Goal: Task Accomplishment & Management: Manage account settings

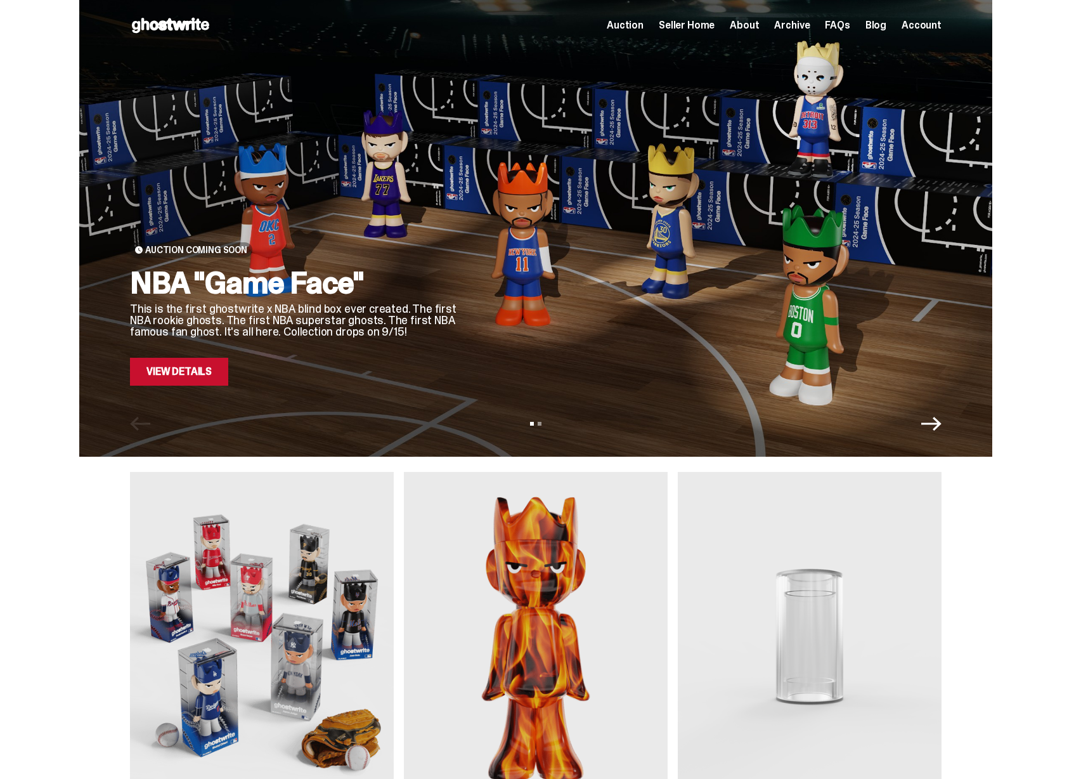
click at [801, 22] on span "Archive" at bounding box center [792, 25] width 36 height 10
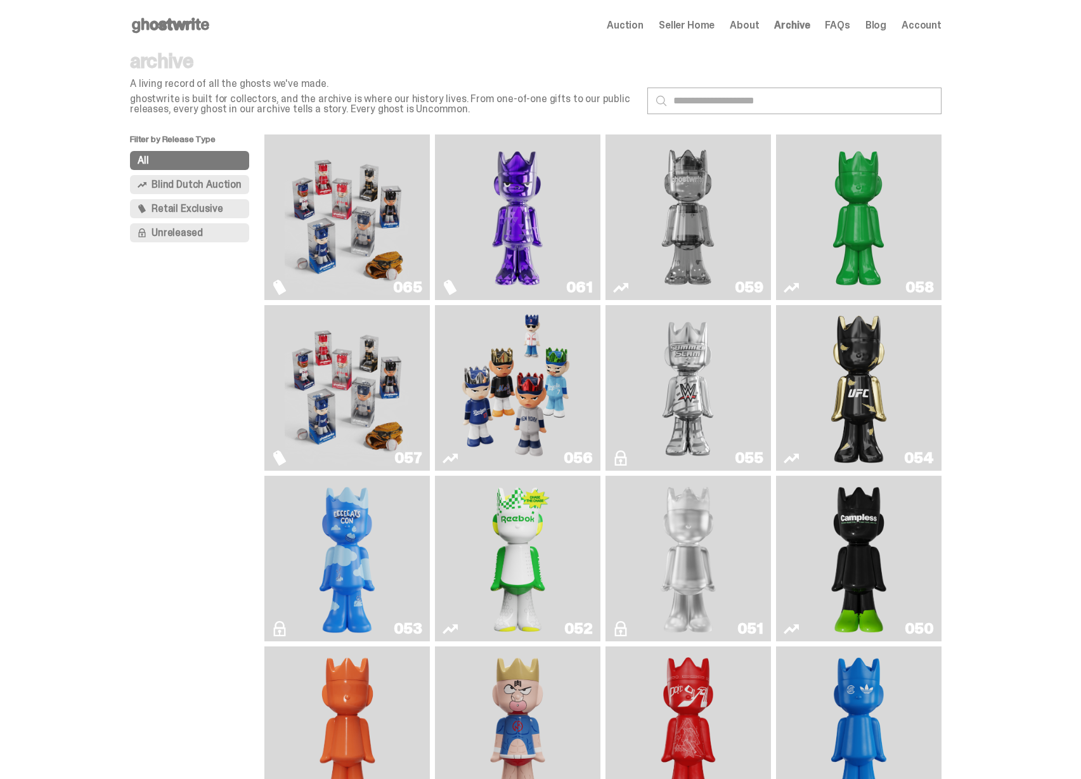
click at [545, 226] on img "Fantasy" at bounding box center [517, 216] width 124 height 155
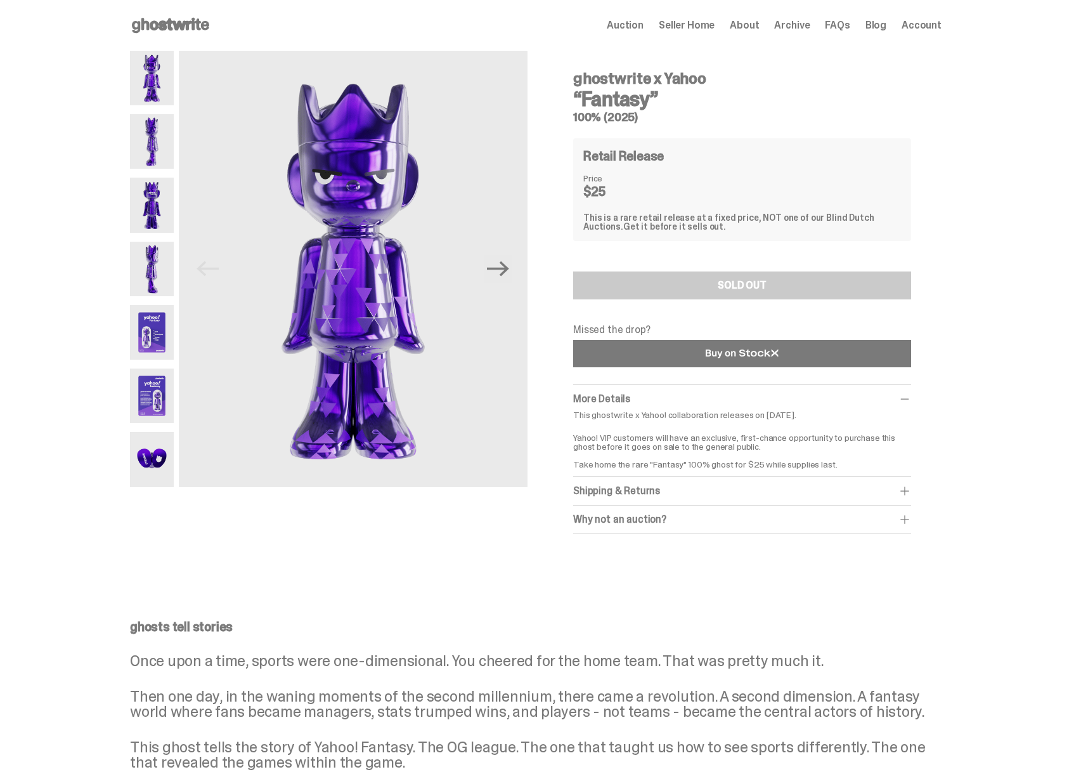
click at [652, 350] on link at bounding box center [742, 353] width 338 height 27
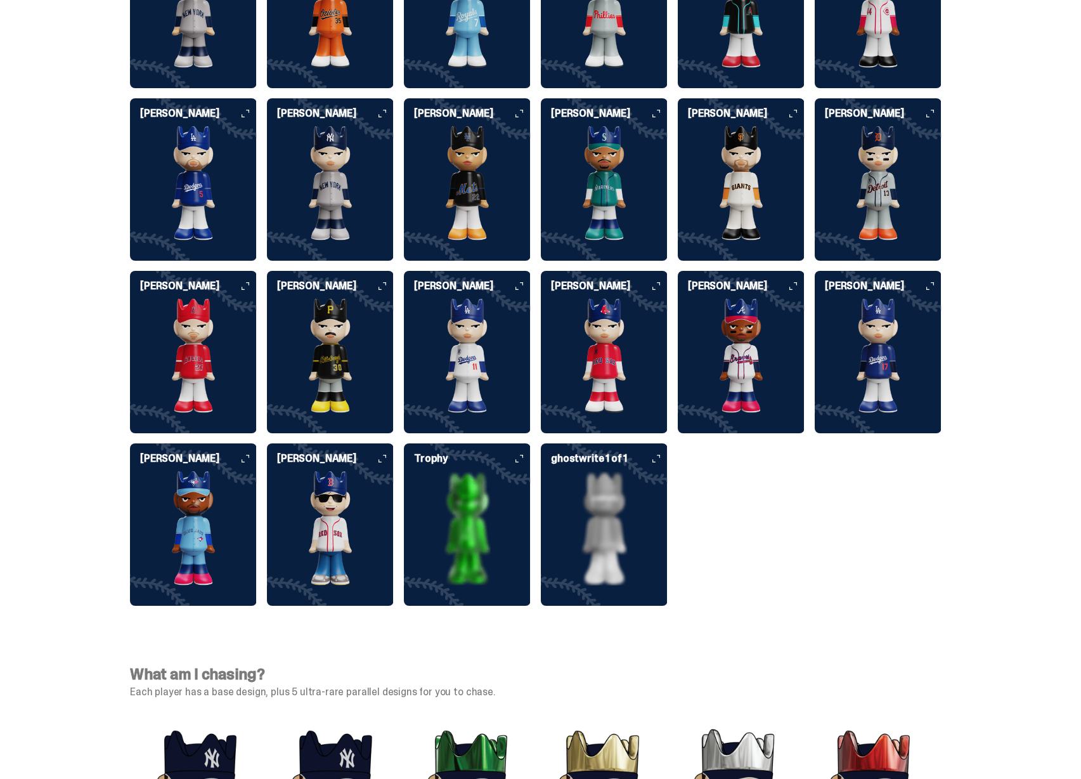
scroll to position [3343, 0]
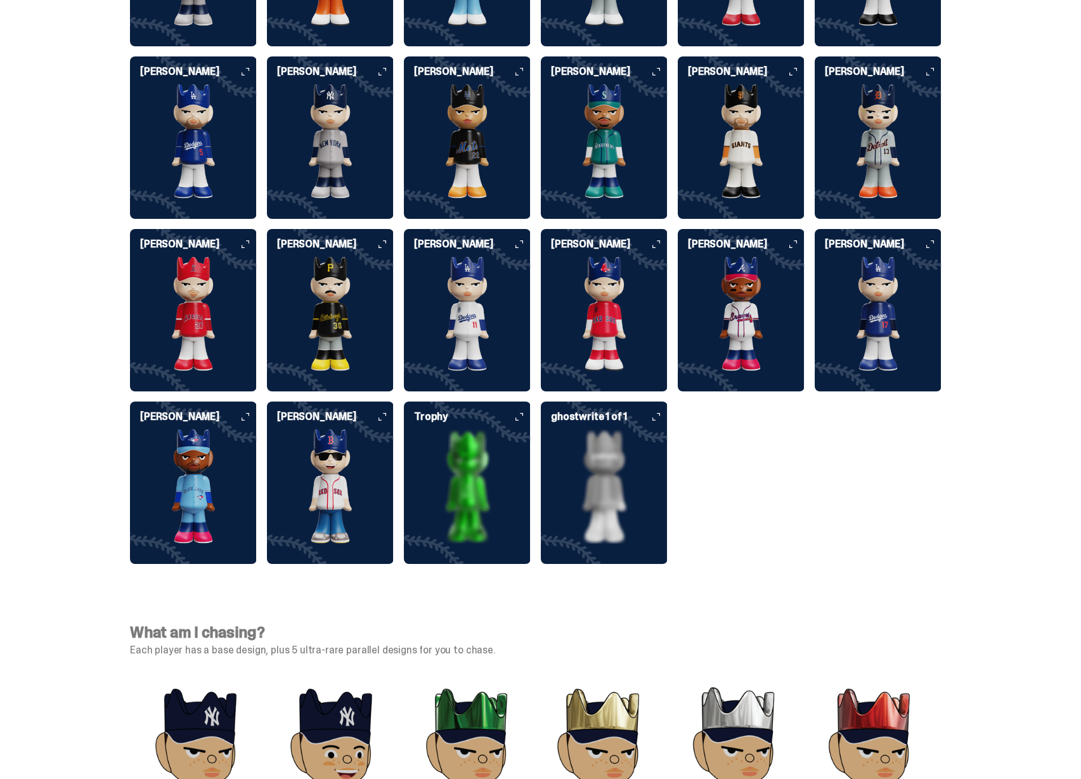
click at [342, 467] on img at bounding box center [330, 486] width 127 height 114
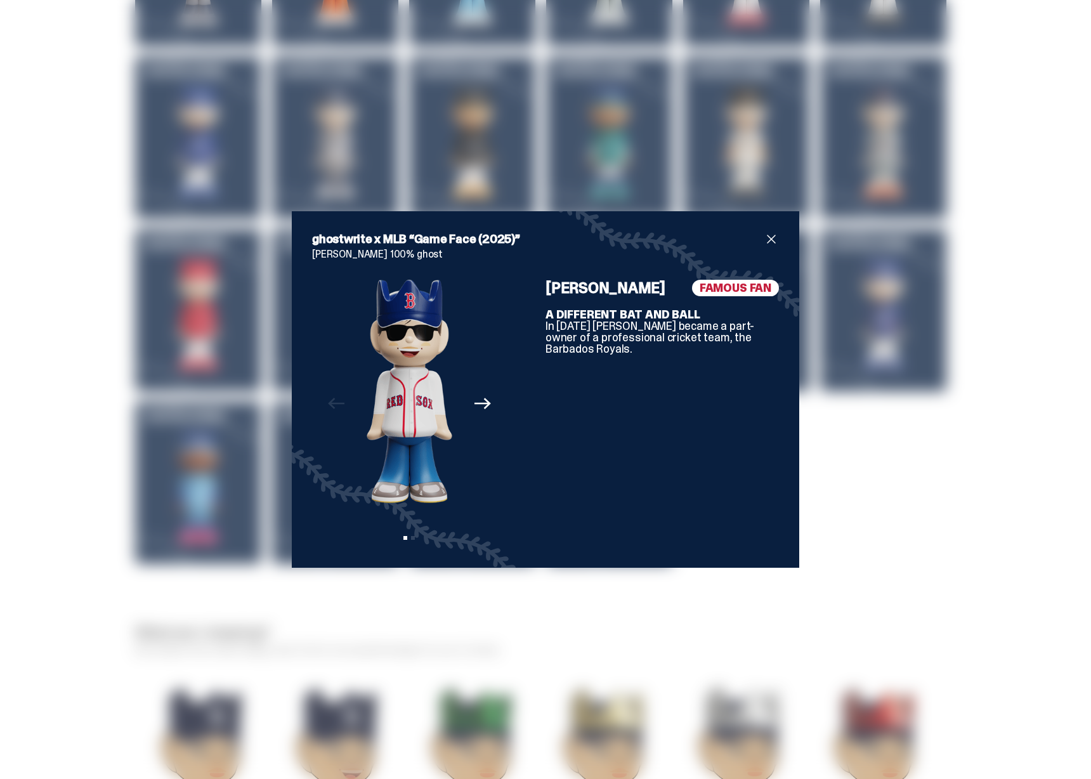
drag, startPoint x: 600, startPoint y: 316, endPoint x: 652, endPoint y: 314, distance: 52.7
click at [652, 314] on b "A DIFFERENT BAT AND BALL" at bounding box center [622, 314] width 155 height 15
drag, startPoint x: 580, startPoint y: 312, endPoint x: 648, endPoint y: 316, distance: 68.0
click at [648, 316] on b "A DIFFERENT BAT AND BALL" at bounding box center [622, 314] width 155 height 15
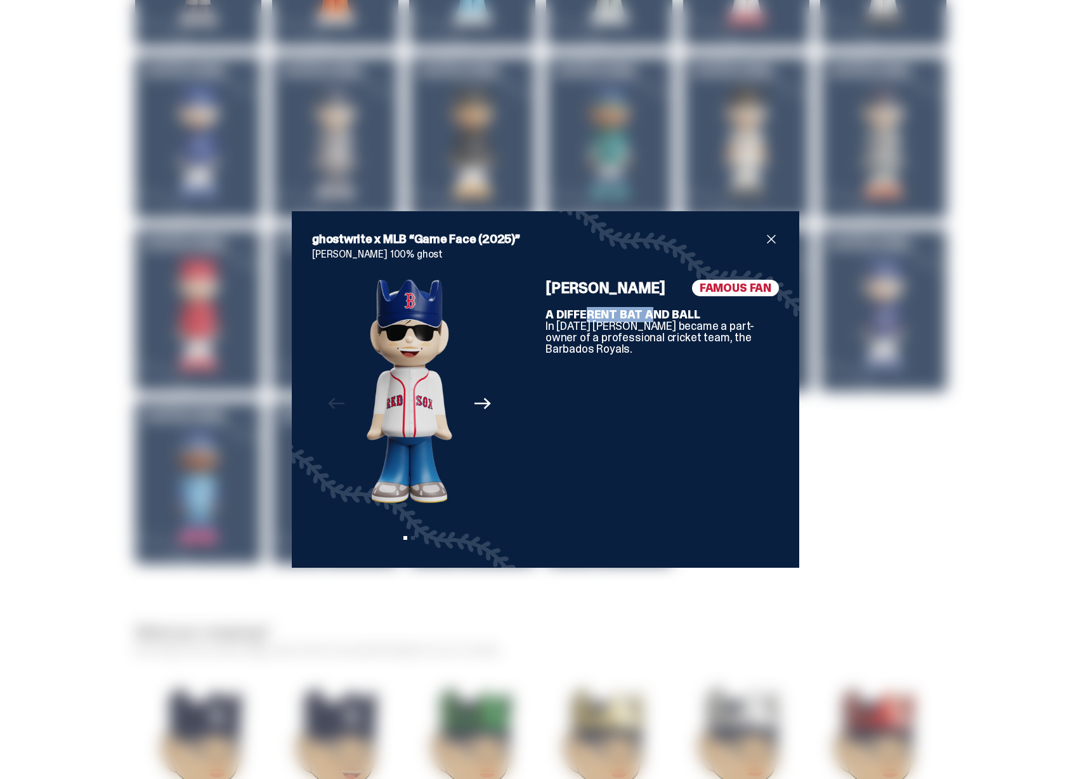
click at [648, 316] on b "A DIFFERENT BAT AND BALL" at bounding box center [622, 314] width 155 height 15
click at [899, 406] on div "ghostwrite x MLB “Game Face (2025)” Mark Wahlberg 100% ghost Previous Next View…" at bounding box center [545, 389] width 1091 height 779
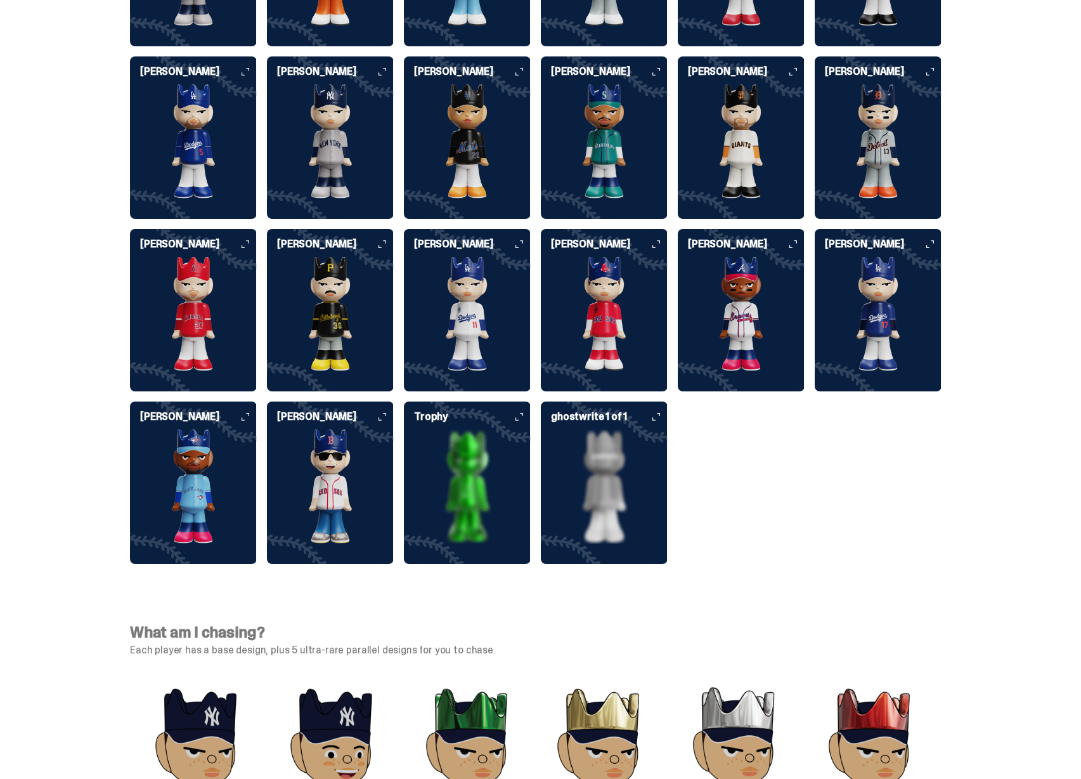
click at [751, 299] on img at bounding box center [741, 314] width 127 height 114
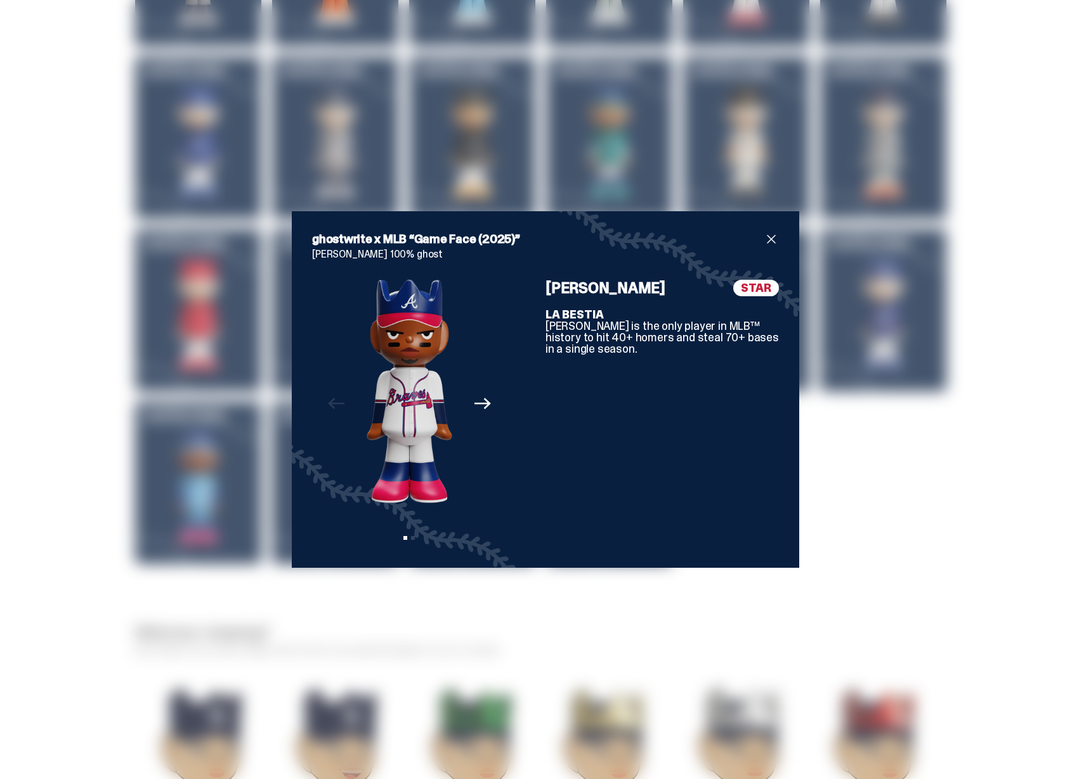
click at [841, 358] on div "ghostwrite x MLB “Game Face (2025)” Ronald Acuña Jr. 100% ghost Previous Next V…" at bounding box center [545, 389] width 1091 height 779
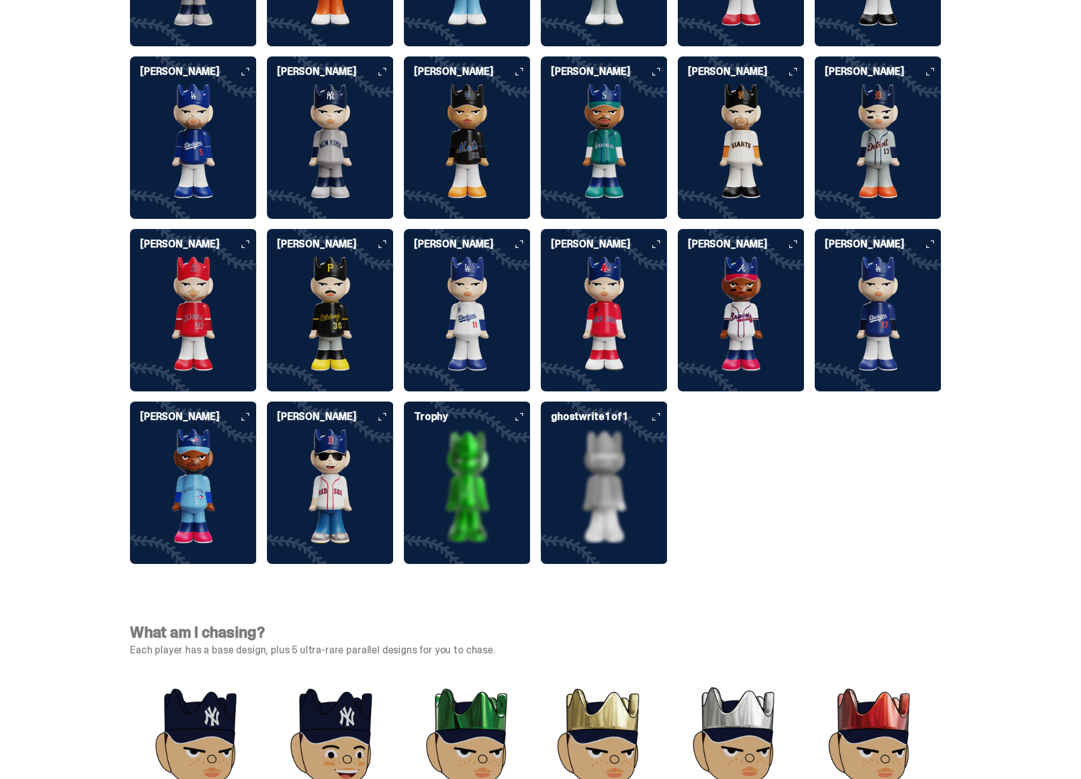
click at [865, 302] on img at bounding box center [878, 314] width 127 height 114
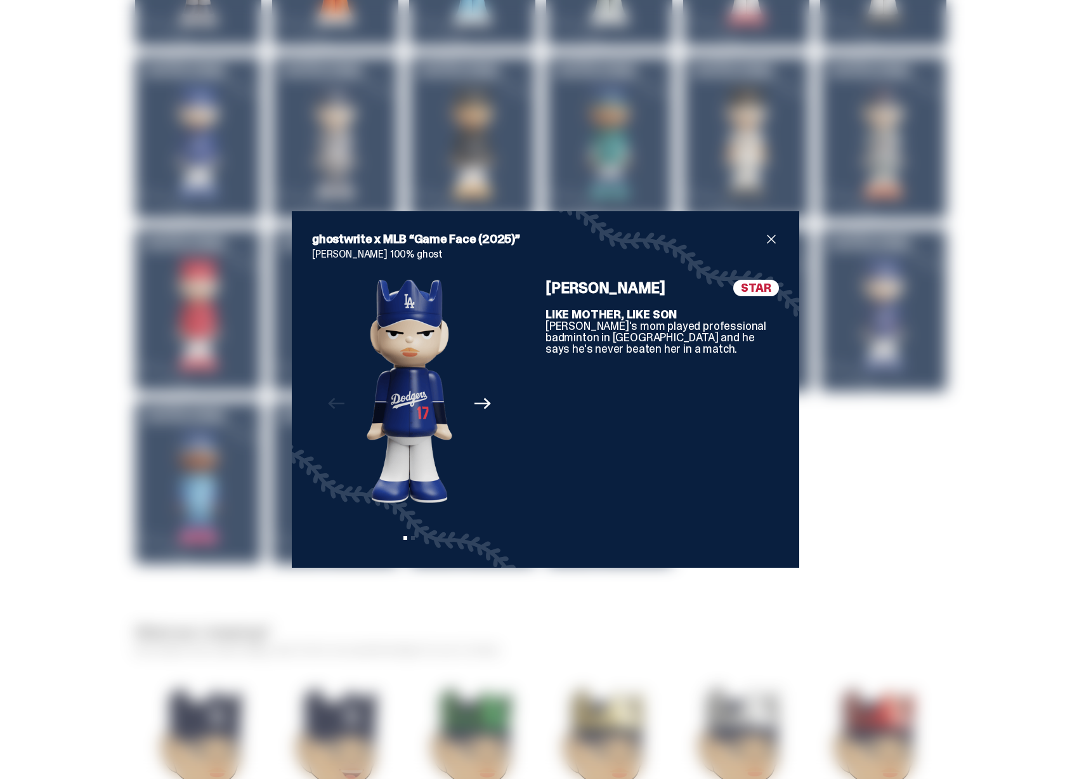
click at [868, 378] on div "ghostwrite x MLB “Game Face (2025)” Shohei Ohtani 100% ghost Previous Next View…" at bounding box center [545, 389] width 1091 height 779
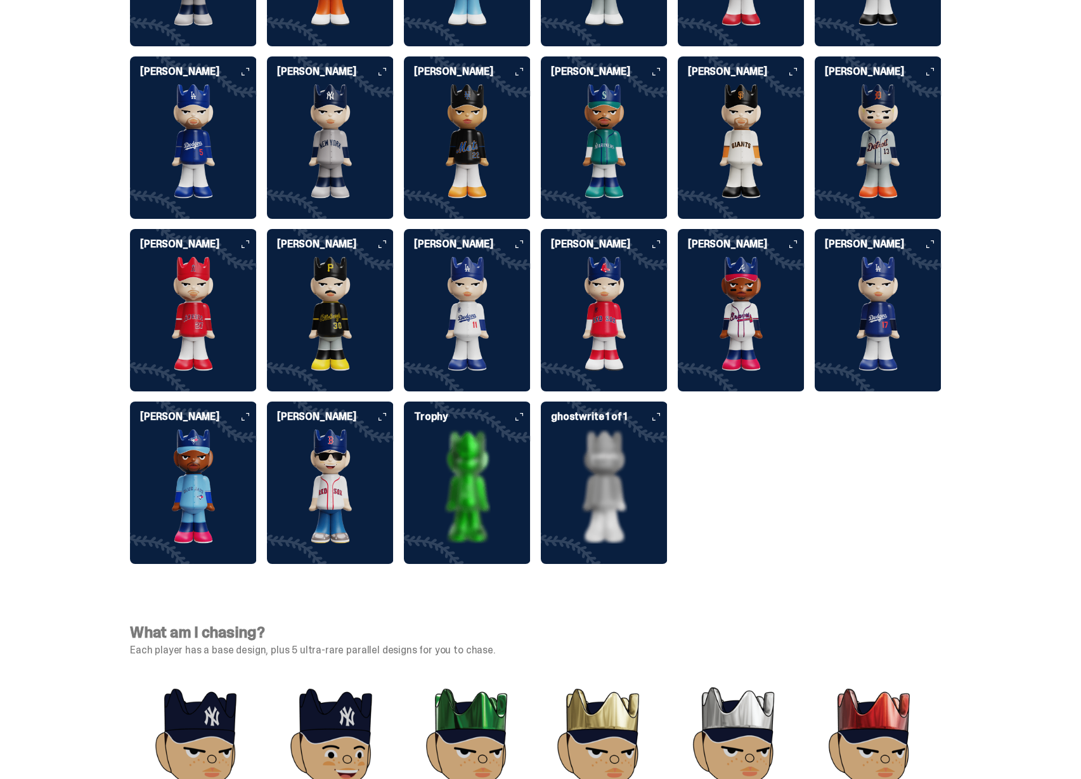
click at [591, 146] on img at bounding box center [604, 141] width 127 height 114
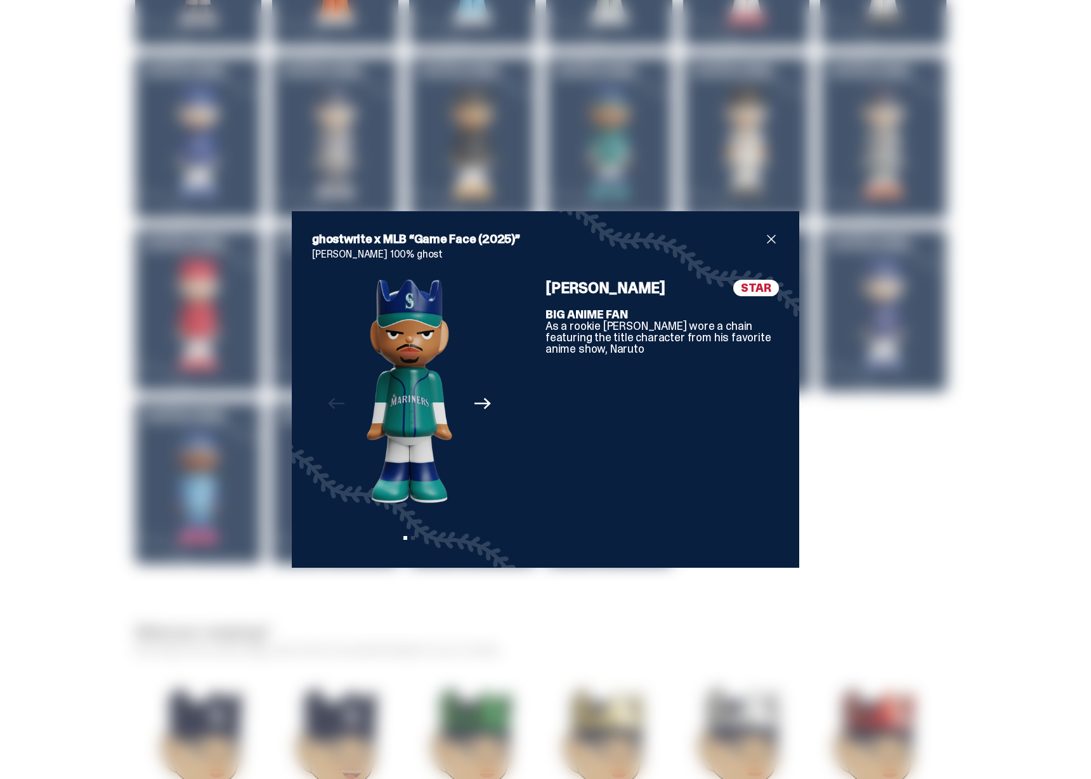
click at [579, 311] on b "BIG ANIME FAN" at bounding box center [586, 314] width 82 height 15
click at [898, 315] on div "ghostwrite x MLB “Game Face (2025)” Julio Rodríguez 100% ghost Previous Next Vi…" at bounding box center [545, 389] width 1091 height 779
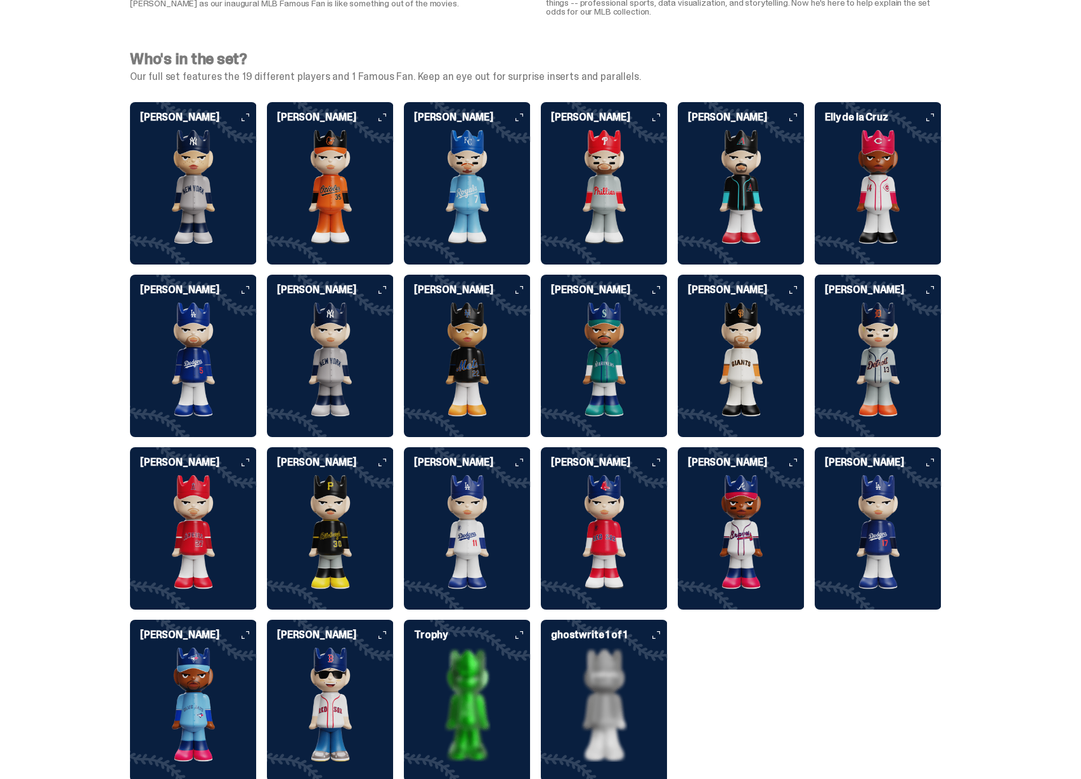
scroll to position [3091, 0]
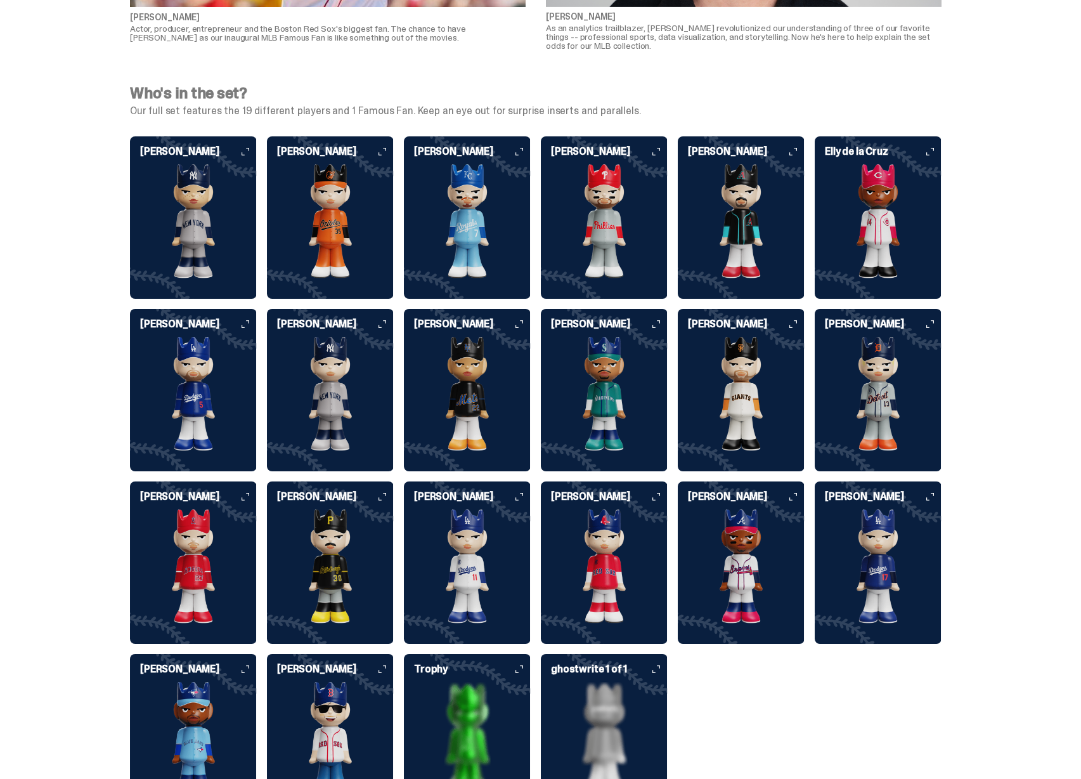
click at [477, 228] on img at bounding box center [467, 221] width 127 height 114
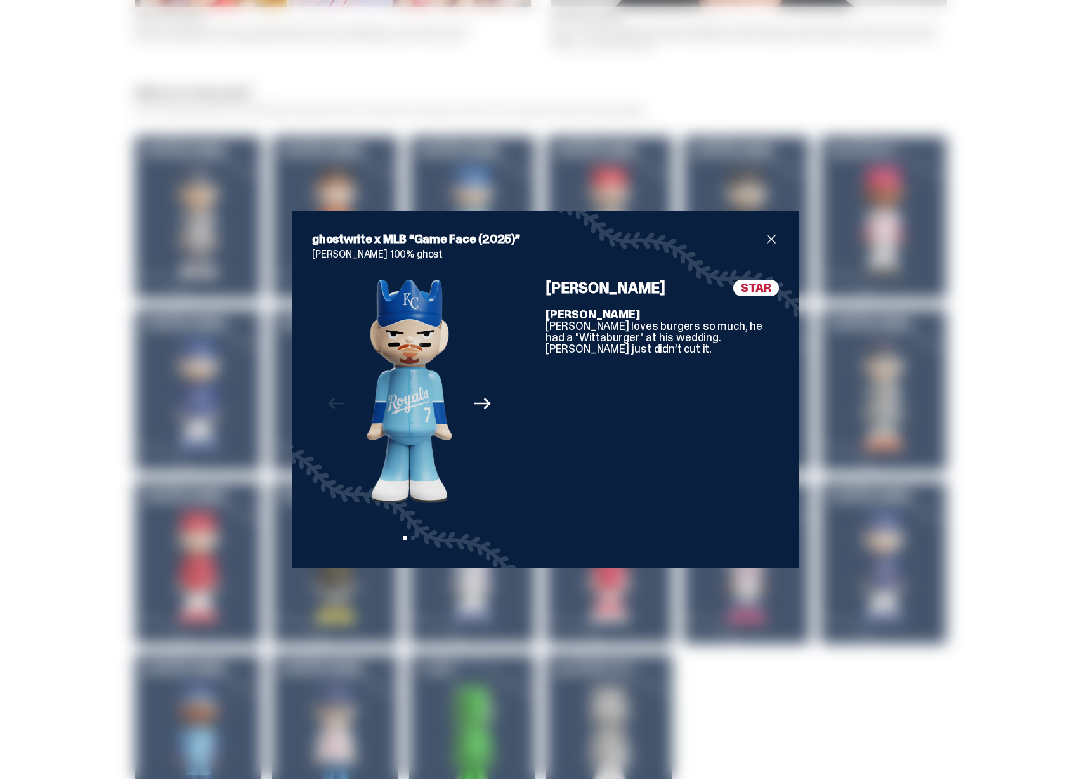
click at [549, 314] on b "BOBBY BURGERS" at bounding box center [592, 314] width 94 height 15
click at [889, 302] on div "ghostwrite x MLB “Game Face (2025)” Bobby Witt Jr. 100% ghost Previous Next Vie…" at bounding box center [545, 389] width 1091 height 779
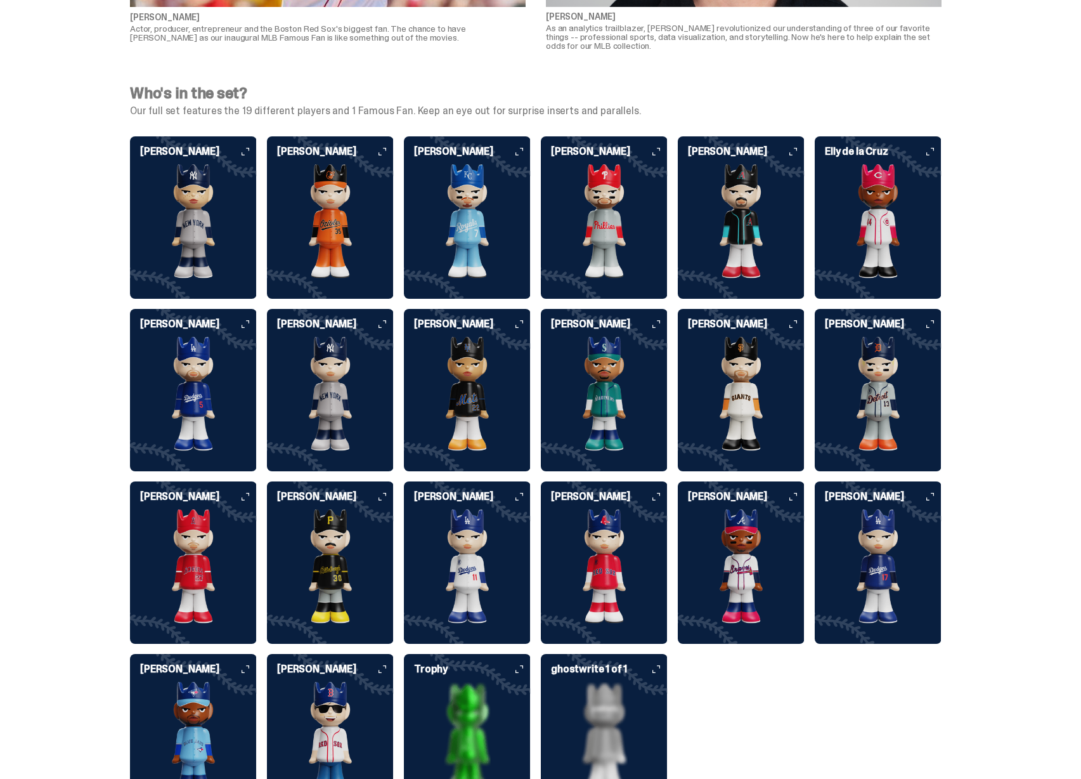
click at [212, 192] on img at bounding box center [193, 221] width 127 height 114
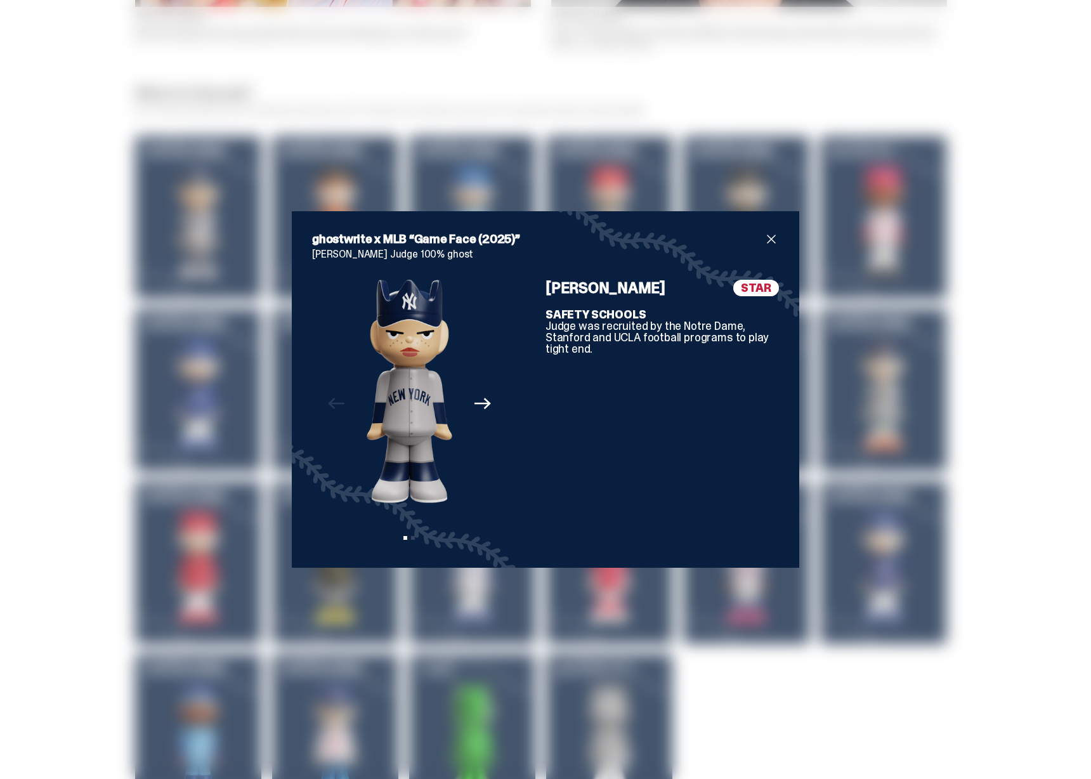
click at [606, 316] on b "SAFETY SCHOOLS" at bounding box center [595, 314] width 100 height 15
click at [597, 148] on div "ghostwrite x MLB “Game Face (2025)” Aaron Judge 100% ghost Previous Next View s…" at bounding box center [545, 389] width 1091 height 779
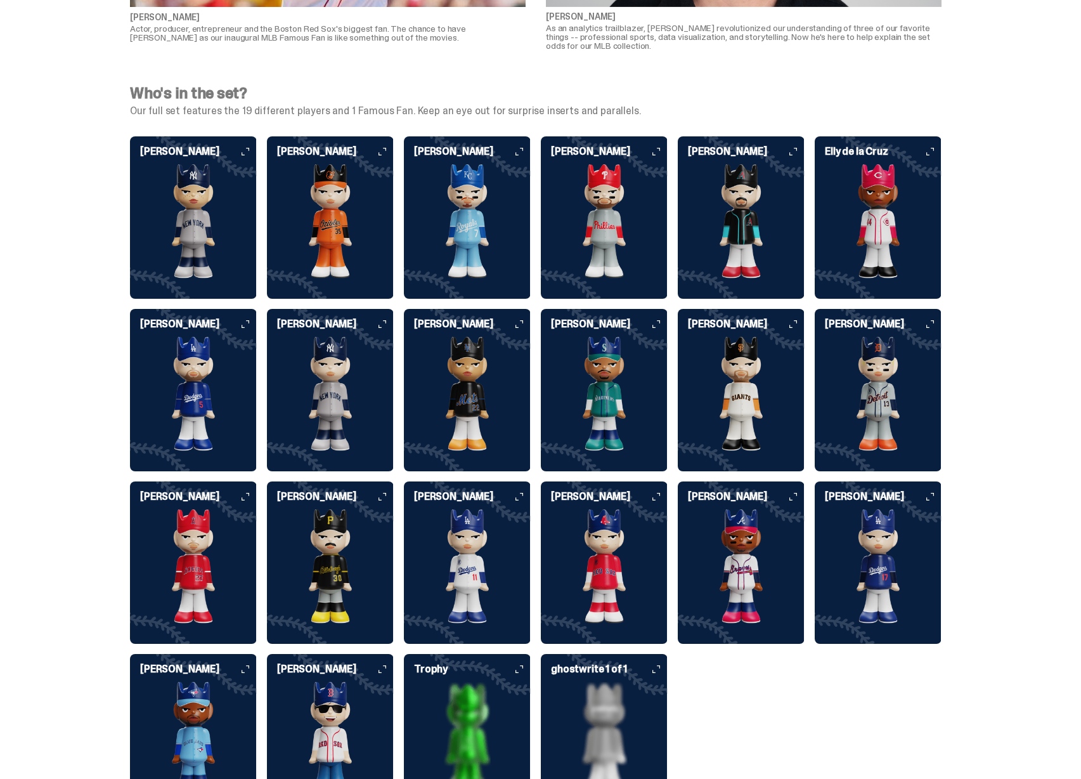
click at [546, 178] on img at bounding box center [604, 221] width 127 height 114
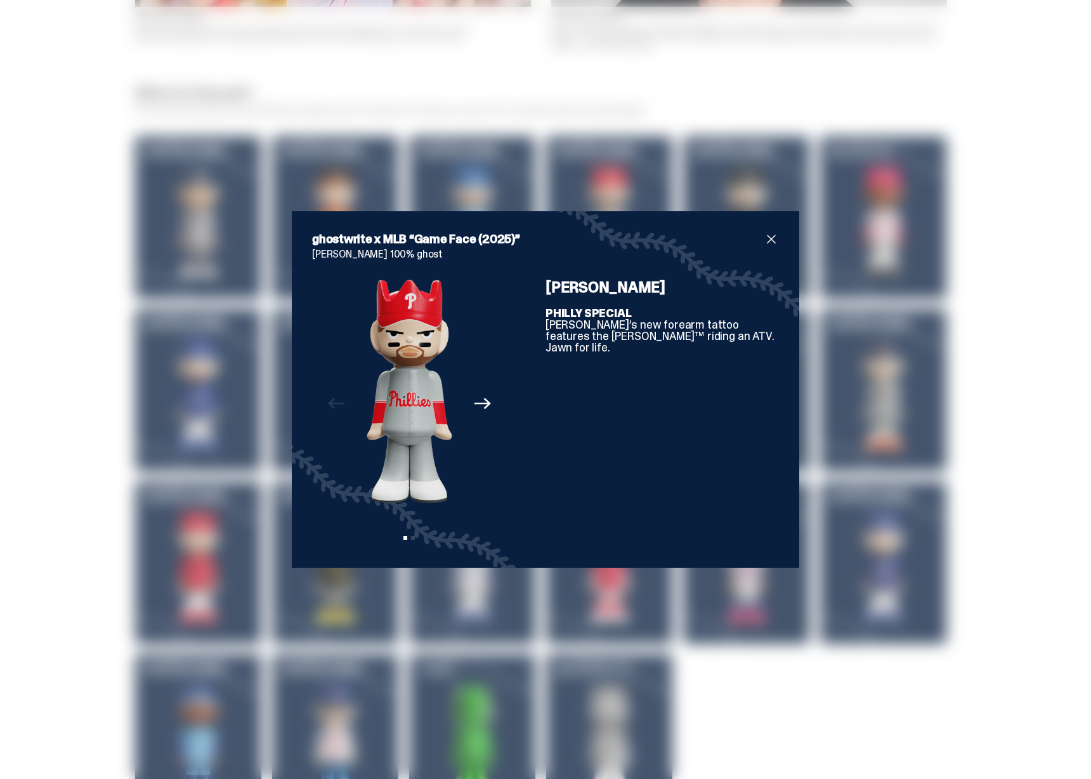
click at [638, 157] on div "ghostwrite x MLB “Game Face (2025)” Bryce Harper 100% ghost Previous Next View …" at bounding box center [545, 389] width 1091 height 779
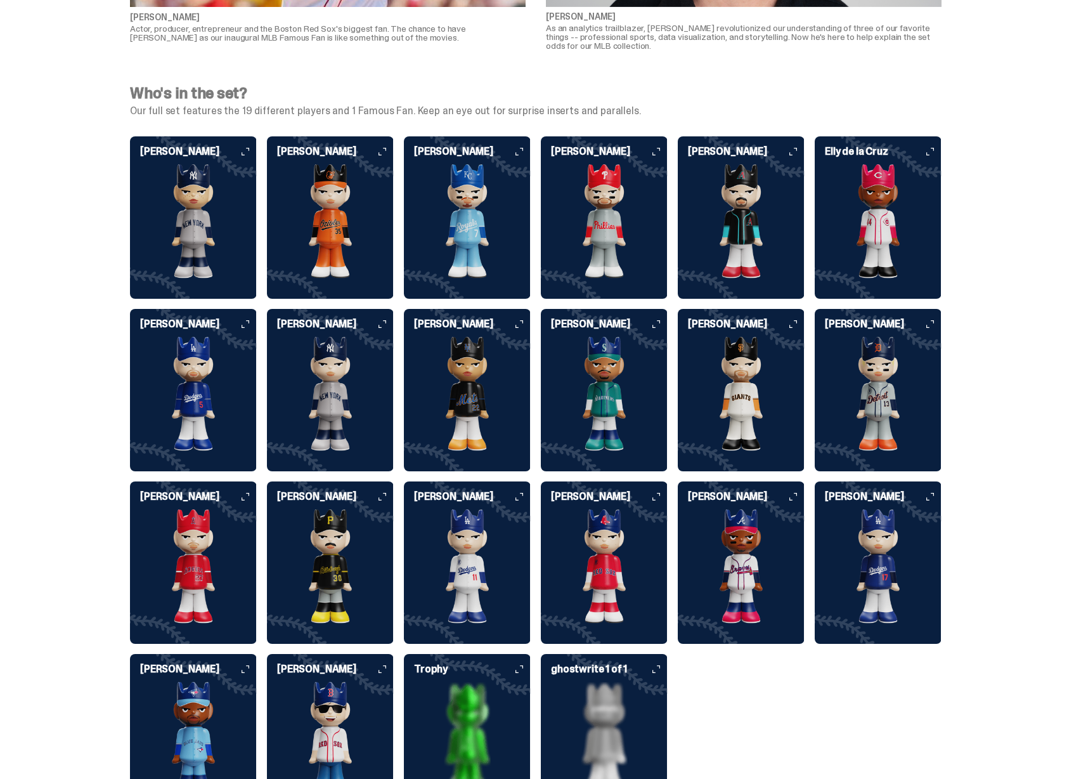
click at [187, 185] on img at bounding box center [193, 221] width 127 height 114
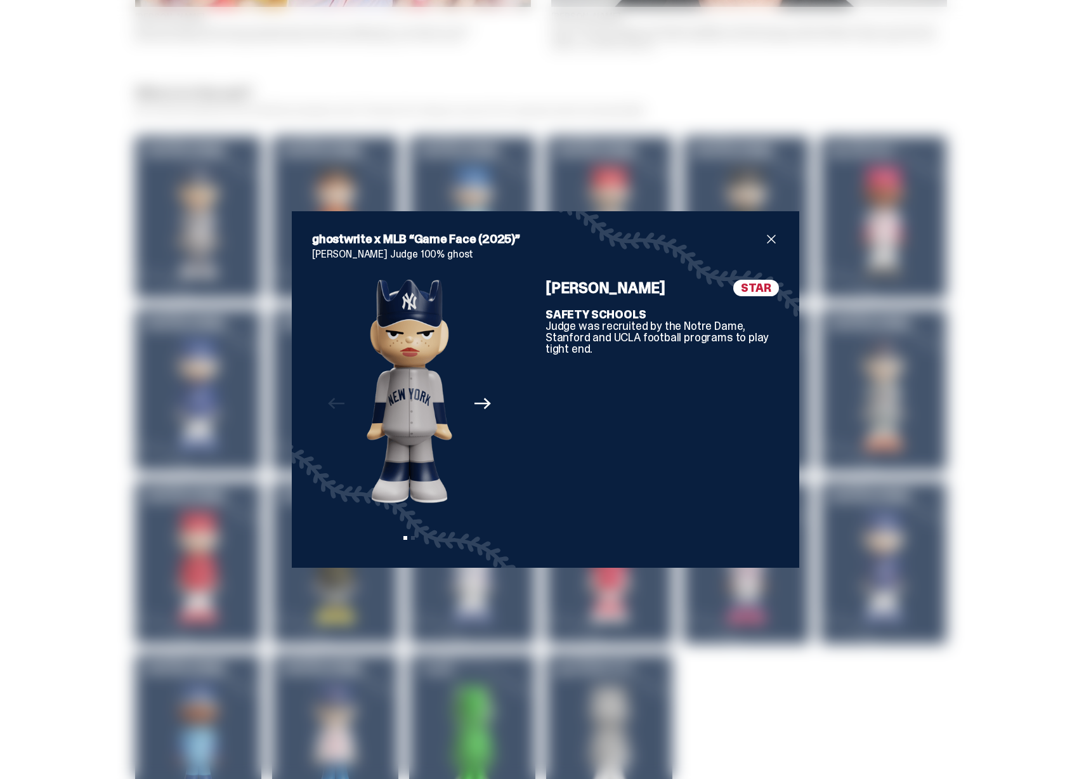
click at [608, 108] on div "ghostwrite x MLB “Game Face (2025)” Aaron Judge 100% ghost Previous Next View s…" at bounding box center [545, 389] width 1091 height 779
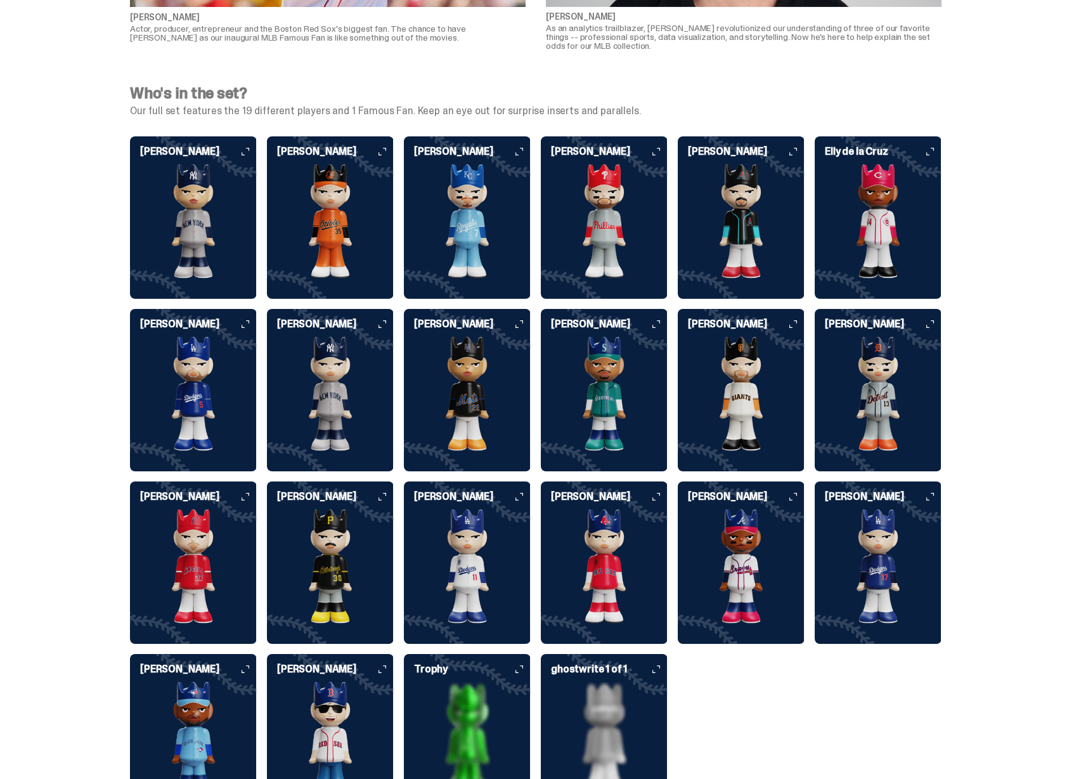
click at [592, 699] on img at bounding box center [604, 739] width 127 height 114
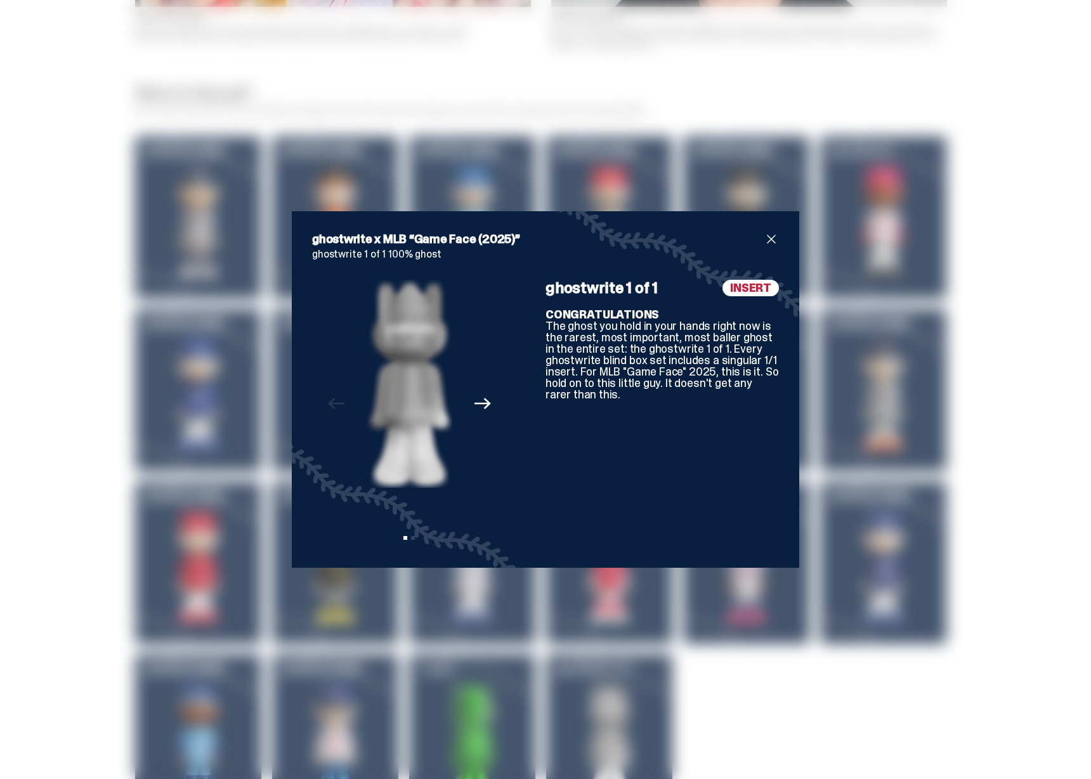
click at [902, 462] on div "ghostwrite x MLB “Game Face (2025)” ghostwrite 1 of 1 100% ghost Previous Next …" at bounding box center [545, 389] width 1091 height 779
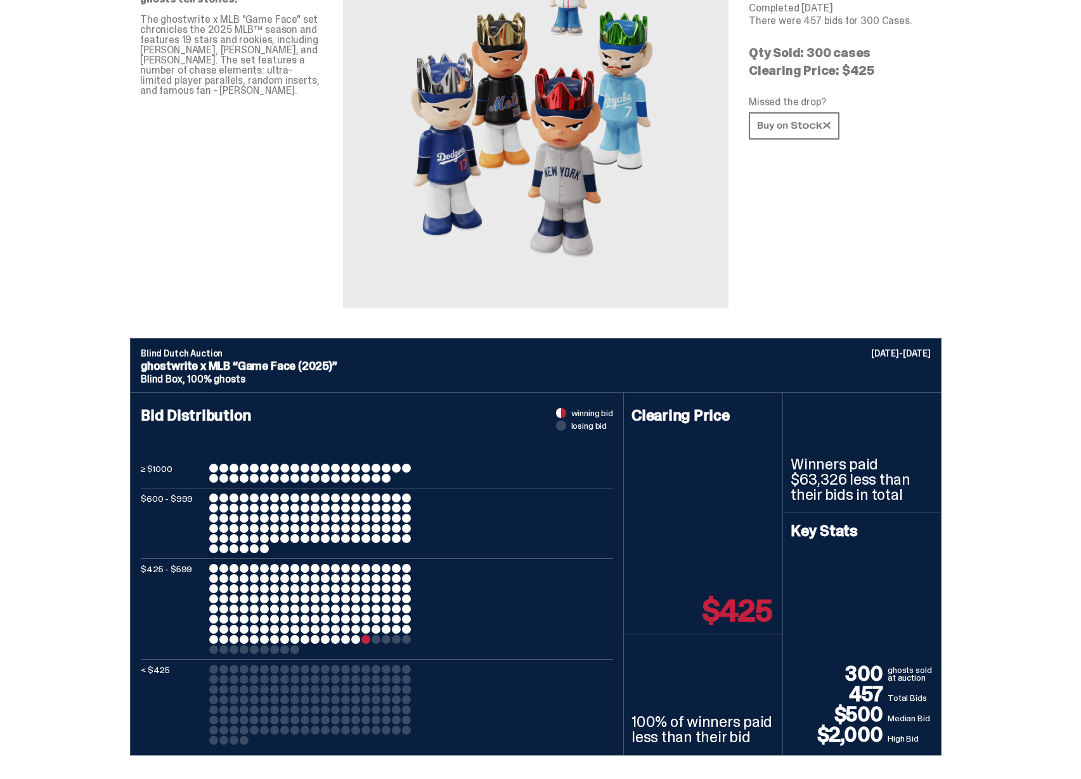
scroll to position [0, 0]
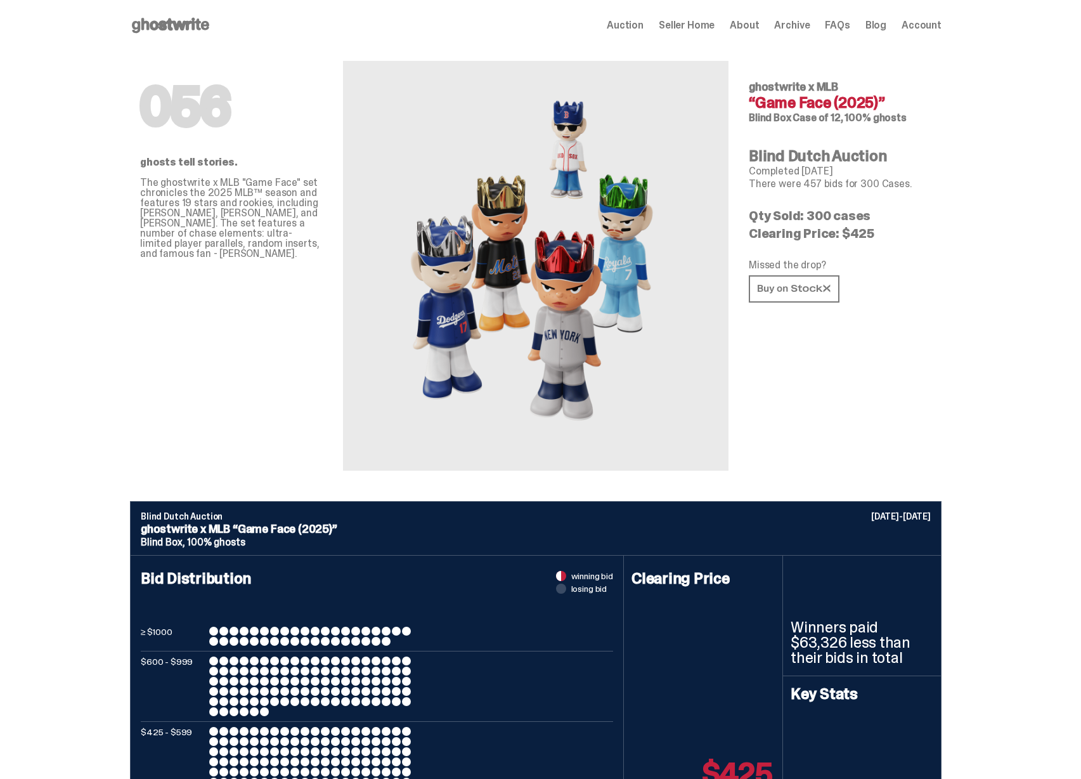
click at [797, 22] on span "Archive" at bounding box center [792, 25] width 36 height 10
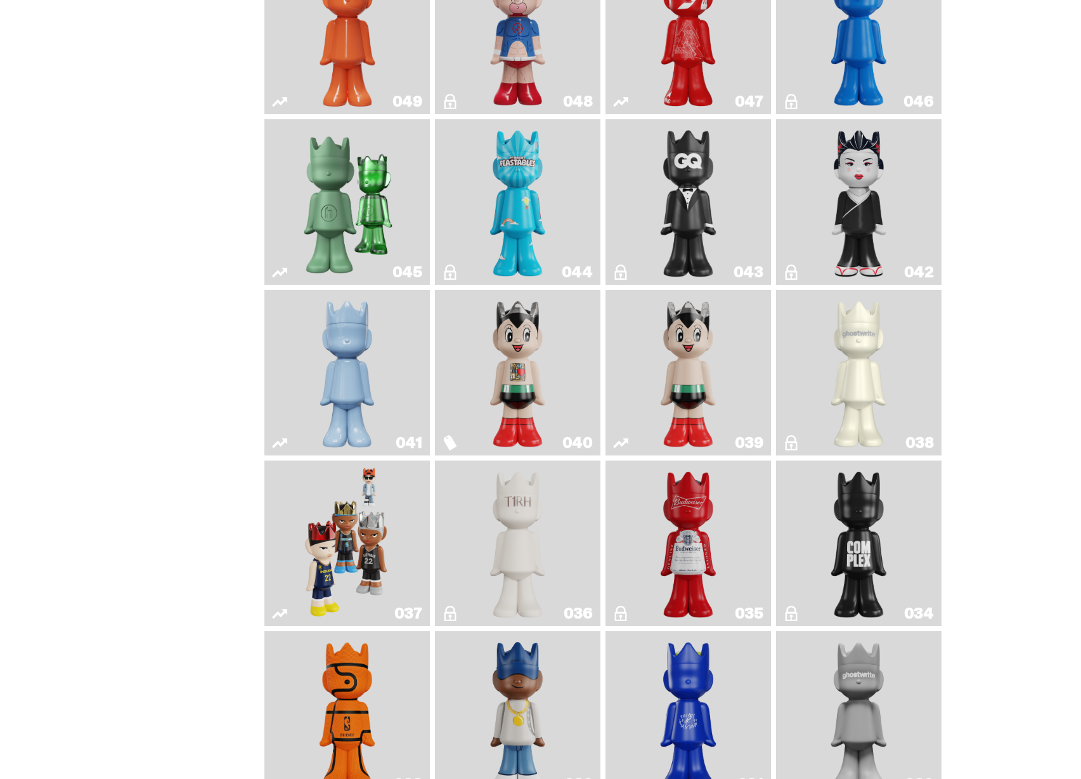
scroll to position [859, 0]
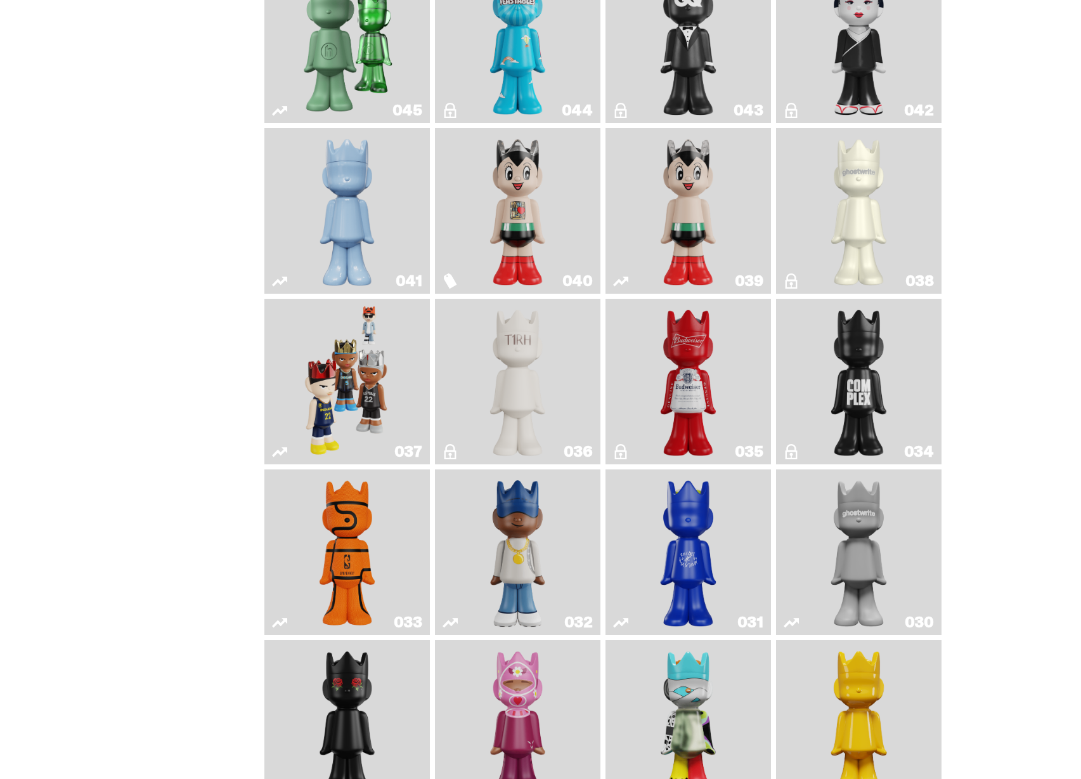
click at [383, 385] on img "Game Face (2024)" at bounding box center [347, 381] width 87 height 155
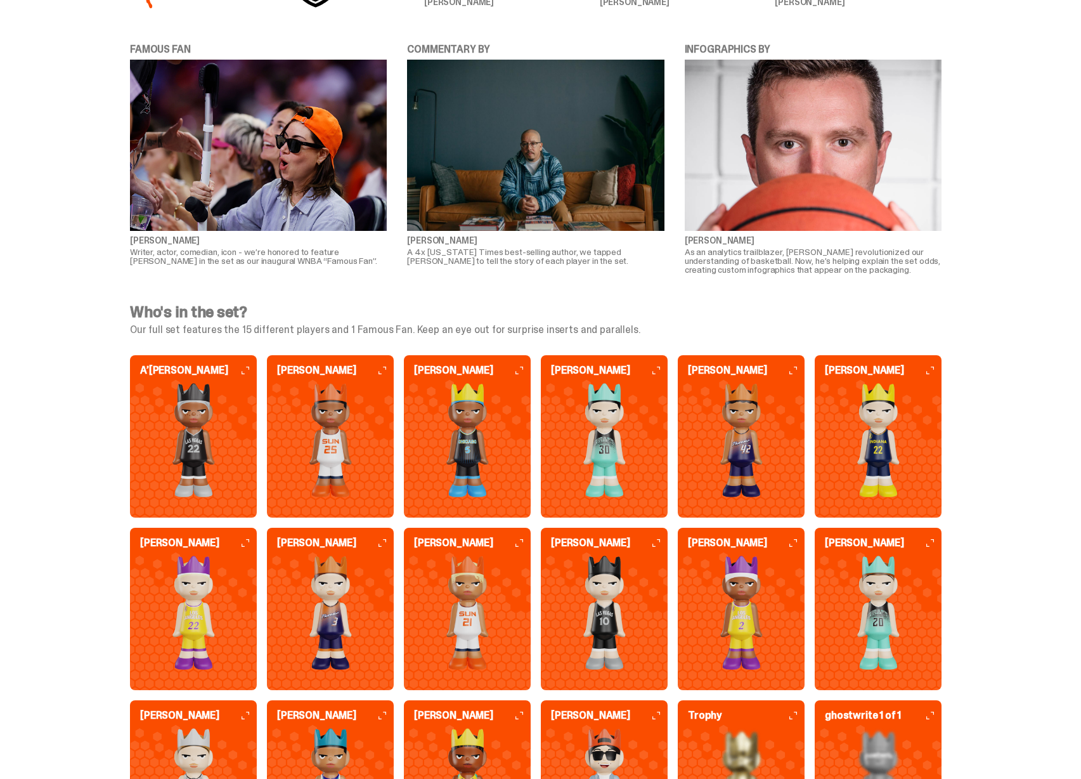
scroll to position [3185, 0]
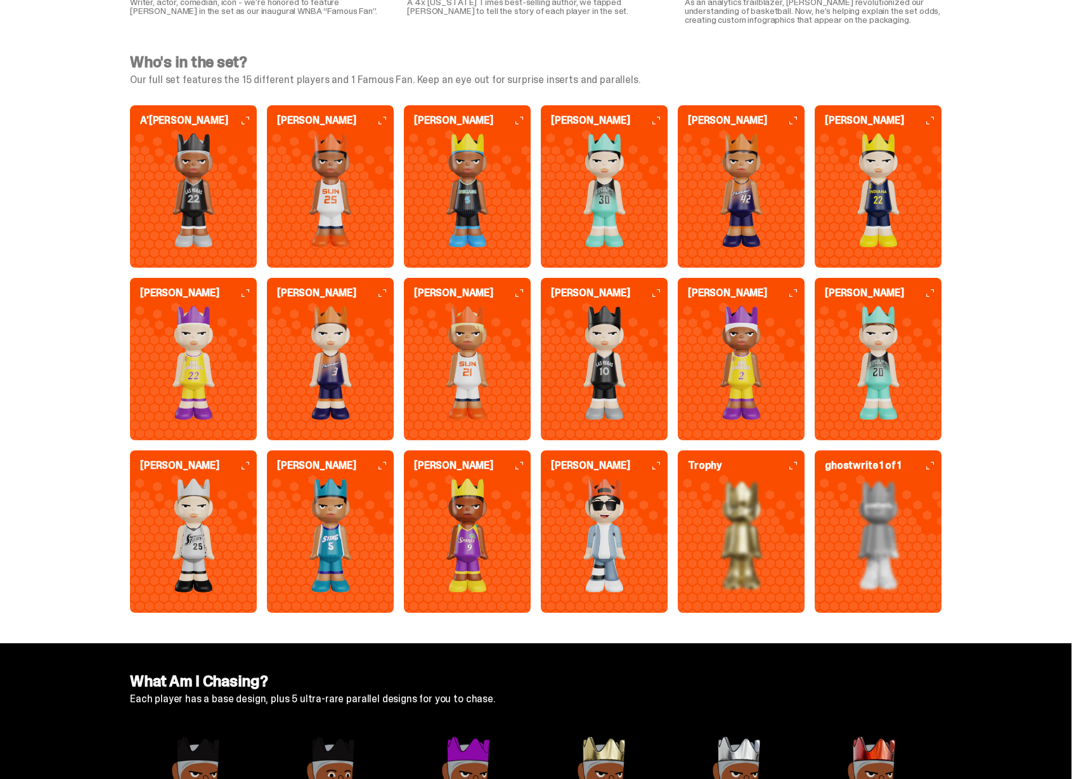
click at [616, 536] on img at bounding box center [604, 535] width 127 height 114
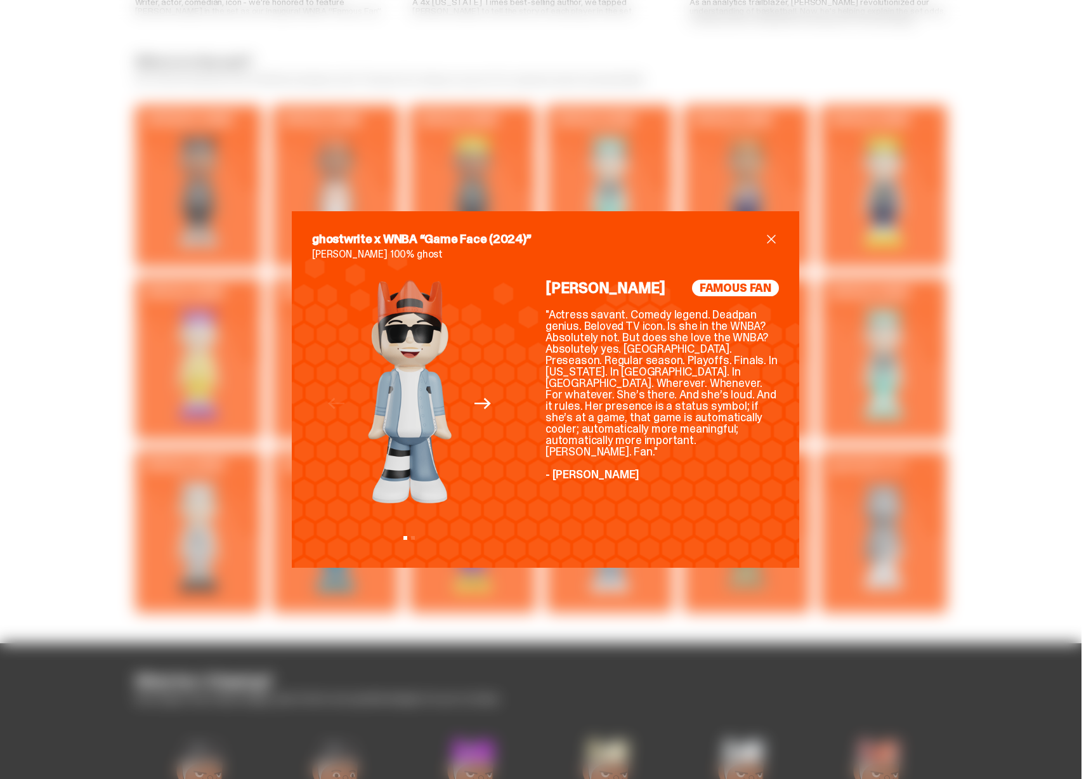
click at [911, 437] on div "ghostwrite x WNBA “Game Face (2024)” Aubrey Plaza 100% ghost Previous Next View…" at bounding box center [545, 389] width 1091 height 779
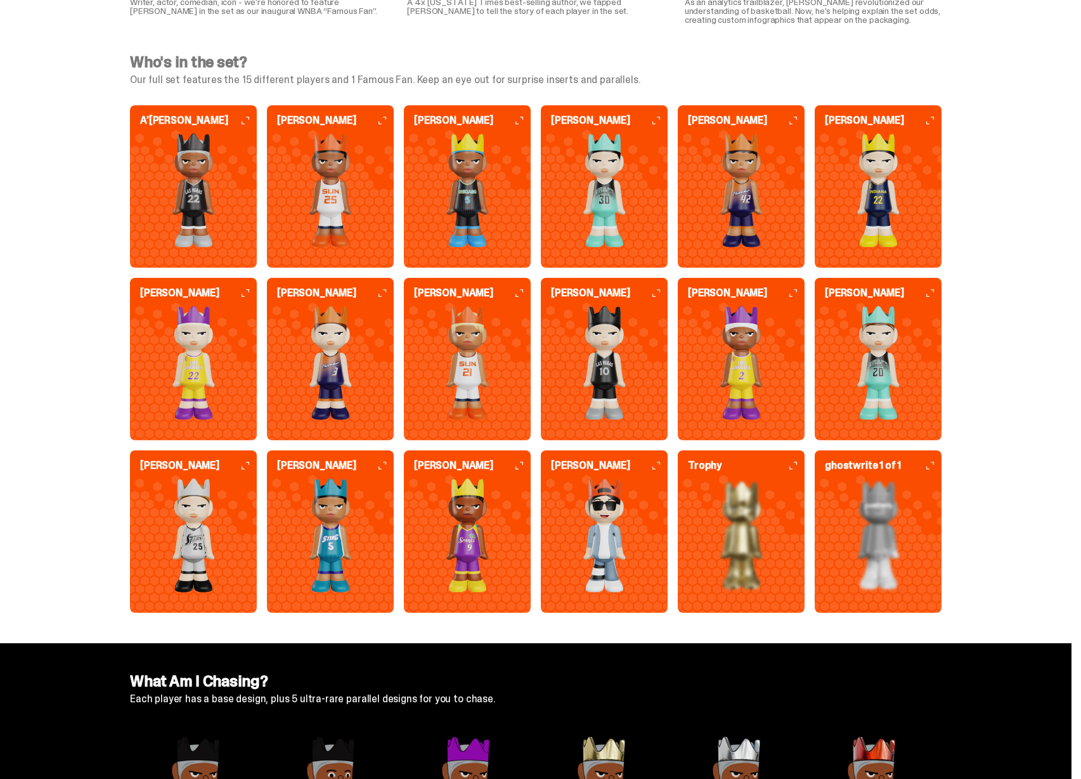
click at [614, 531] on img at bounding box center [604, 535] width 127 height 114
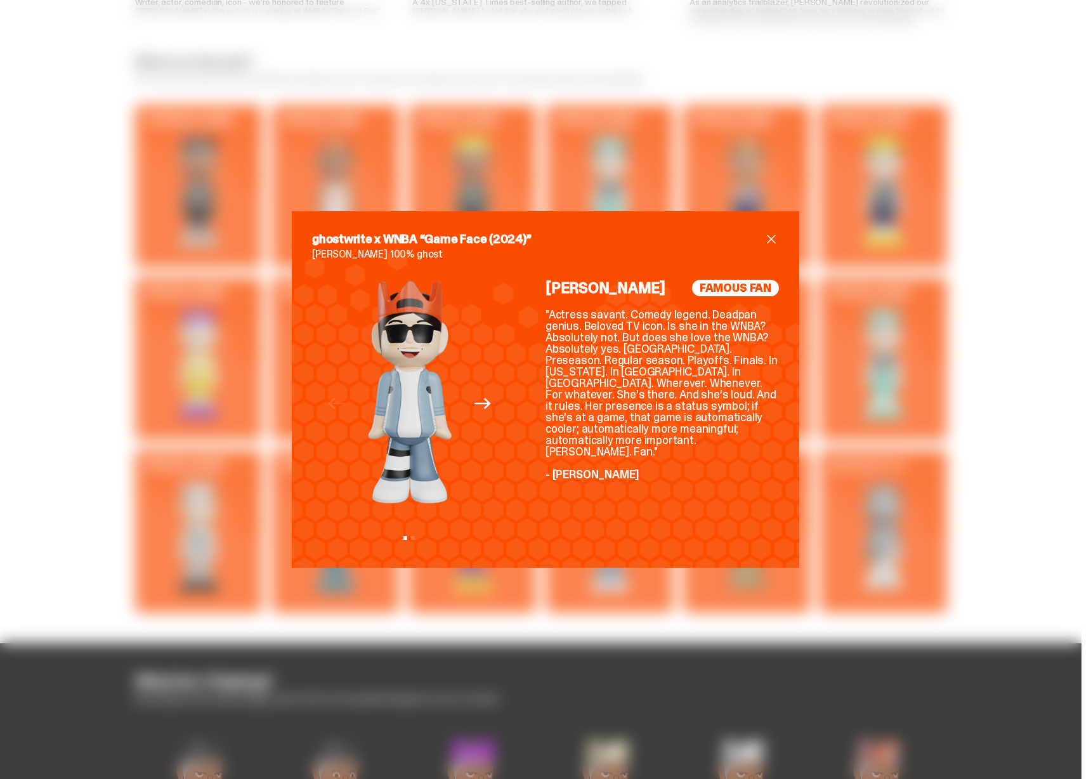
click at [901, 498] on div "ghostwrite x WNBA “Game Face (2024)” Aubrey Plaza 100% ghost Previous Next View…" at bounding box center [545, 389] width 1091 height 779
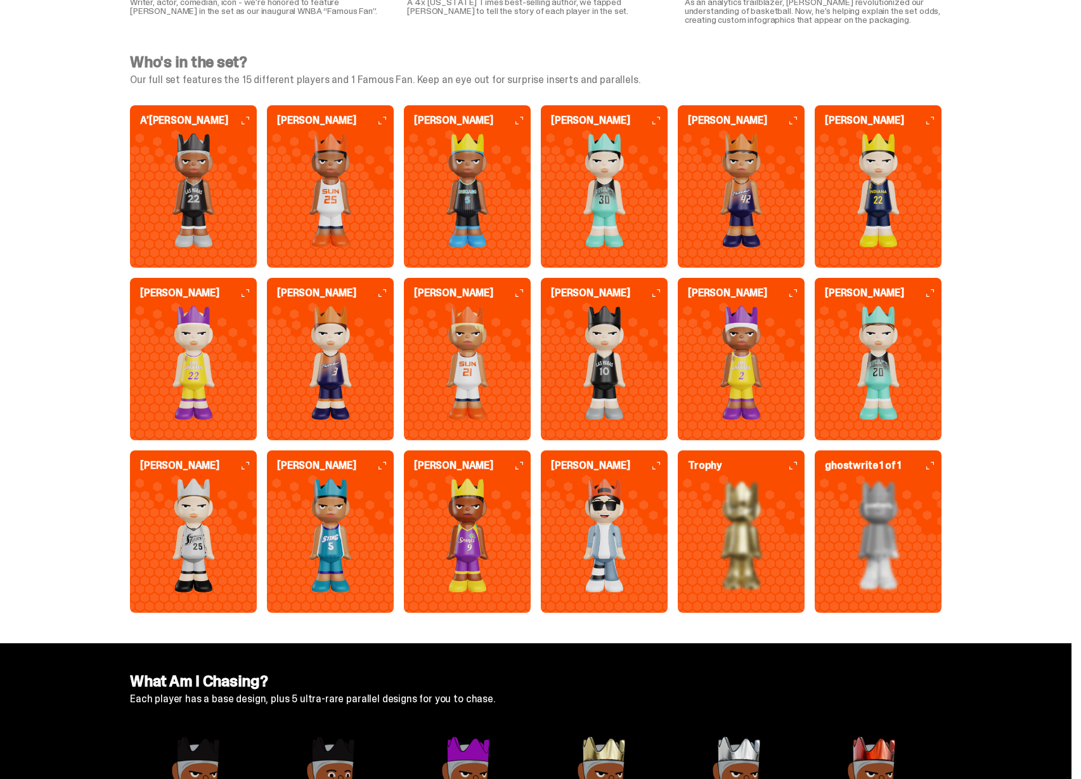
click at [688, 545] on img at bounding box center [741, 535] width 127 height 114
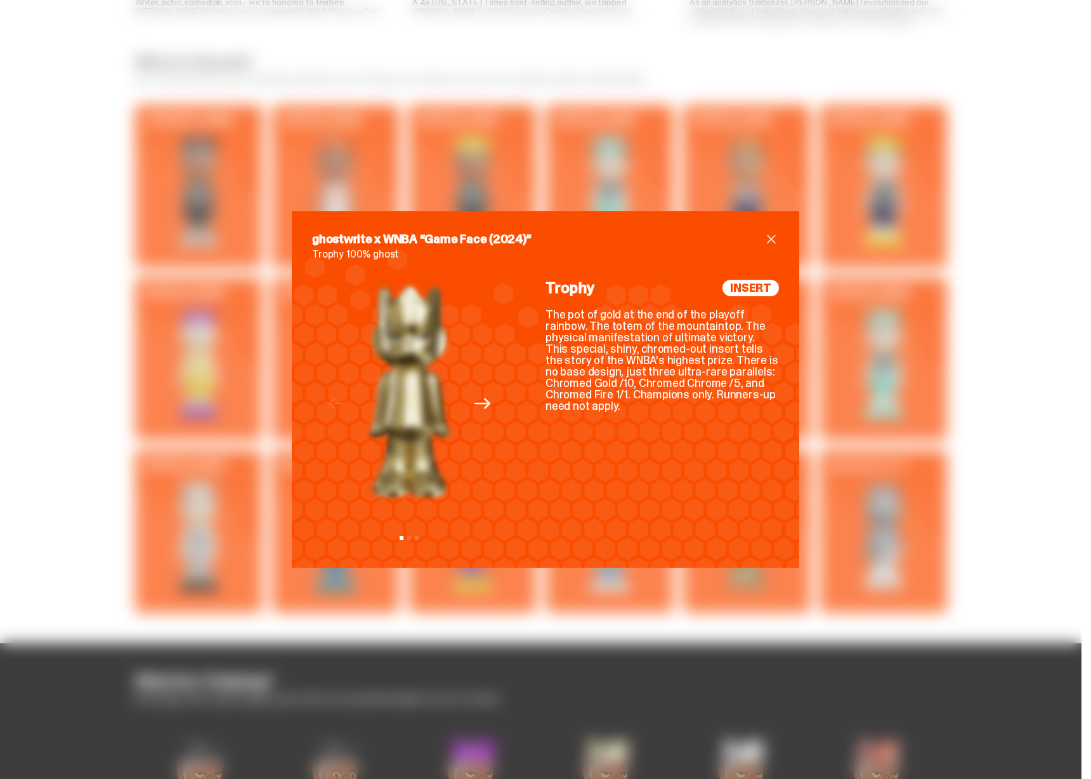
click at [919, 509] on div "ghostwrite x WNBA “Game Face (2024)” Trophy 100% ghost Previous Next View slide…" at bounding box center [545, 389] width 1091 height 779
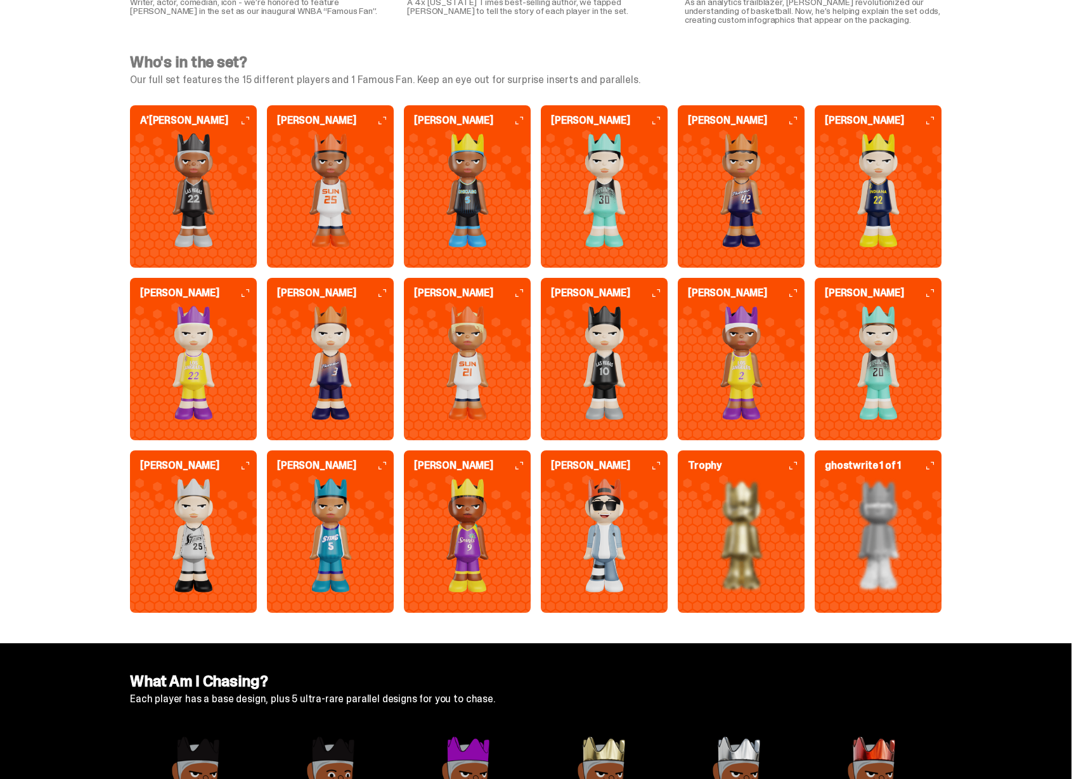
click at [903, 524] on img at bounding box center [878, 535] width 127 height 114
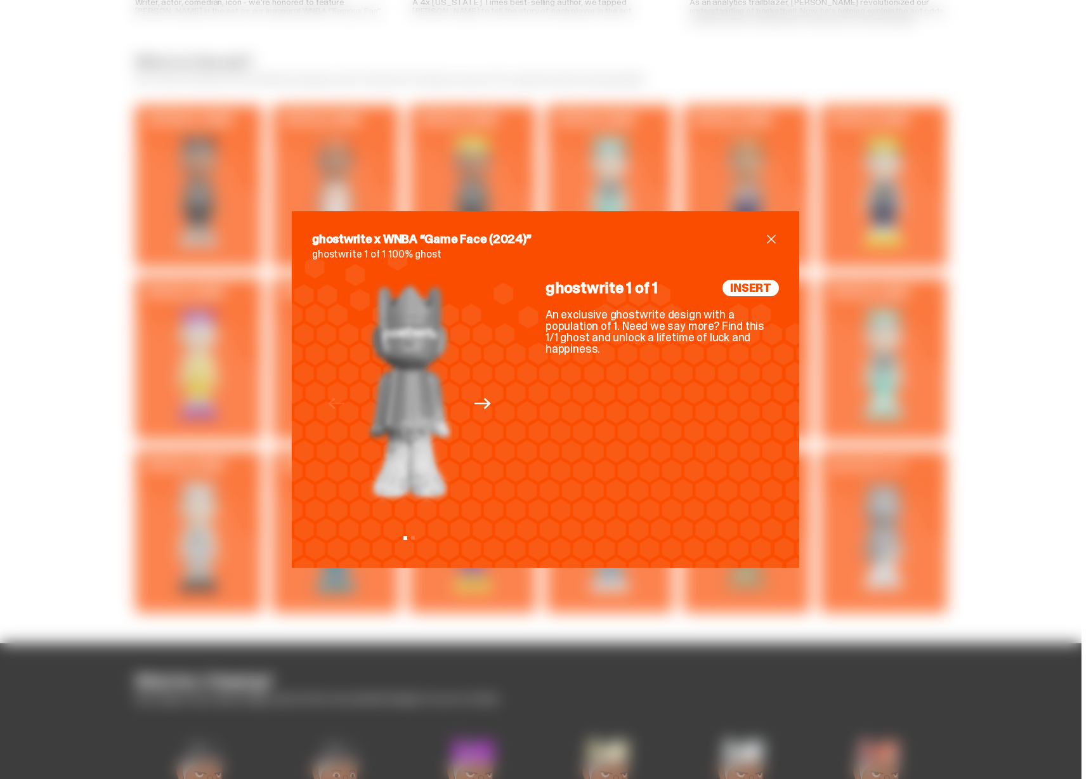
click at [906, 420] on div "ghostwrite x WNBA “Game Face (2024)” ghostwrite 1 of 1 100% ghost Previous Next…" at bounding box center [545, 389] width 1091 height 779
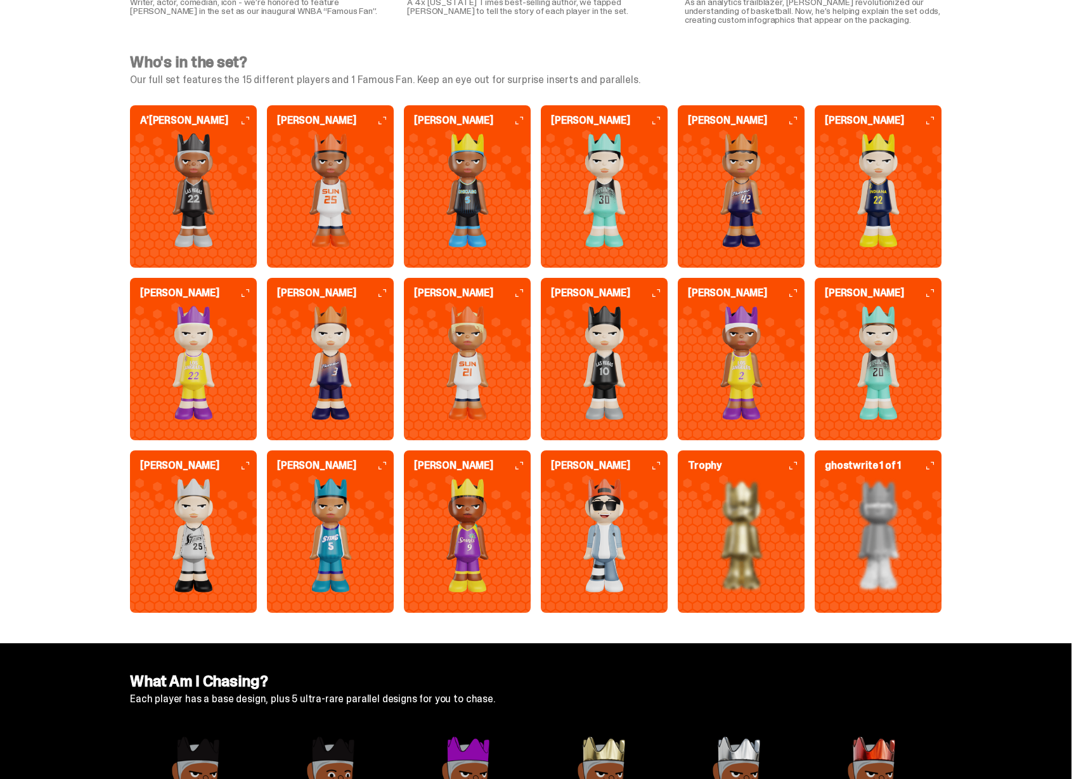
click at [216, 192] on img at bounding box center [193, 190] width 127 height 114
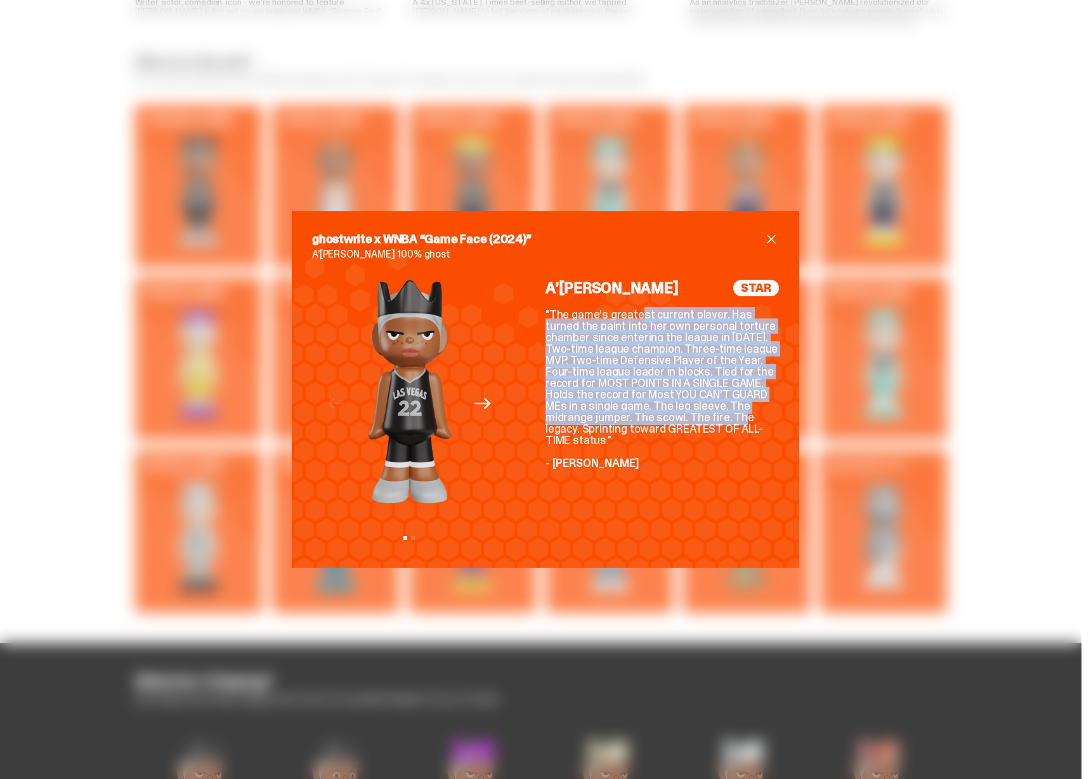
drag, startPoint x: 578, startPoint y: 312, endPoint x: 652, endPoint y: 418, distance: 129.3
click at [652, 418] on div ""The game’s greatest current player. Has turned the paint into her own personal…" at bounding box center [661, 389] width 233 height 160
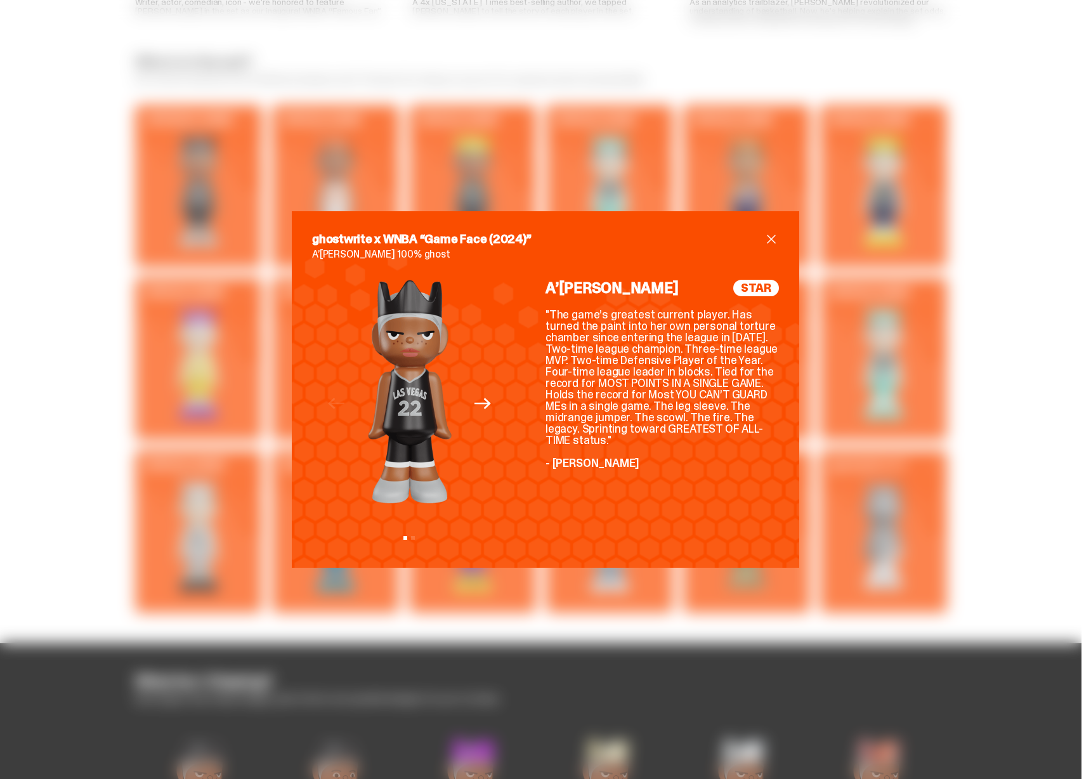
click at [879, 374] on div "ghostwrite x WNBA “Game Face (2024)” A’ja Wilson 100% ghost Previous Next View …" at bounding box center [545, 389] width 1091 height 779
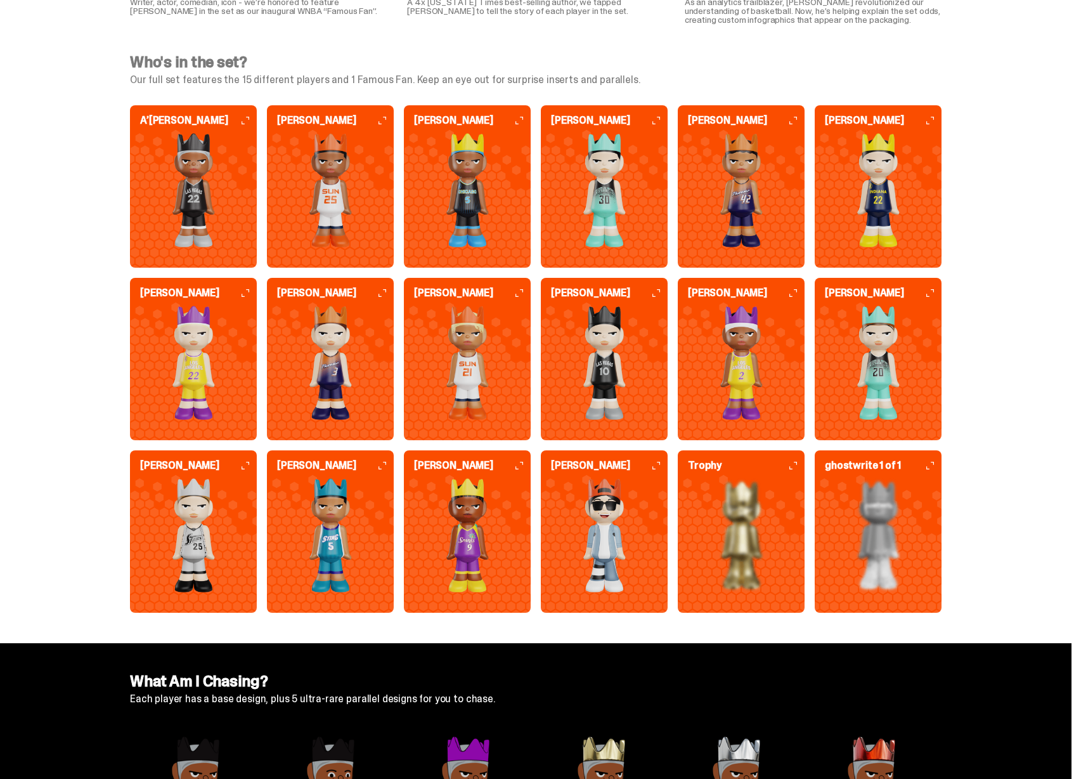
click at [344, 207] on img at bounding box center [330, 190] width 127 height 114
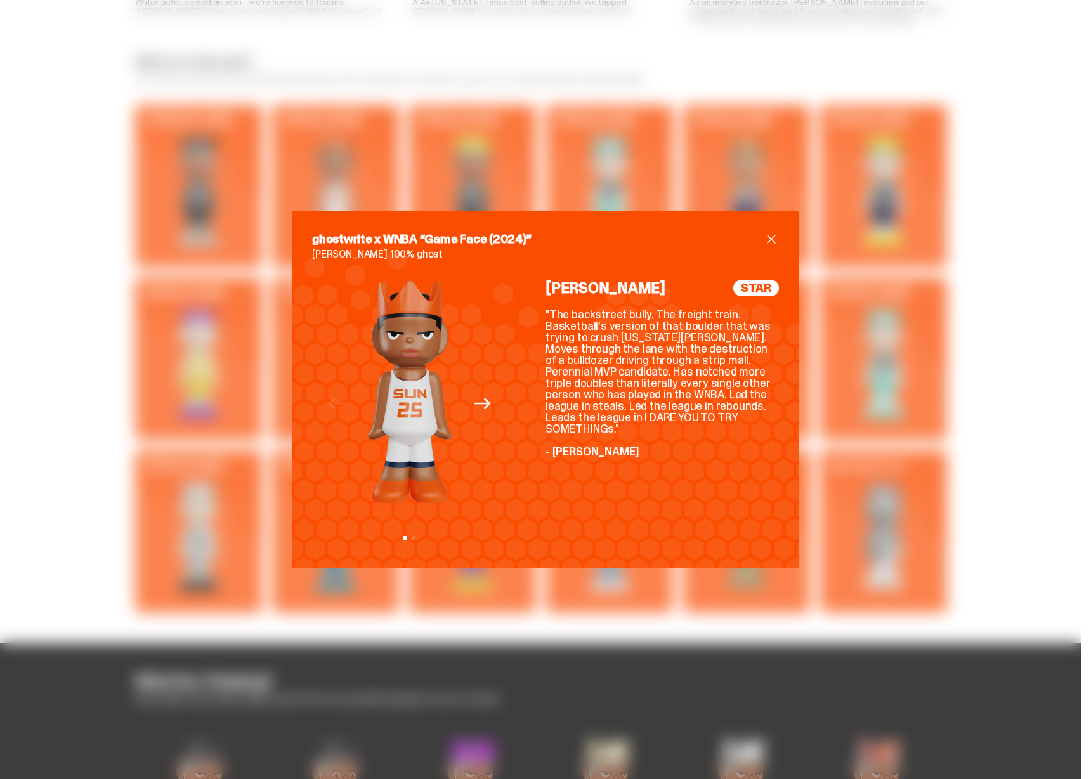
click at [835, 311] on div "ghostwrite x WNBA “Game Face (2024)” Alyssa Thomas 100% ghost Previous Next Vie…" at bounding box center [545, 389] width 1091 height 779
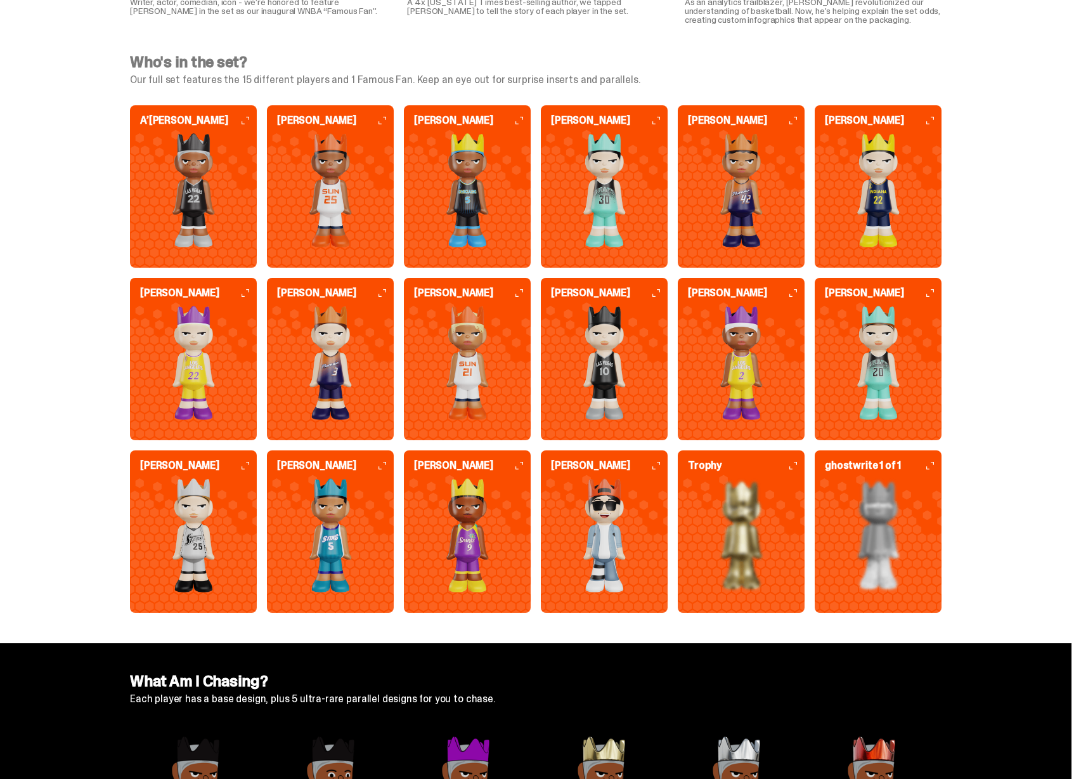
click at [637, 187] on img at bounding box center [604, 190] width 127 height 114
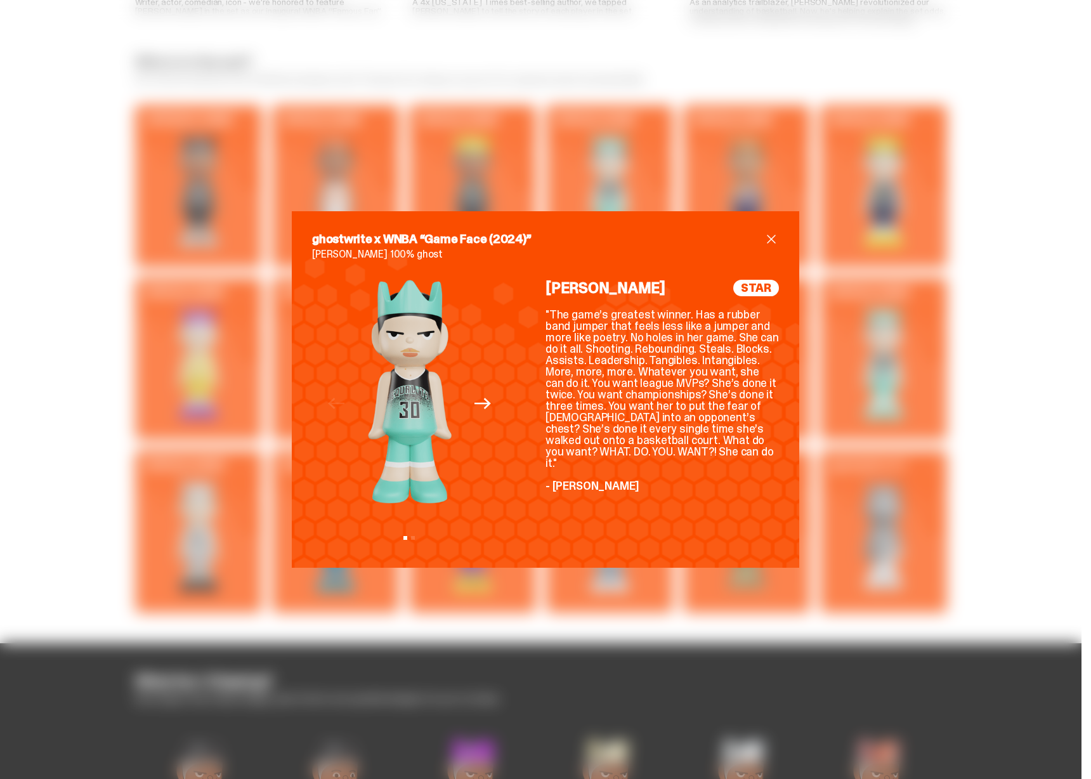
click at [904, 299] on div "ghostwrite x WNBA “Game Face (2024)” Breanna Stewart 100% ghost Previous Next V…" at bounding box center [545, 389] width 1091 height 779
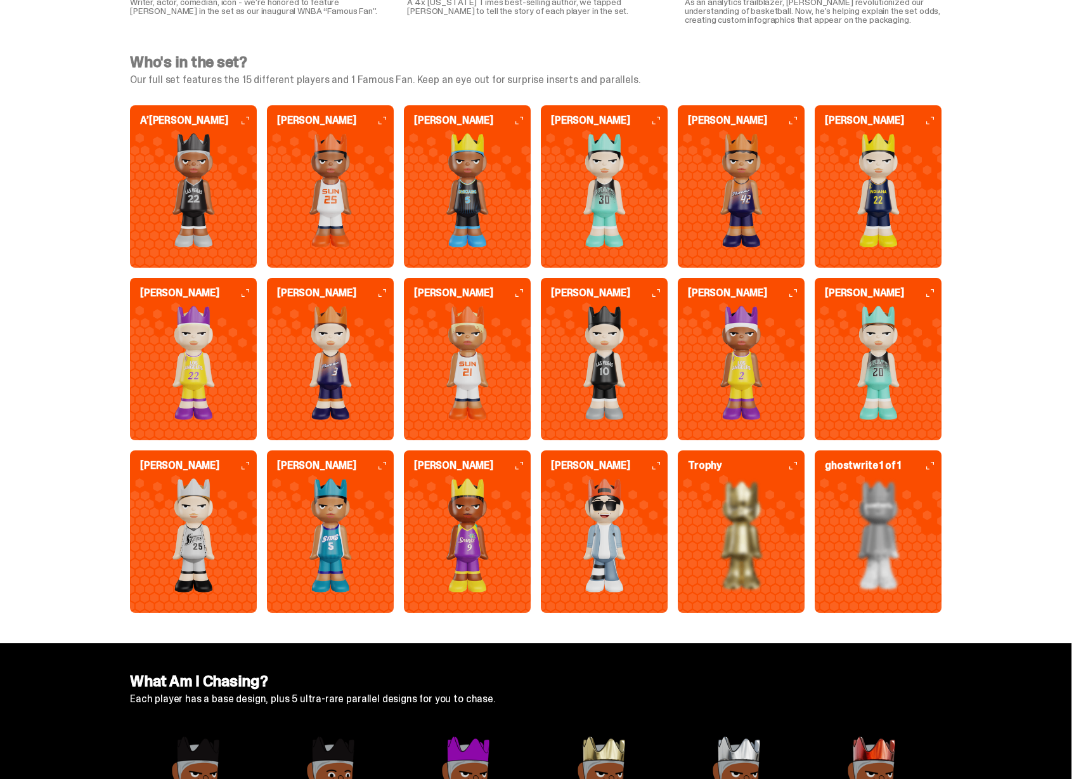
click at [589, 592] on img at bounding box center [604, 535] width 127 height 114
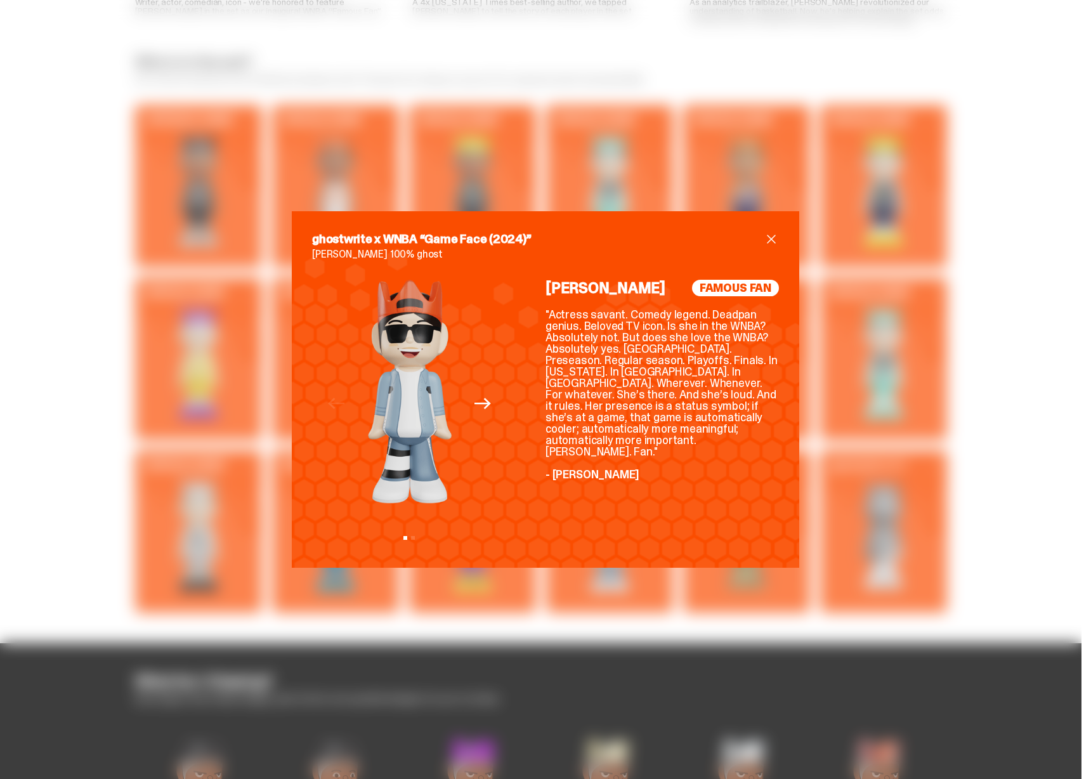
click at [927, 519] on div "ghostwrite x WNBA “Game Face (2024)” Aubrey Plaza 100% ghost Previous Next View…" at bounding box center [545, 389] width 1091 height 779
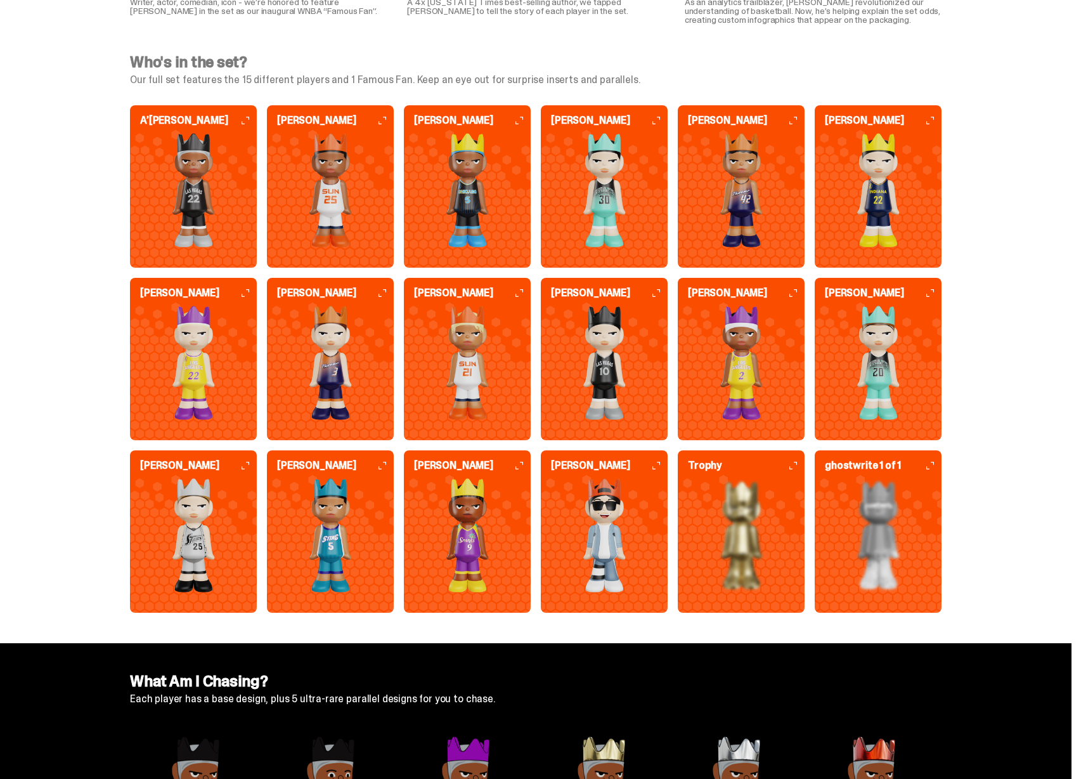
click at [735, 541] on img at bounding box center [741, 535] width 127 height 114
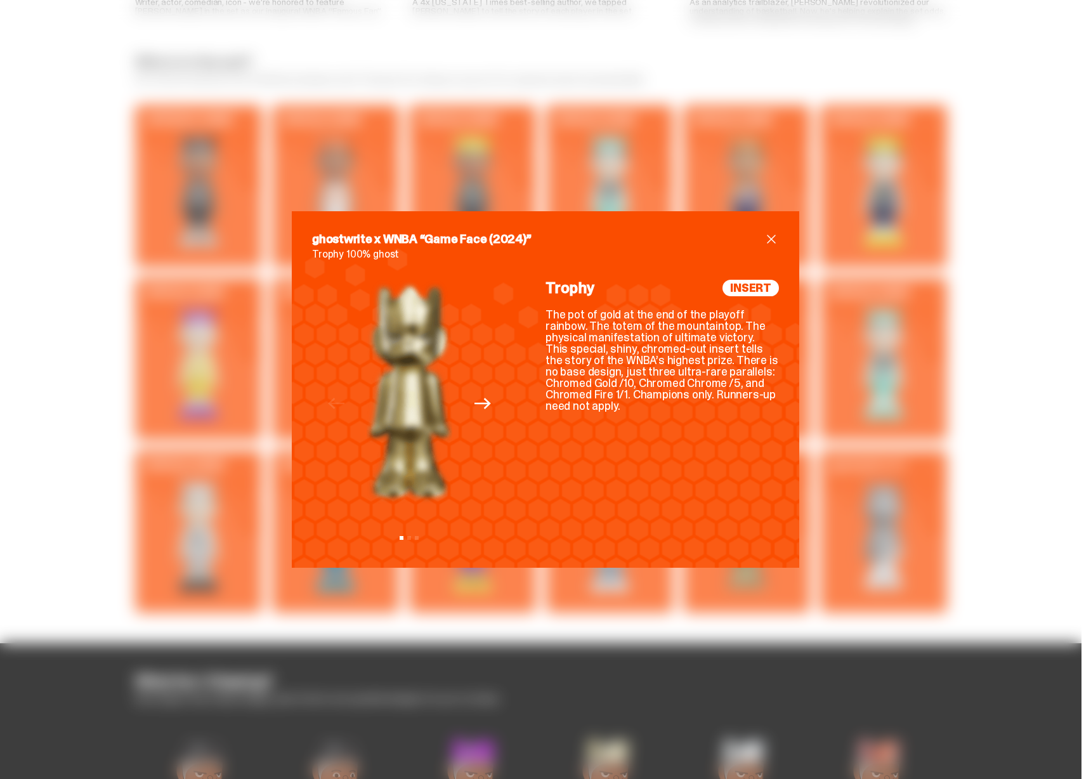
click at [938, 479] on div "ghostwrite x WNBA “Game Face (2024)” Trophy 100% ghost Previous Next View slide…" at bounding box center [545, 389] width 1091 height 779
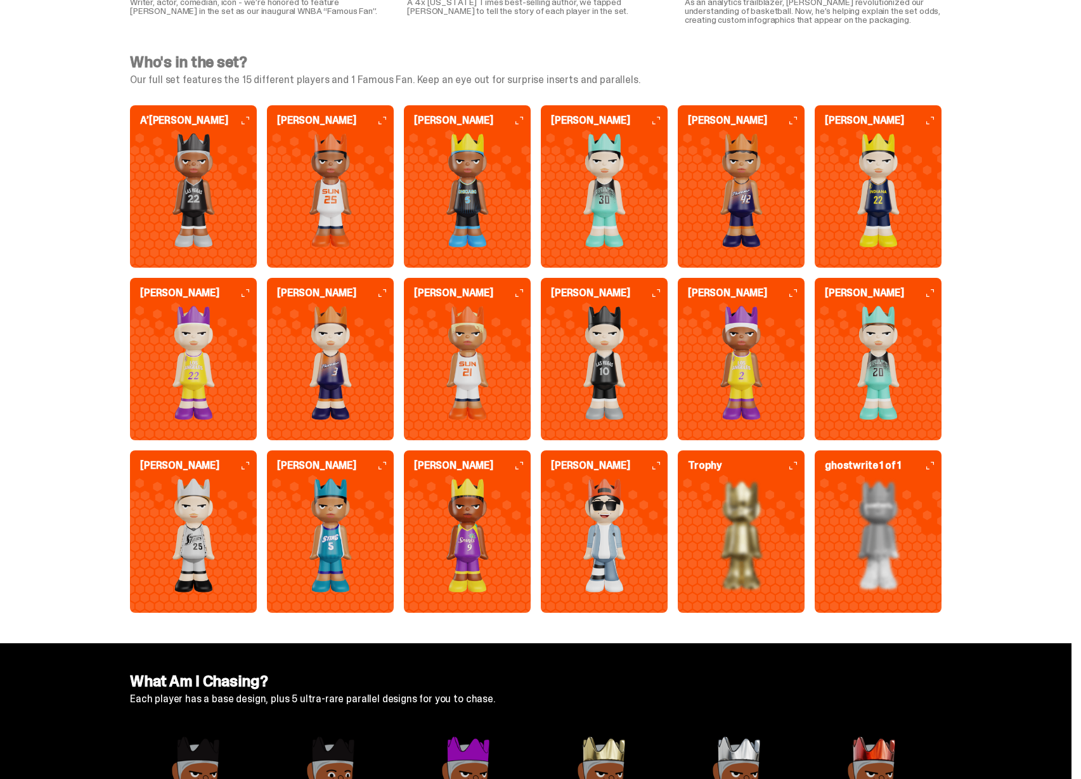
click at [910, 555] on img at bounding box center [878, 535] width 127 height 114
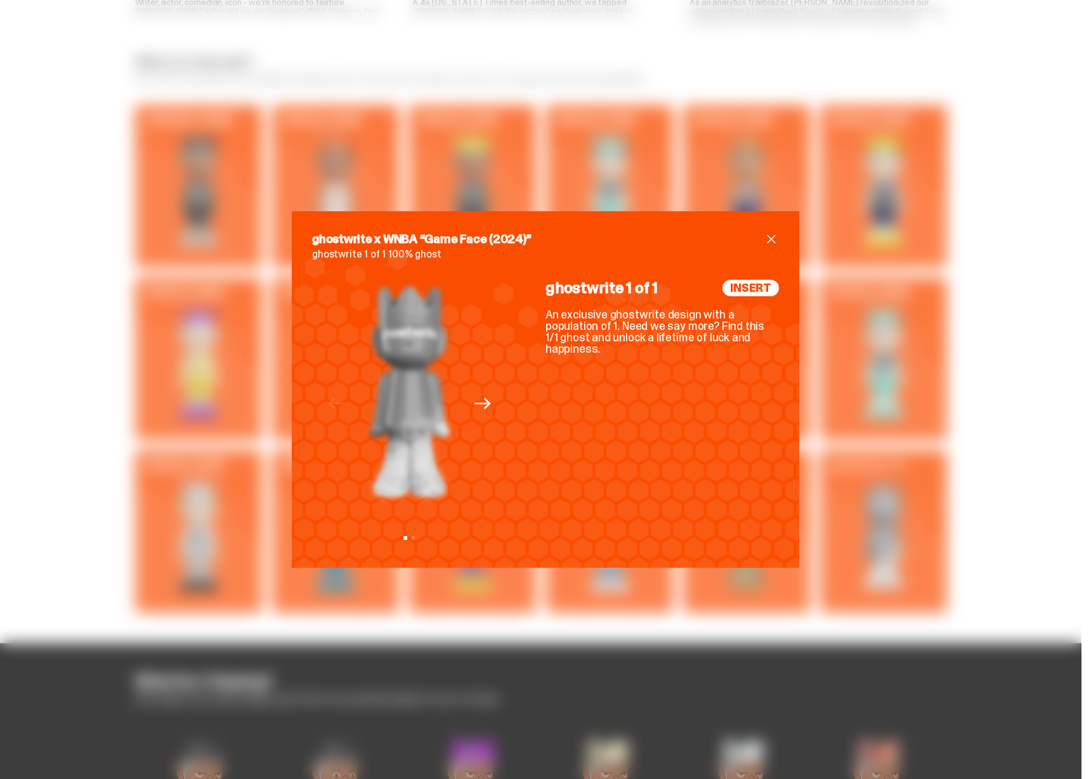
click at [478, 401] on icon "Next" at bounding box center [482, 403] width 16 height 16
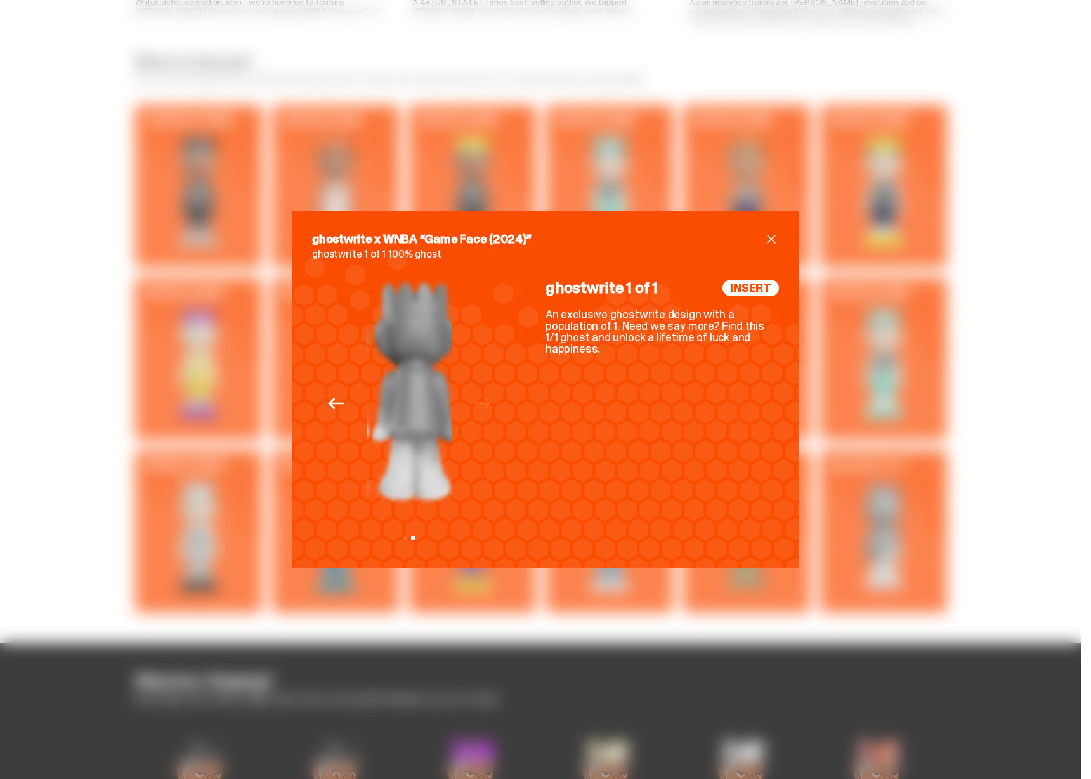
click at [943, 398] on div "ghostwrite x WNBA “Game Face (2024)” ghostwrite 1 of 1 100% ghost Previous Next…" at bounding box center [545, 389] width 1091 height 779
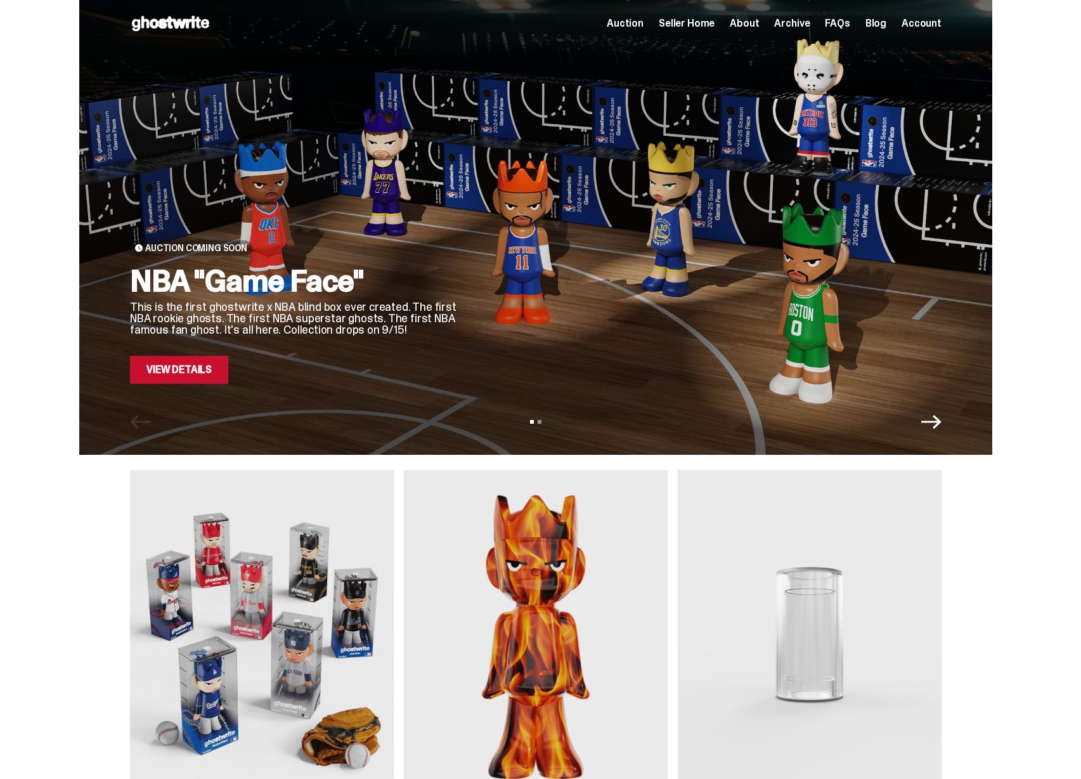
scroll to position [3, 0]
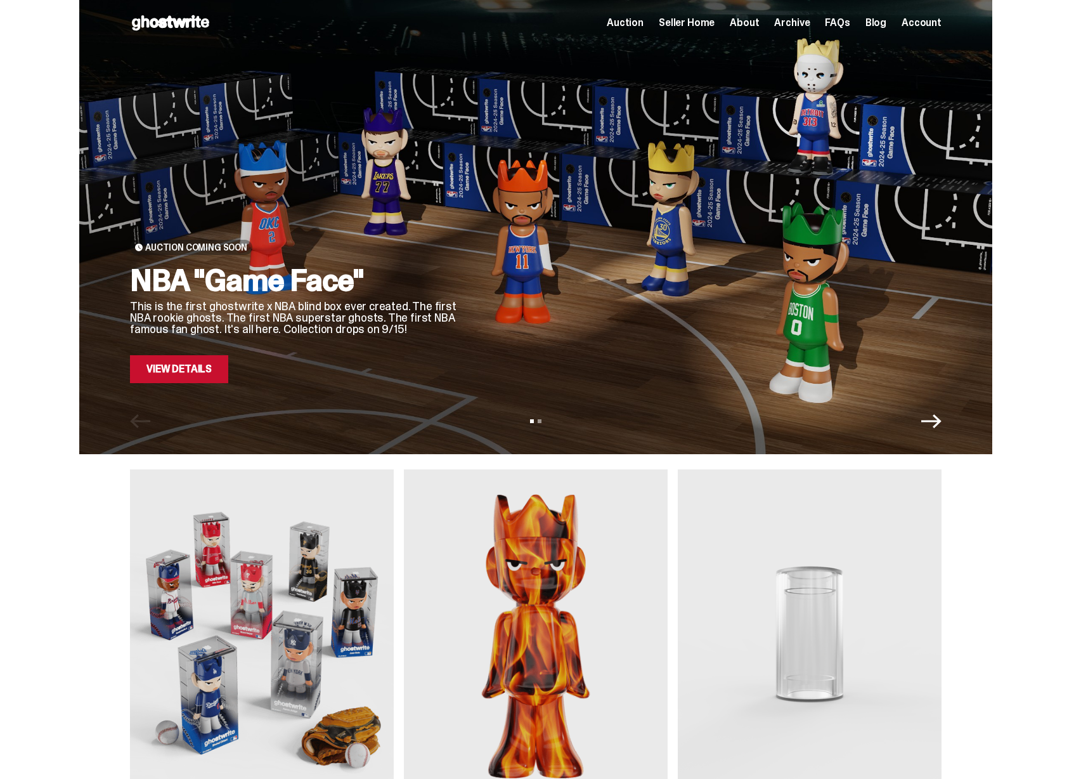
click at [200, 374] on link "View Details" at bounding box center [179, 369] width 98 height 28
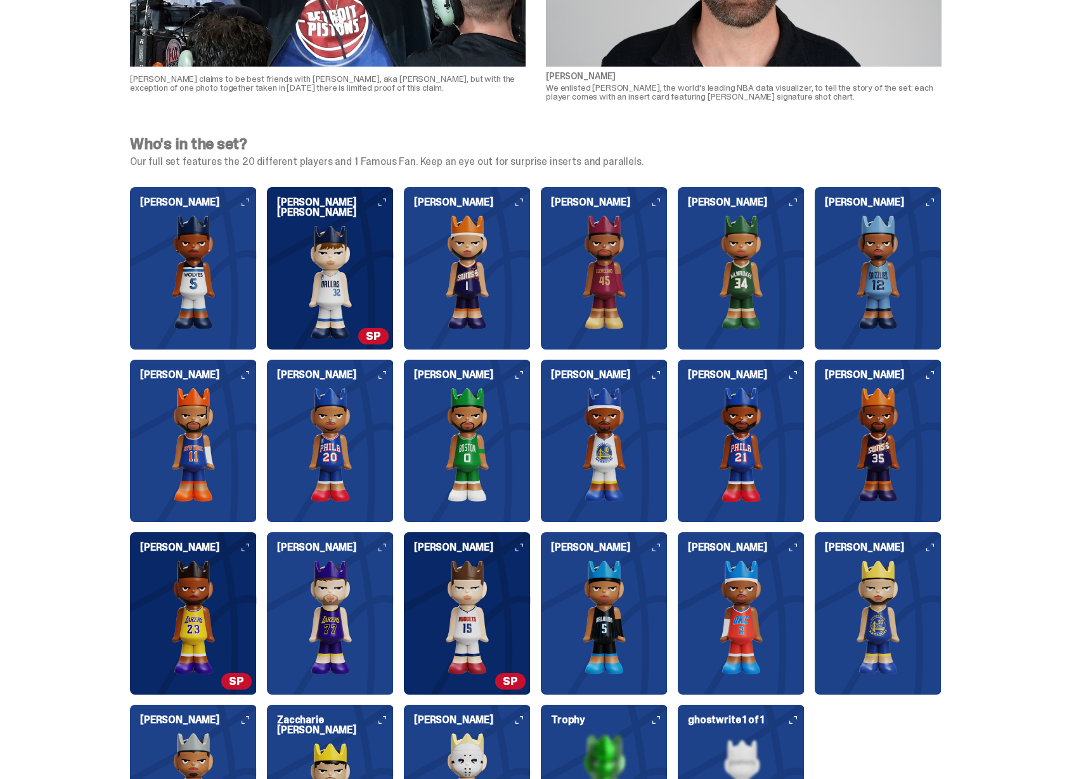
scroll to position [1300, 0]
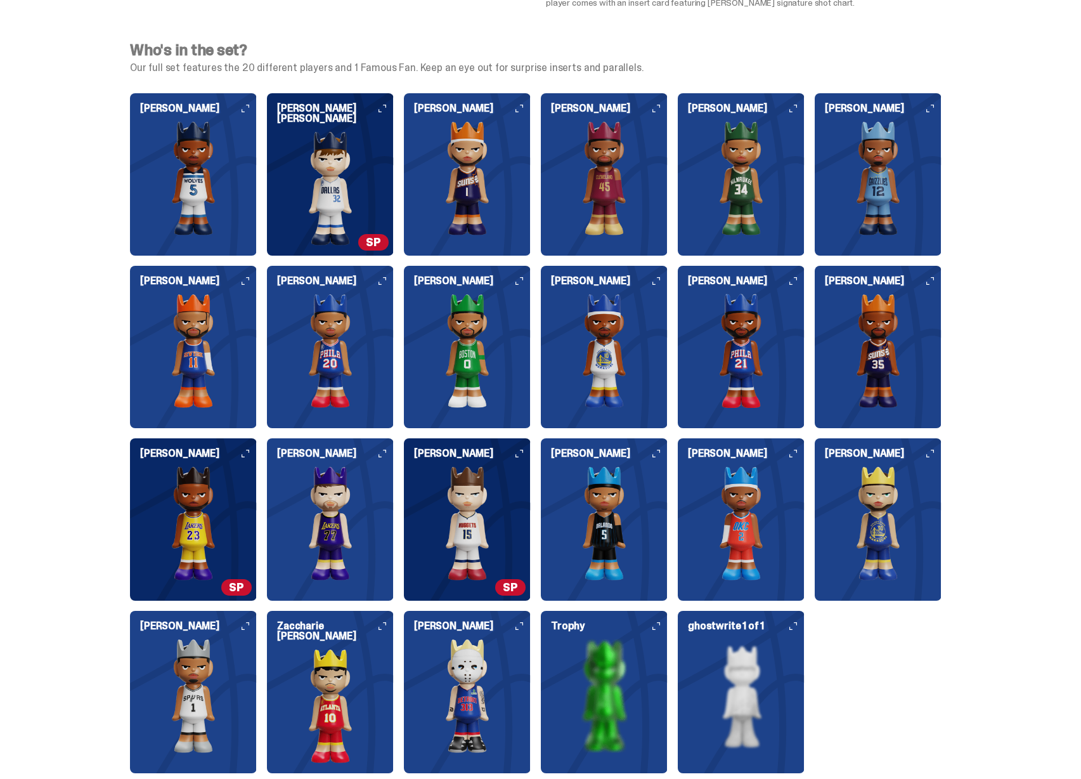
click at [344, 209] on img at bounding box center [330, 188] width 127 height 114
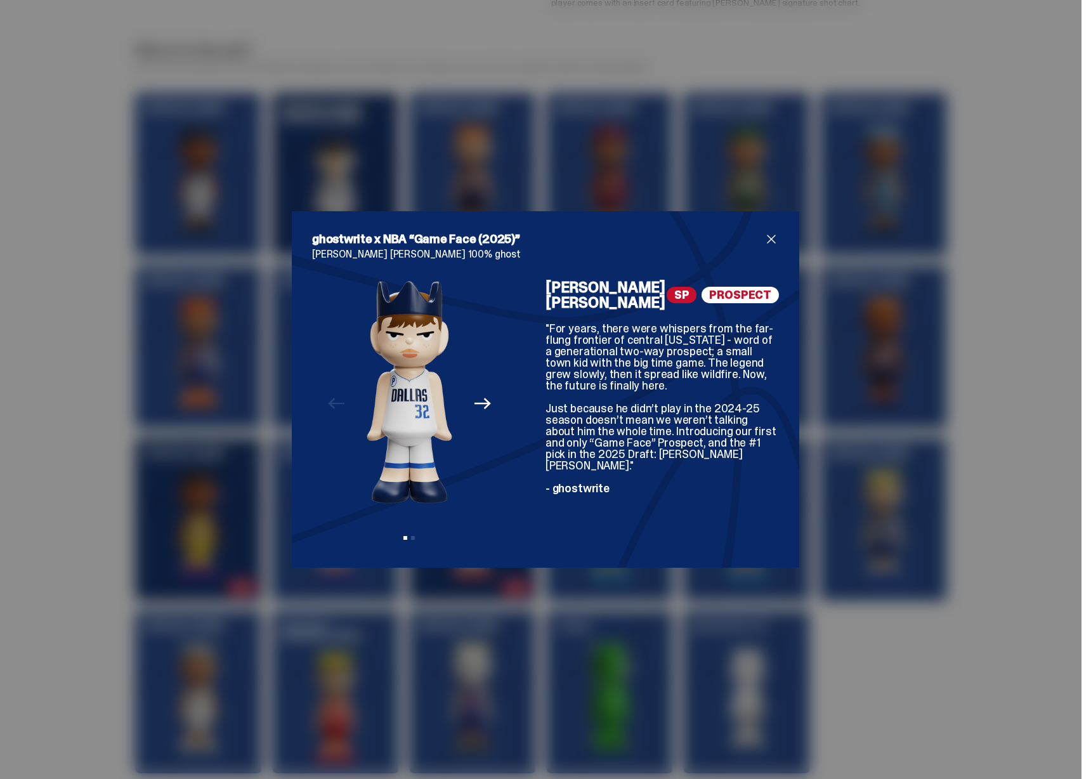
click at [734, 289] on span "PROSPECT" at bounding box center [739, 295] width 77 height 16
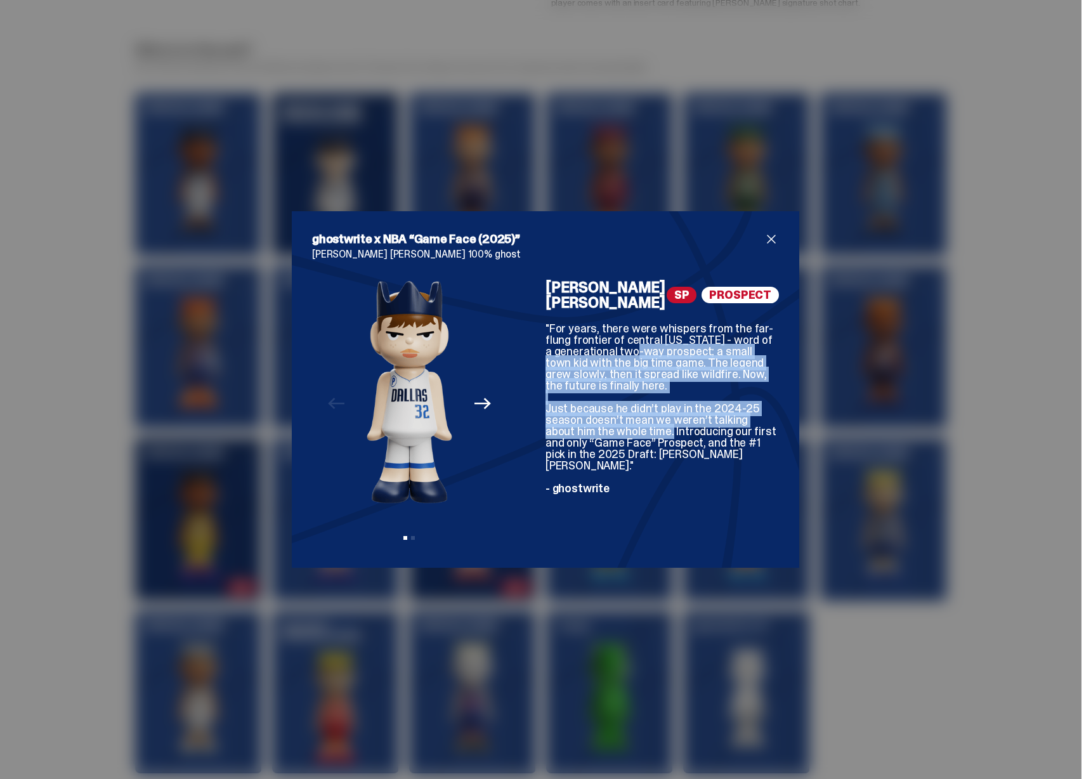
drag, startPoint x: 591, startPoint y: 340, endPoint x: 632, endPoint y: 413, distance: 84.3
click at [632, 413] on div ""For years, there were whispers from the far-flung frontier of central [US_STAT…" at bounding box center [661, 408] width 233 height 171
drag, startPoint x: 652, startPoint y: 430, endPoint x: 564, endPoint y: 321, distance: 139.7
click at [556, 332] on div ""For years, there were whispers from the far-flung frontier of central [US_STAT…" at bounding box center [661, 408] width 233 height 171
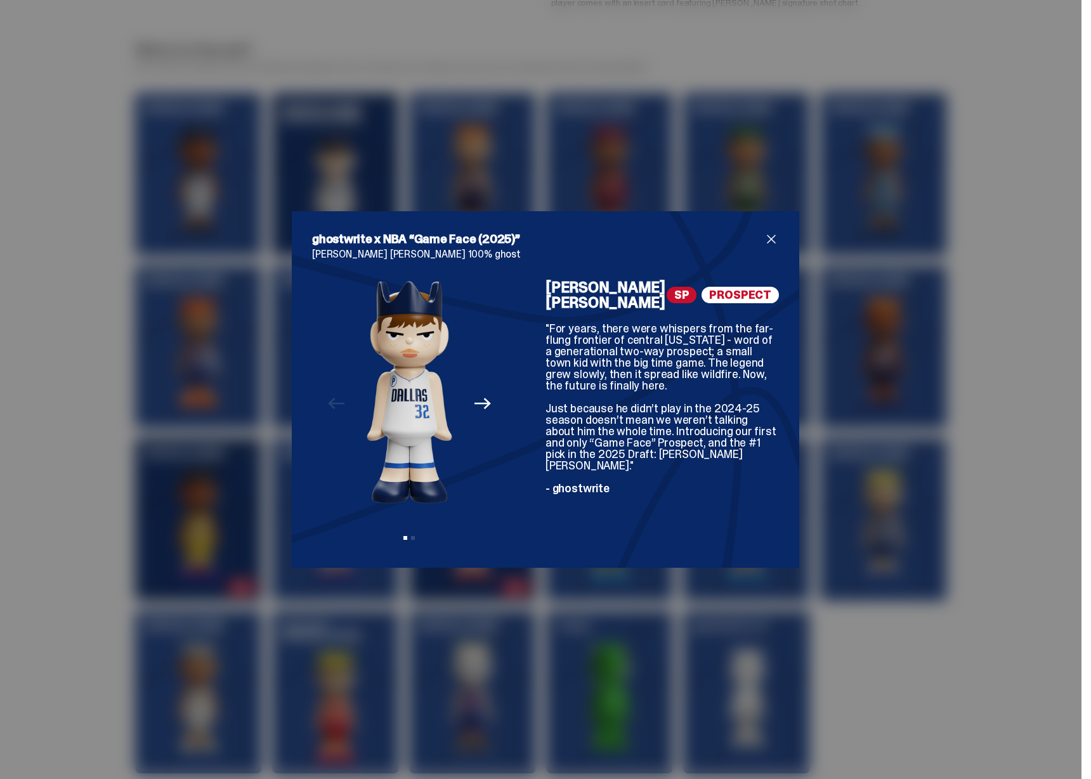
click at [564, 323] on div ""For years, there were whispers from the far-flung frontier of central [US_STAT…" at bounding box center [661, 408] width 233 height 171
drag, startPoint x: 550, startPoint y: 317, endPoint x: 627, endPoint y: 320, distance: 76.8
click at [627, 323] on div ""For years, there were whispers from the far-flung frontier of central Maine - …" at bounding box center [661, 408] width 233 height 171
click at [669, 429] on div ""For years, there were whispers from the far-flung frontier of central Maine - …" at bounding box center [661, 408] width 233 height 171
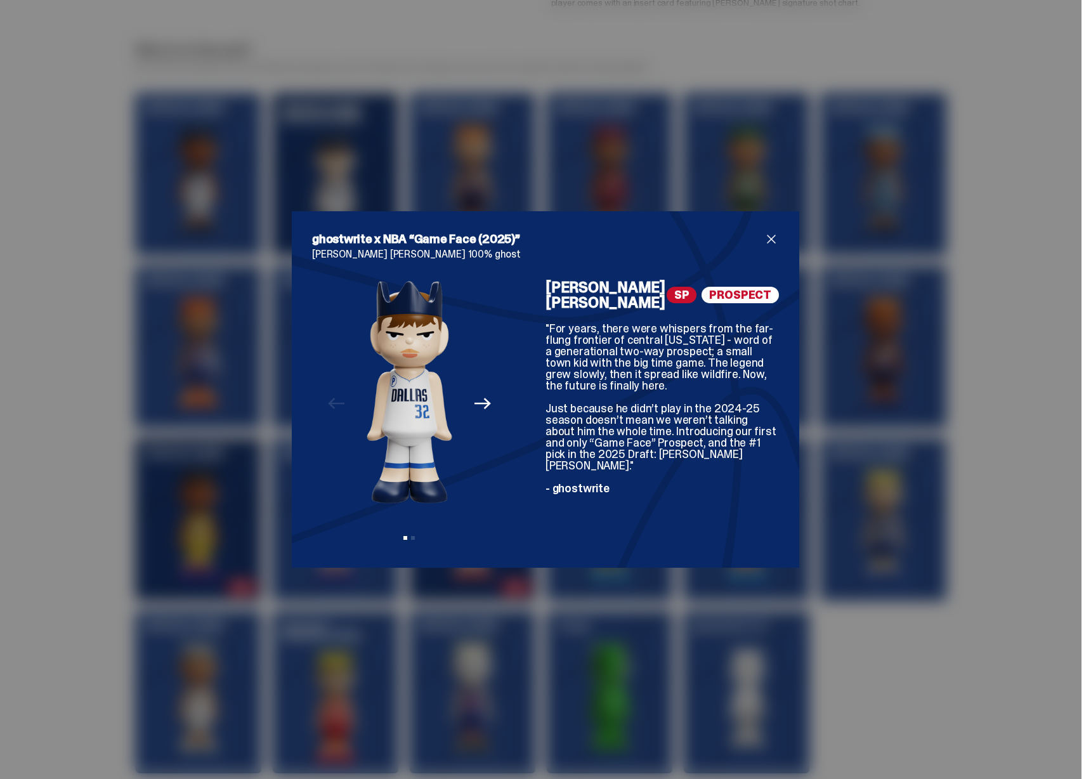
click at [889, 463] on div "ghostwrite x NBA “Game Face (2025)” Cooper Flagg 100% ghost Previous Next View …" at bounding box center [545, 389] width 1091 height 779
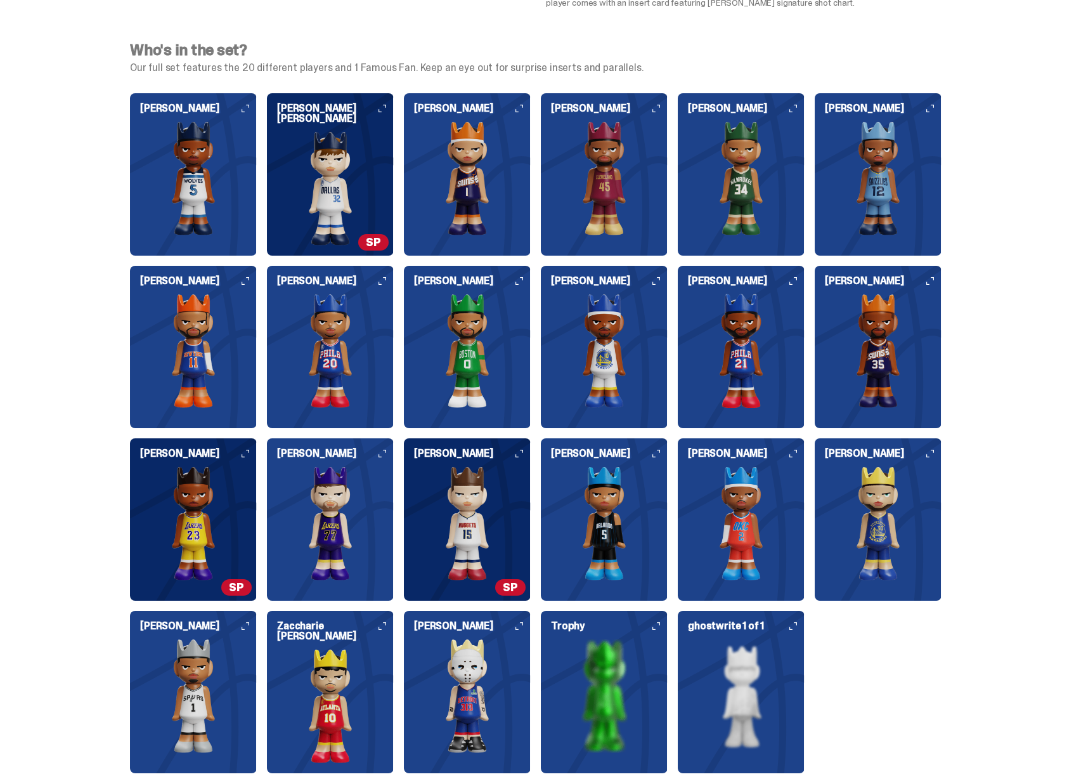
click at [481, 503] on img at bounding box center [467, 523] width 127 height 114
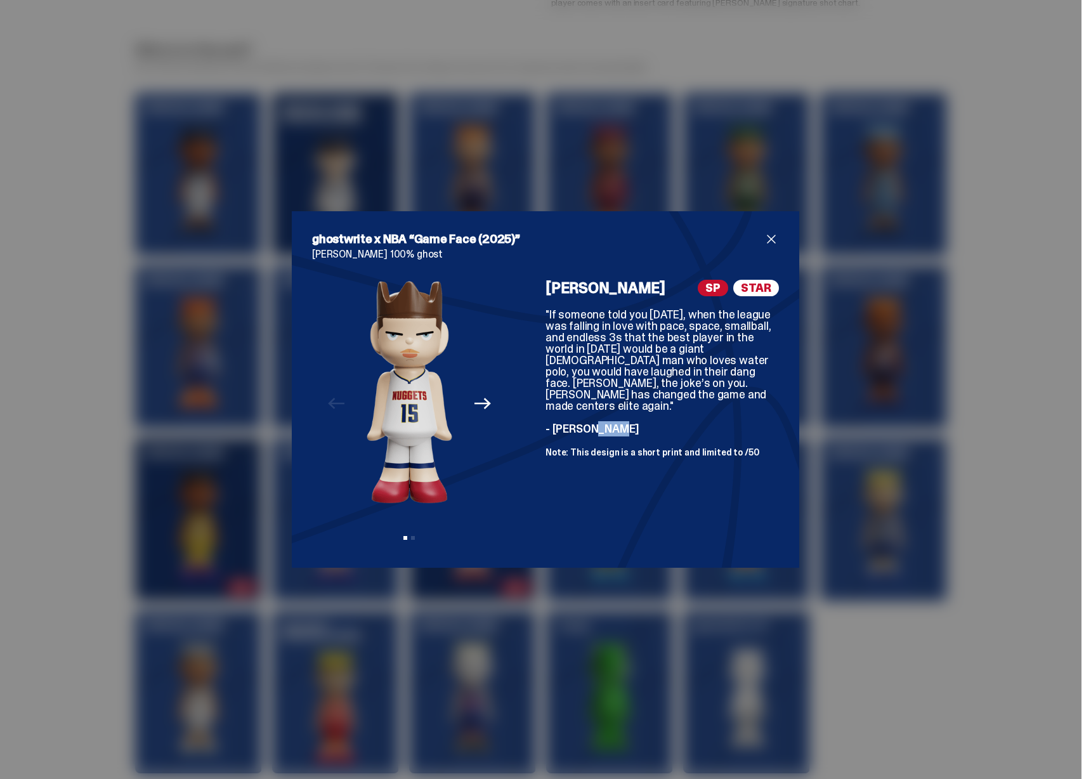
drag, startPoint x: 581, startPoint y: 413, endPoint x: 610, endPoint y: 414, distance: 28.6
click at [609, 421] on span "- Kirk Goldsberry" at bounding box center [592, 428] width 94 height 15
click at [612, 421] on span "- Kirk Goldsberry" at bounding box center [592, 428] width 94 height 15
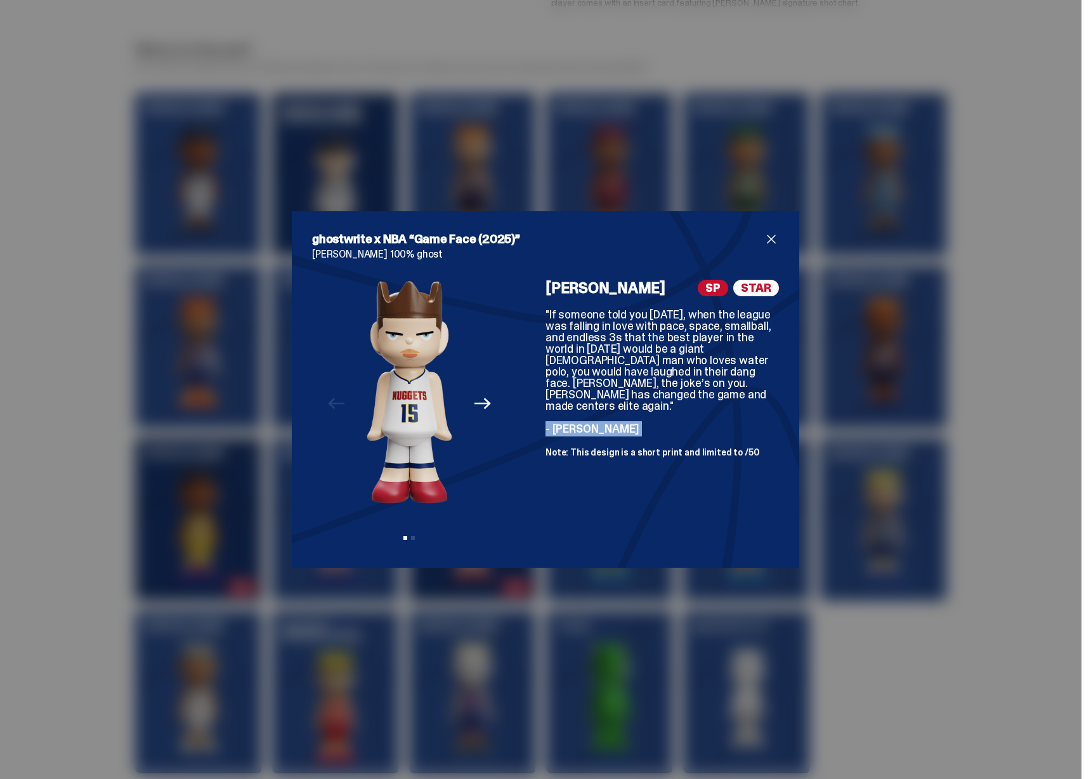
click at [951, 432] on div "ghostwrite x NBA “Game Face (2025)” Nikola Jokić 100% ghost Previous Next View …" at bounding box center [545, 389] width 1091 height 779
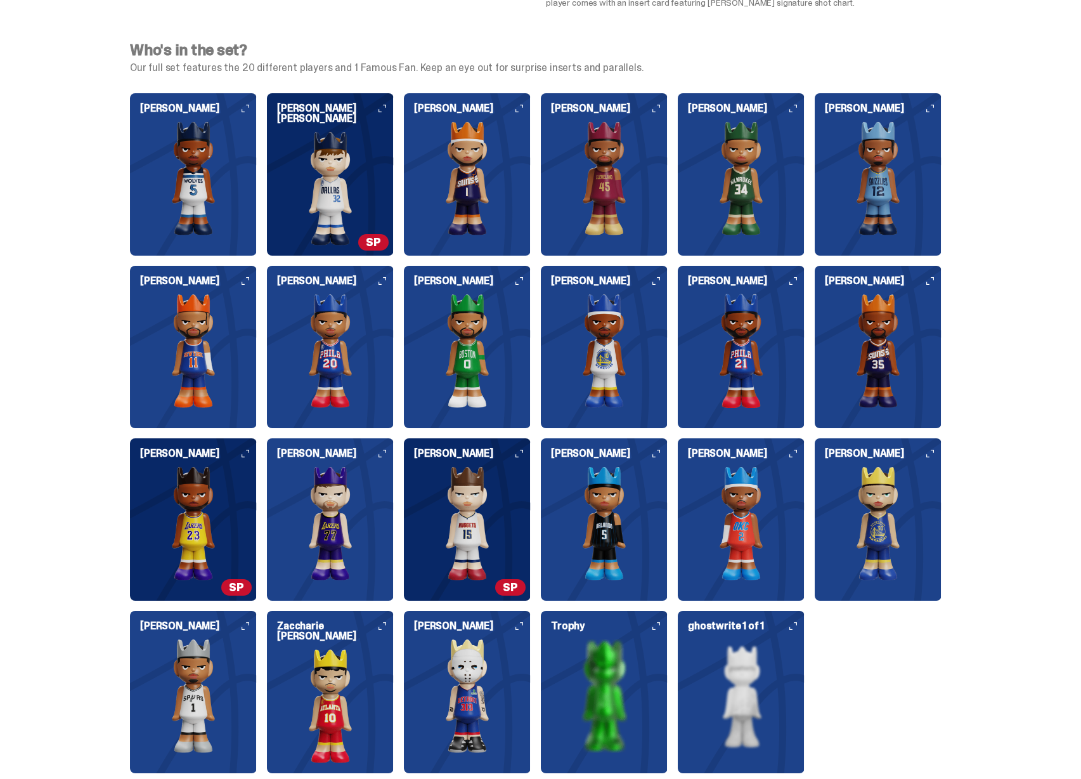
click at [387, 215] on img at bounding box center [330, 188] width 127 height 114
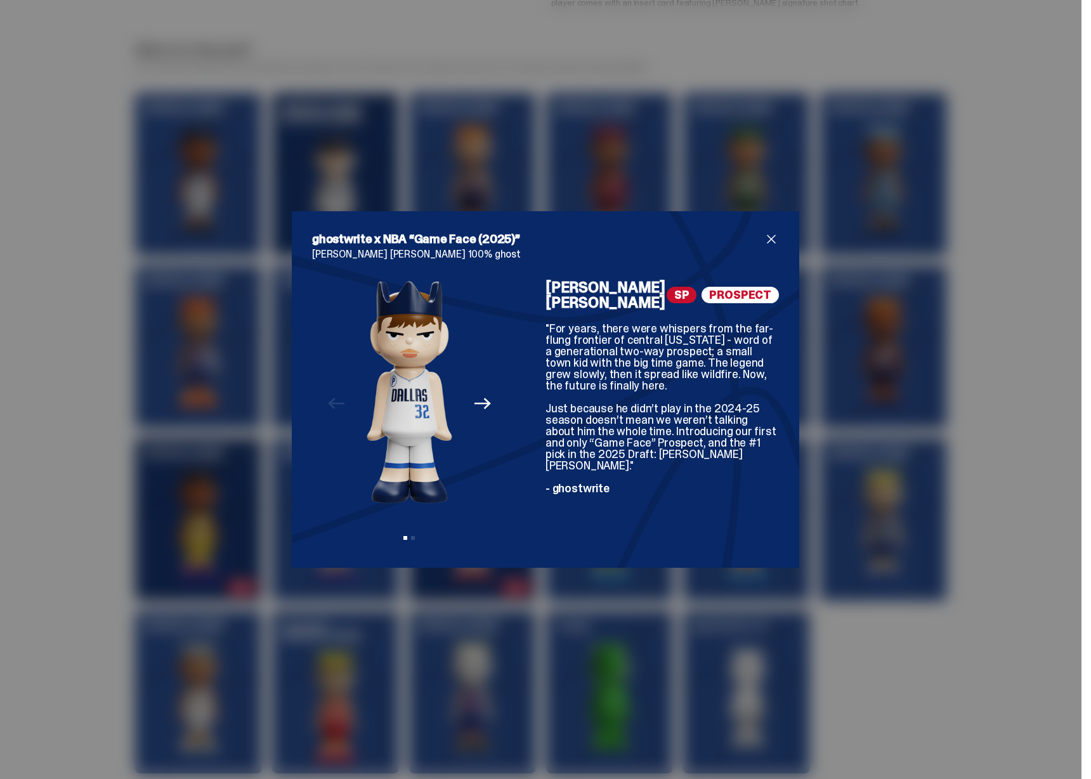
click at [891, 434] on div "ghostwrite x NBA “Game Face (2025)” Cooper Flagg 100% ghost Previous Next View …" at bounding box center [545, 389] width 1091 height 779
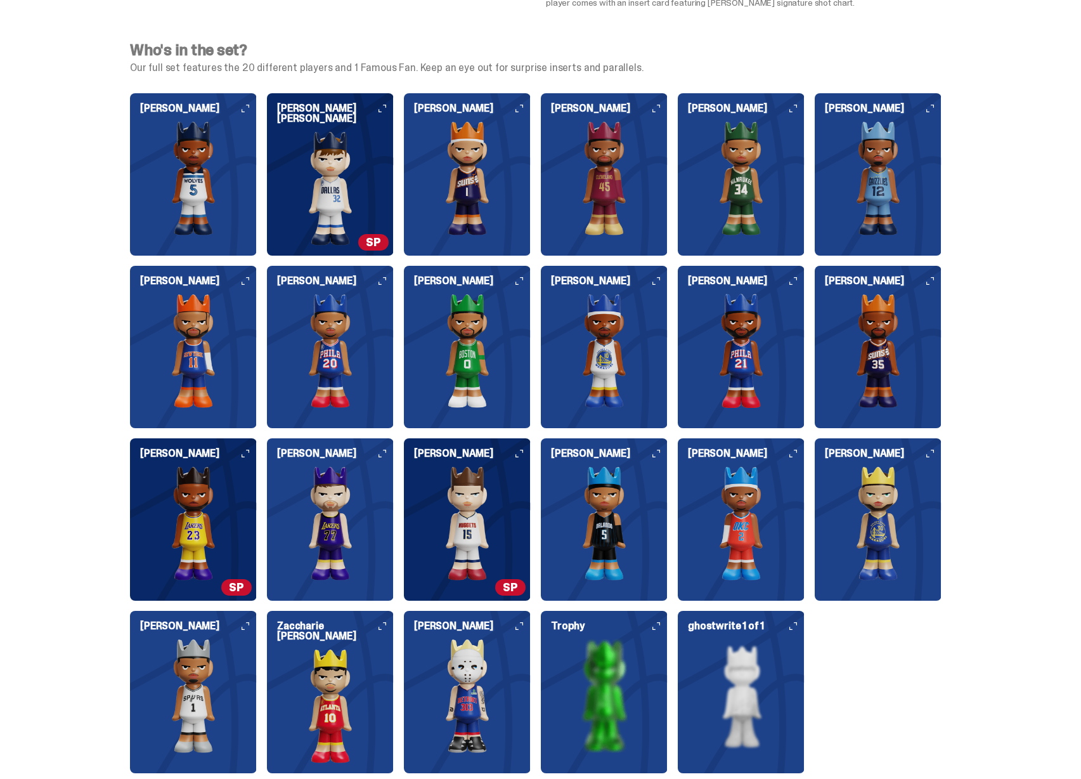
click at [186, 502] on img at bounding box center [193, 523] width 127 height 114
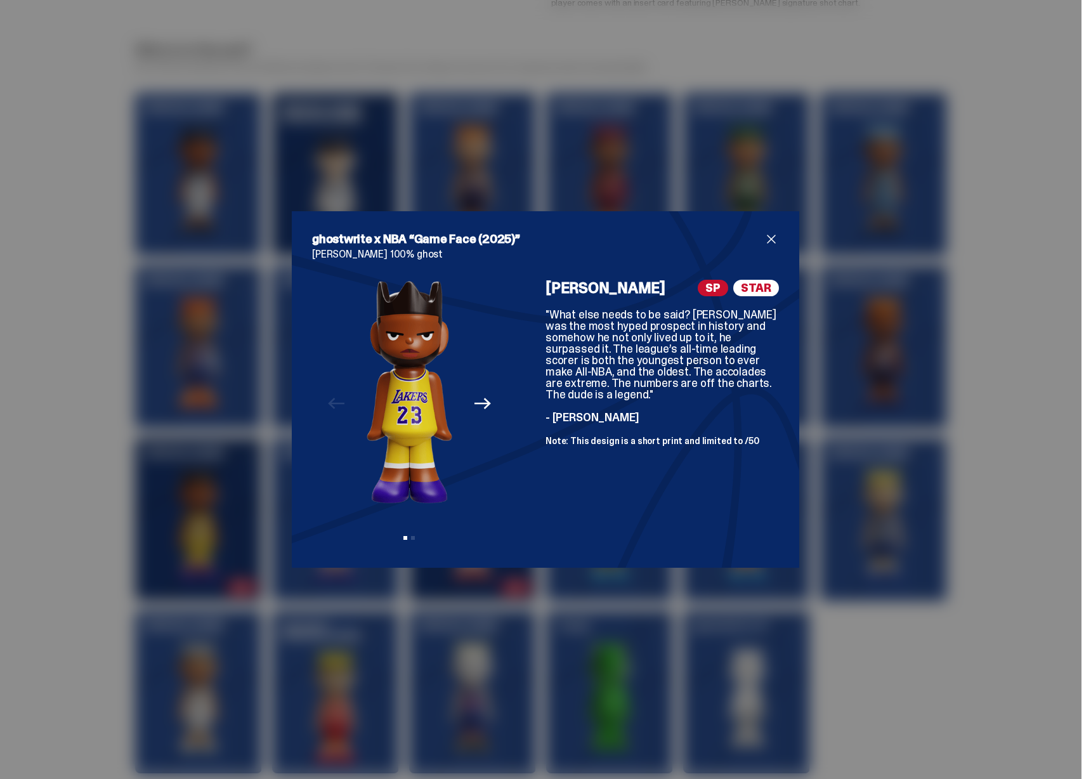
click at [615, 448] on div "LeBron James SP STAR "What else needs to be said? LeBron James was the most hyp…" at bounding box center [661, 414] width 233 height 268
click at [617, 441] on span "Note: This design is a short print and limited to /50" at bounding box center [652, 440] width 214 height 11
click at [873, 425] on div "ghostwrite x NBA “Game Face (2025)” LeBron James 100% ghost Previous Next View …" at bounding box center [545, 389] width 1091 height 779
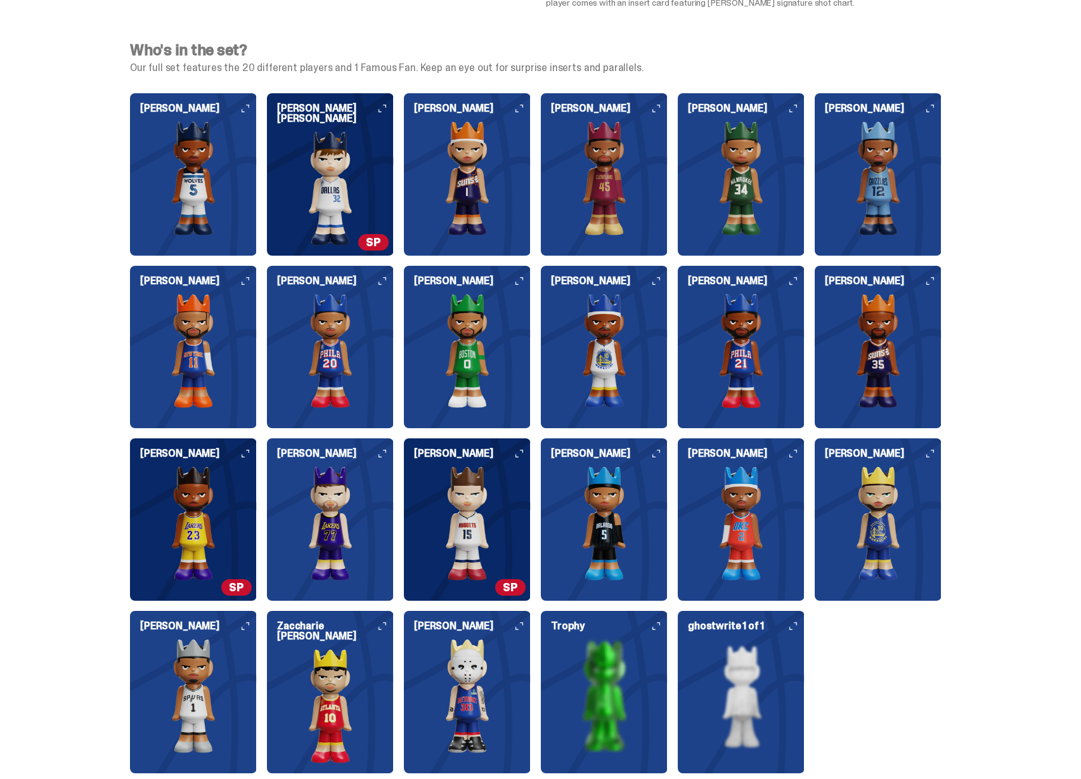
click at [197, 190] on img at bounding box center [193, 178] width 127 height 114
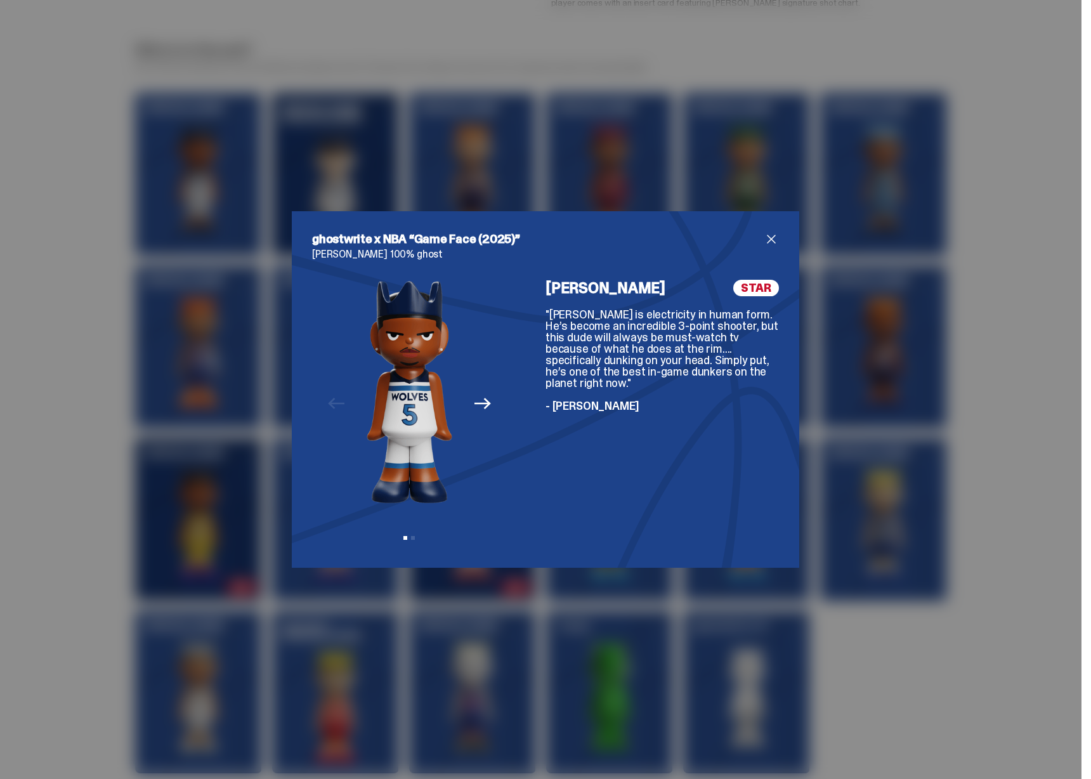
click at [553, 171] on div "ghostwrite x NBA “Game Face (2025)” Anthony Edwards 100% ghost Previous Next Vi…" at bounding box center [545, 389] width 1091 height 779
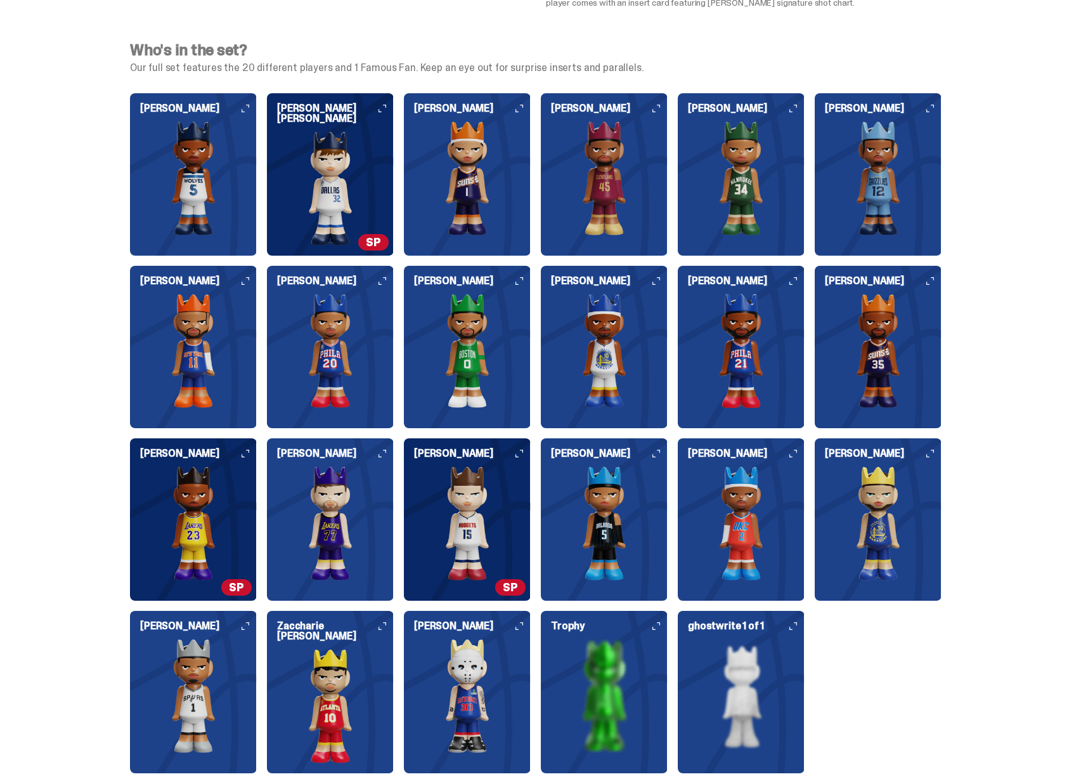
click at [452, 521] on img at bounding box center [467, 523] width 127 height 114
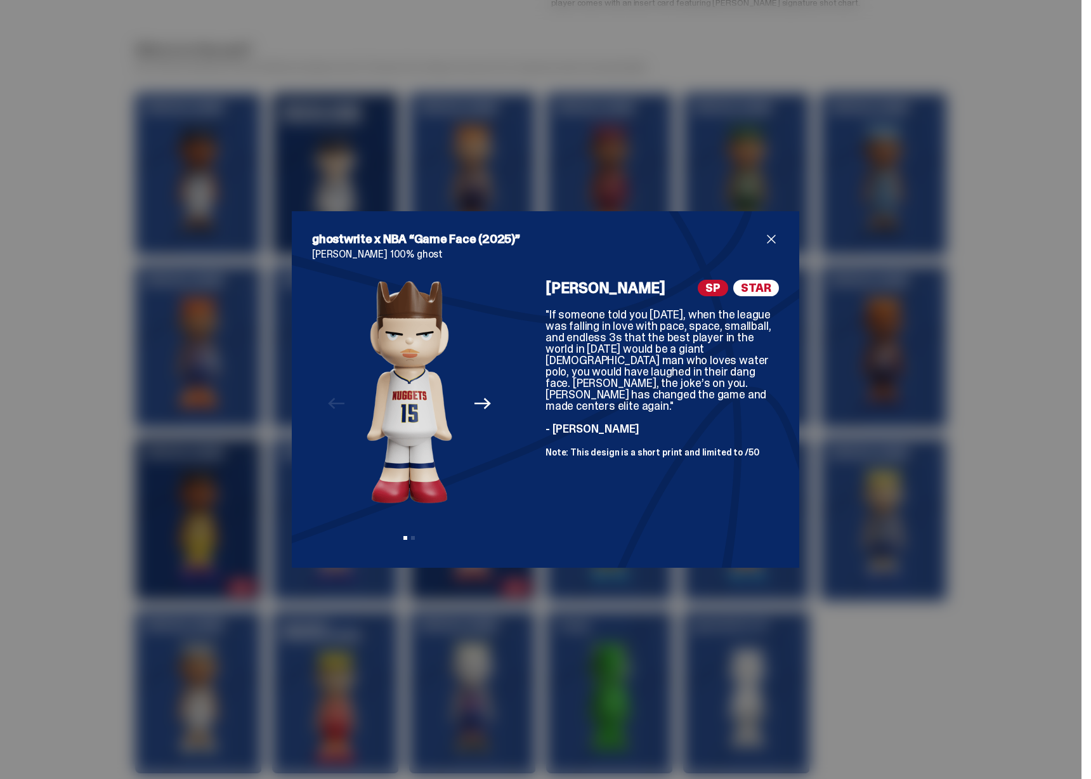
click at [841, 505] on div "ghostwrite x NBA “Game Face (2025)” Nikola Jokić 100% ghost Previous Next View …" at bounding box center [545, 389] width 1091 height 779
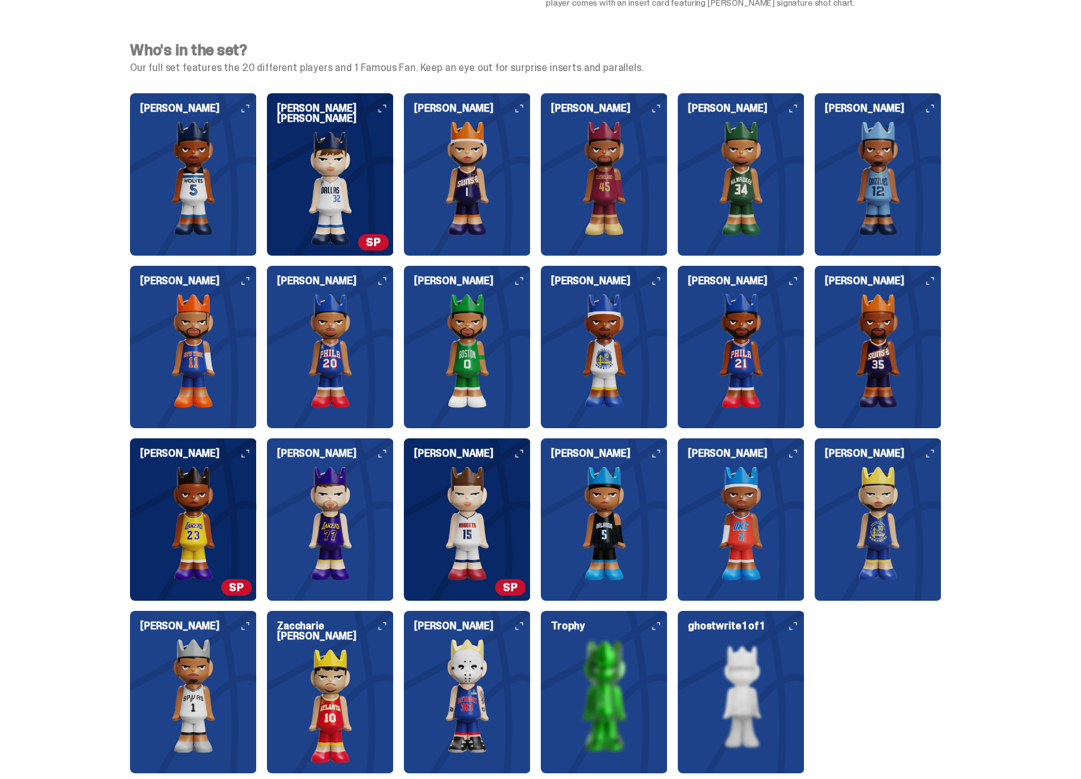
click at [747, 522] on img at bounding box center [741, 523] width 127 height 114
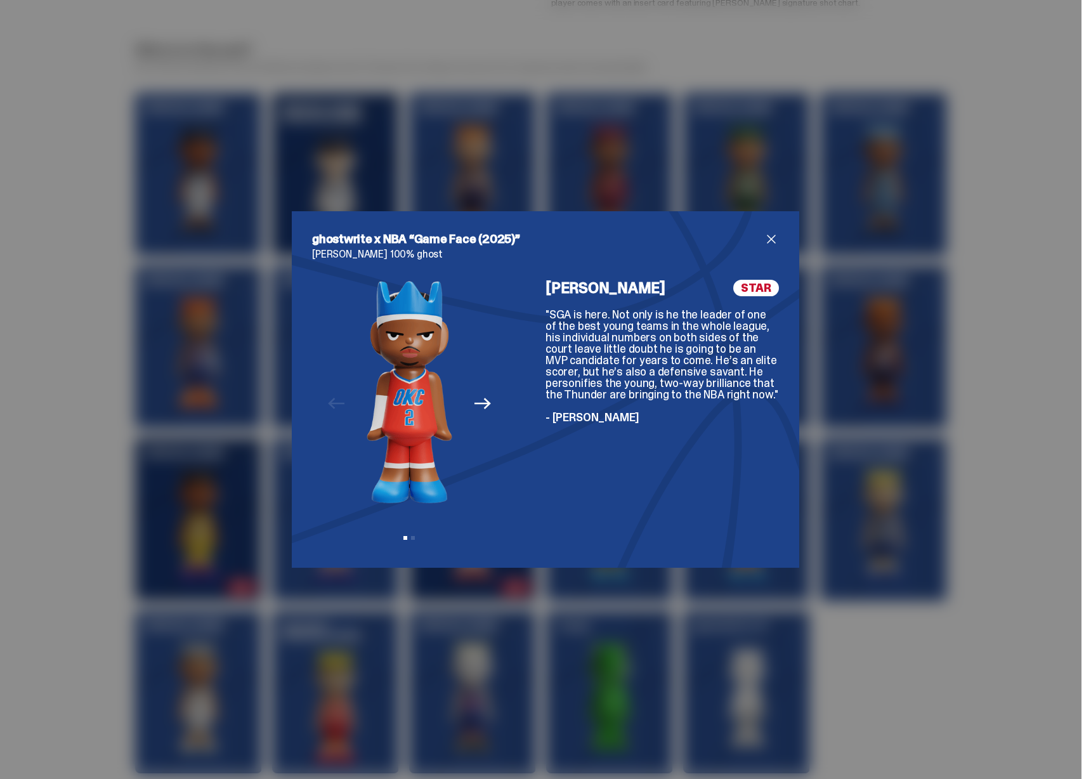
click at [888, 517] on div "ghostwrite x NBA “Game Face (2025)” Shai Gilgeous-Alexander 100% ghost Previous…" at bounding box center [545, 389] width 1091 height 779
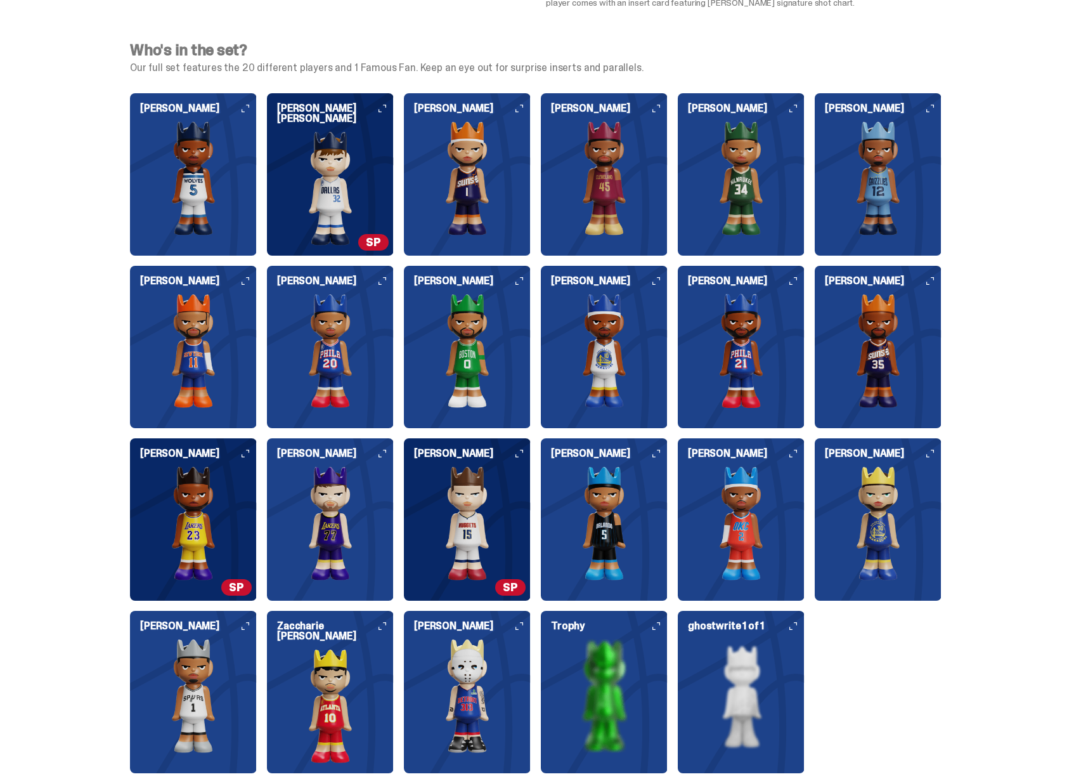
click at [228, 519] on img at bounding box center [193, 523] width 127 height 114
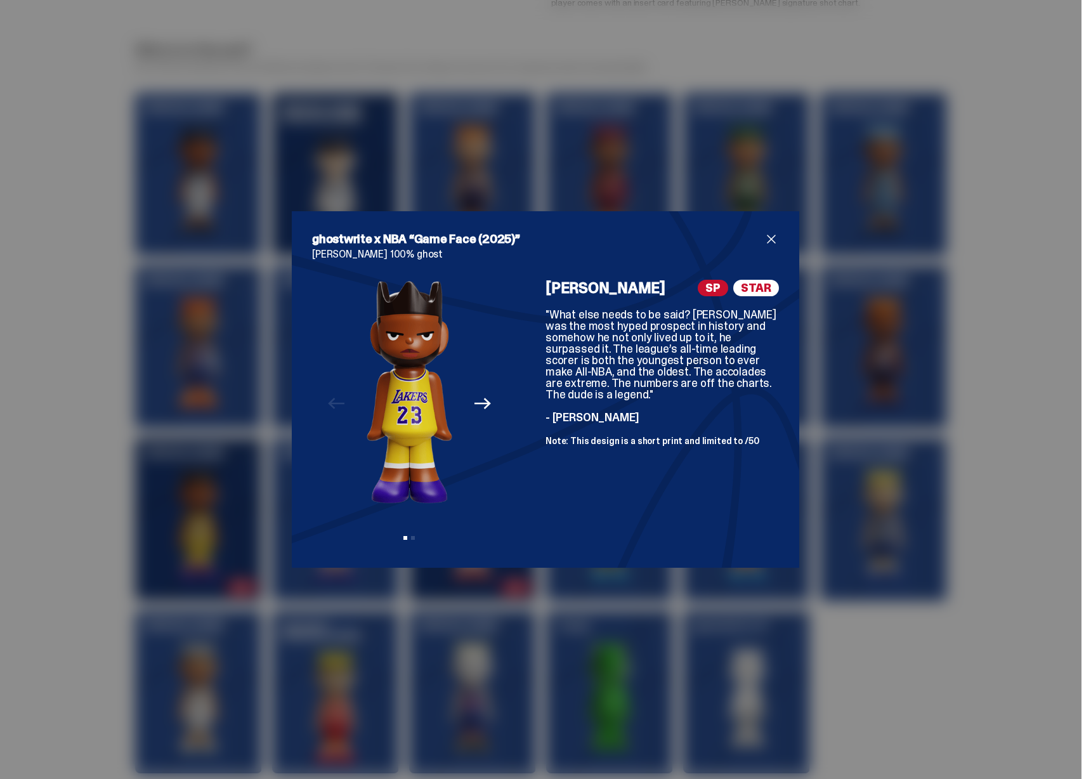
click at [867, 496] on div "ghostwrite x NBA “Game Face (2025)” LeBron James 100% ghost Previous Next View …" at bounding box center [545, 389] width 1091 height 779
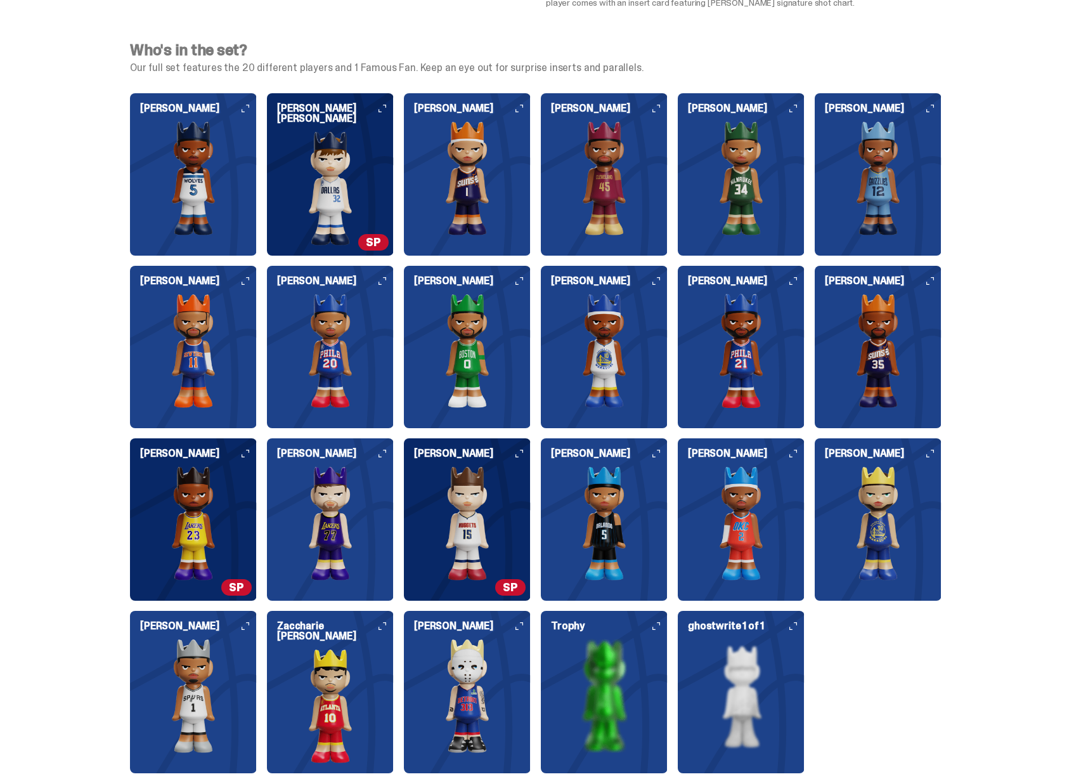
click at [359, 197] on img at bounding box center [330, 188] width 127 height 114
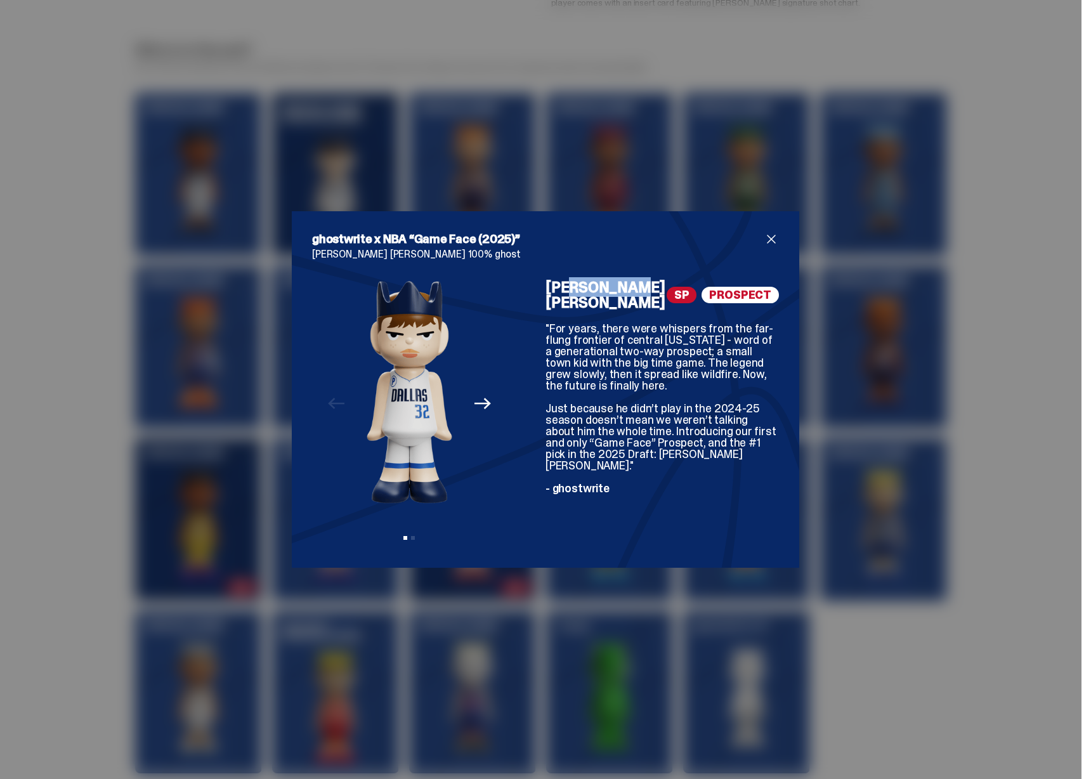
drag, startPoint x: 569, startPoint y: 283, endPoint x: 626, endPoint y: 289, distance: 57.4
click at [626, 289] on h4 "Cooper Flagg" at bounding box center [605, 295] width 121 height 30
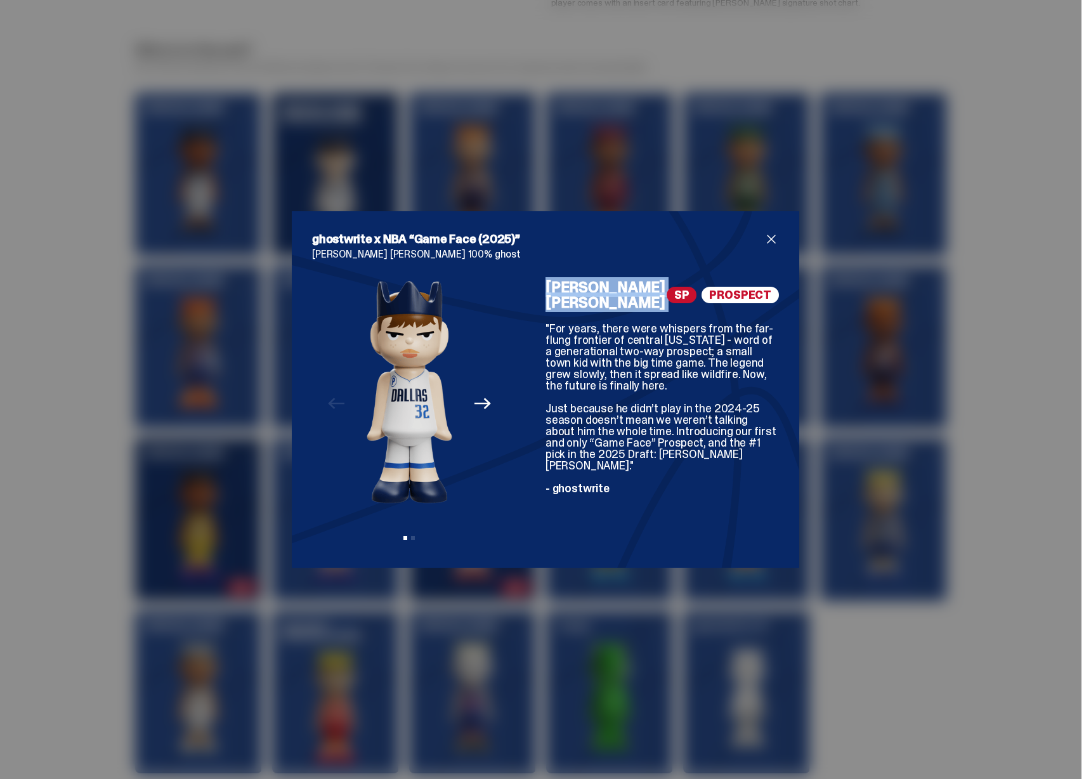
click at [370, 479] on img at bounding box center [409, 392] width 86 height 224
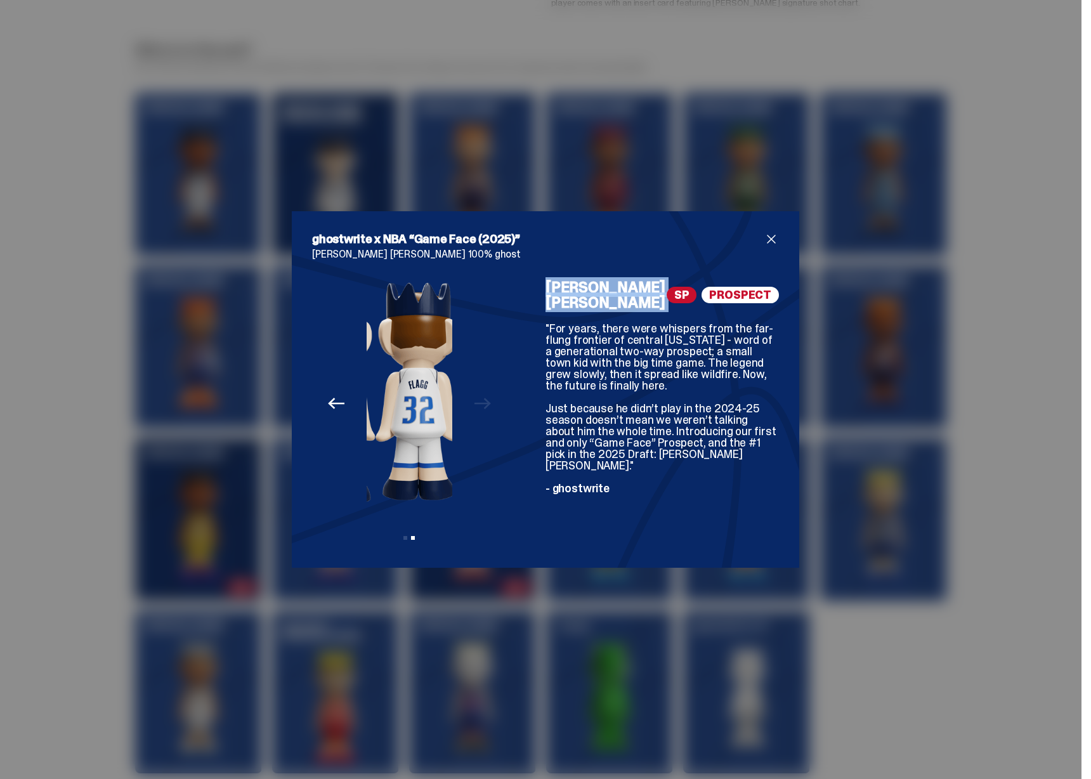
click at [413, 476] on img at bounding box center [418, 392] width 86 height 224
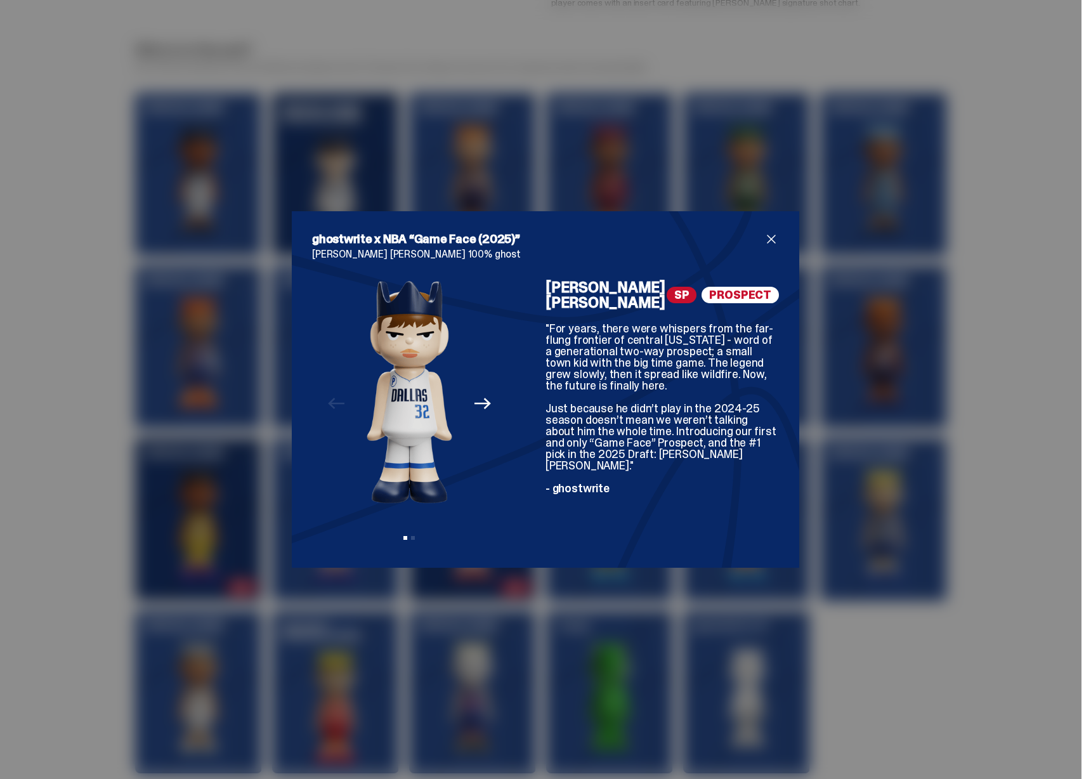
click at [885, 460] on div "ghostwrite x NBA “Game Face (2025)” Cooper Flagg 100% ghost Previous Next View …" at bounding box center [545, 389] width 1091 height 779
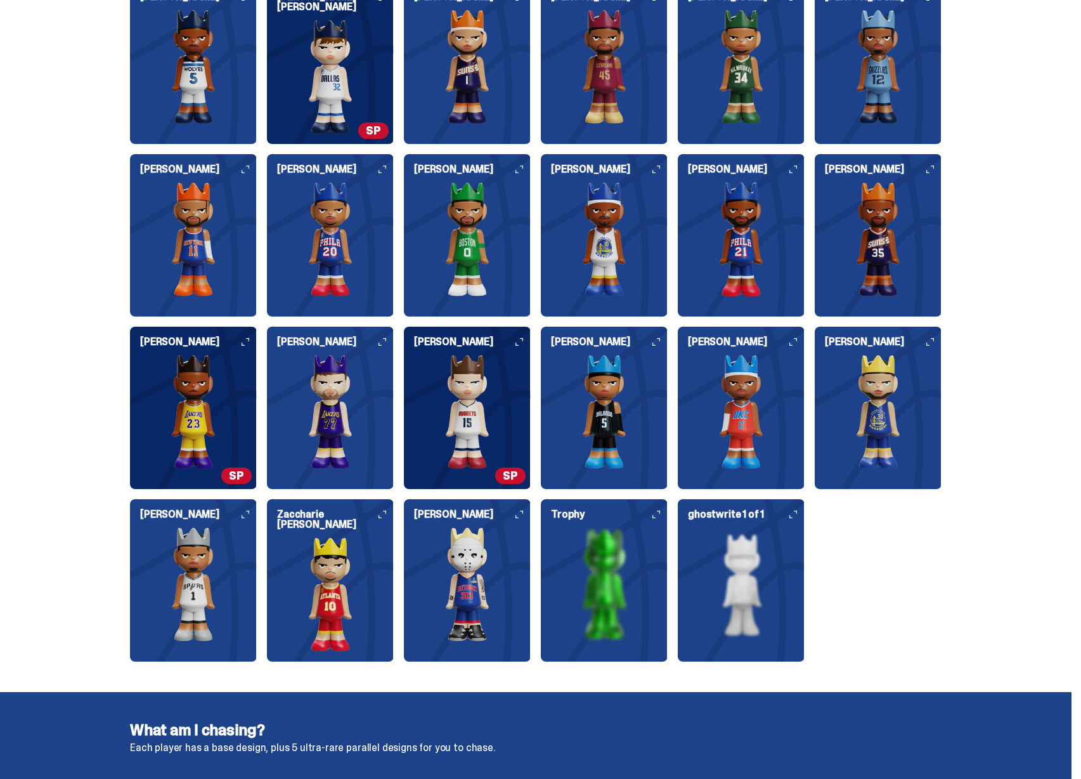
scroll to position [1420, 0]
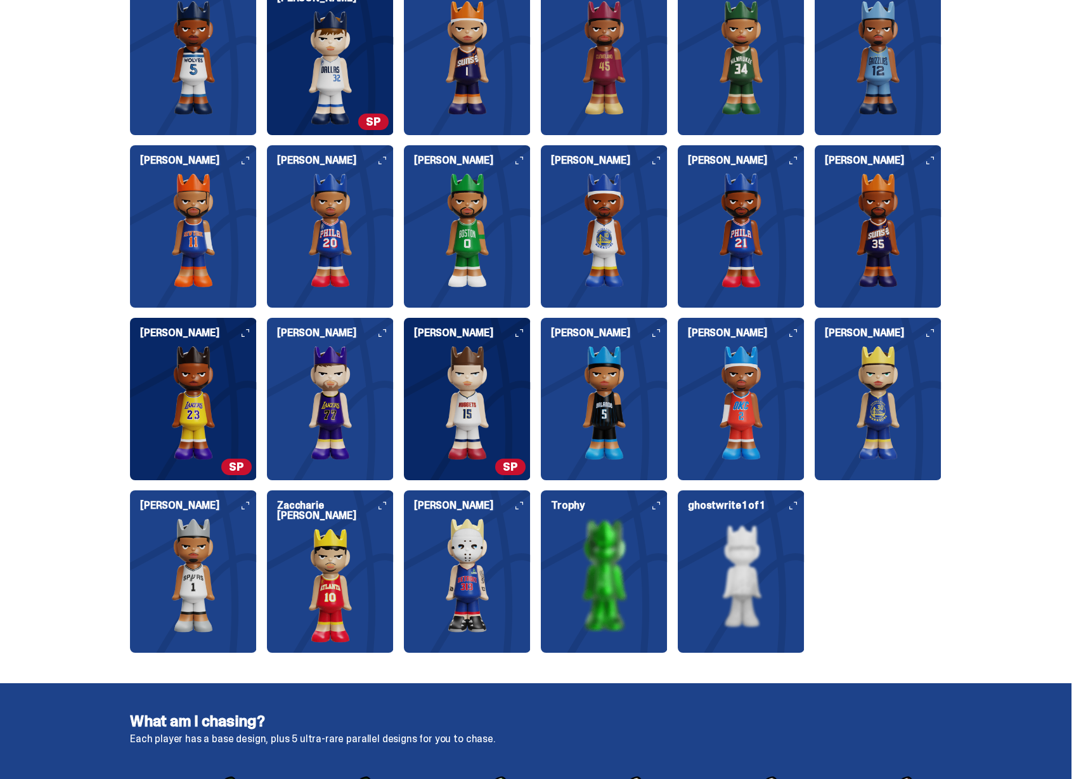
click at [735, 537] on img at bounding box center [741, 575] width 127 height 114
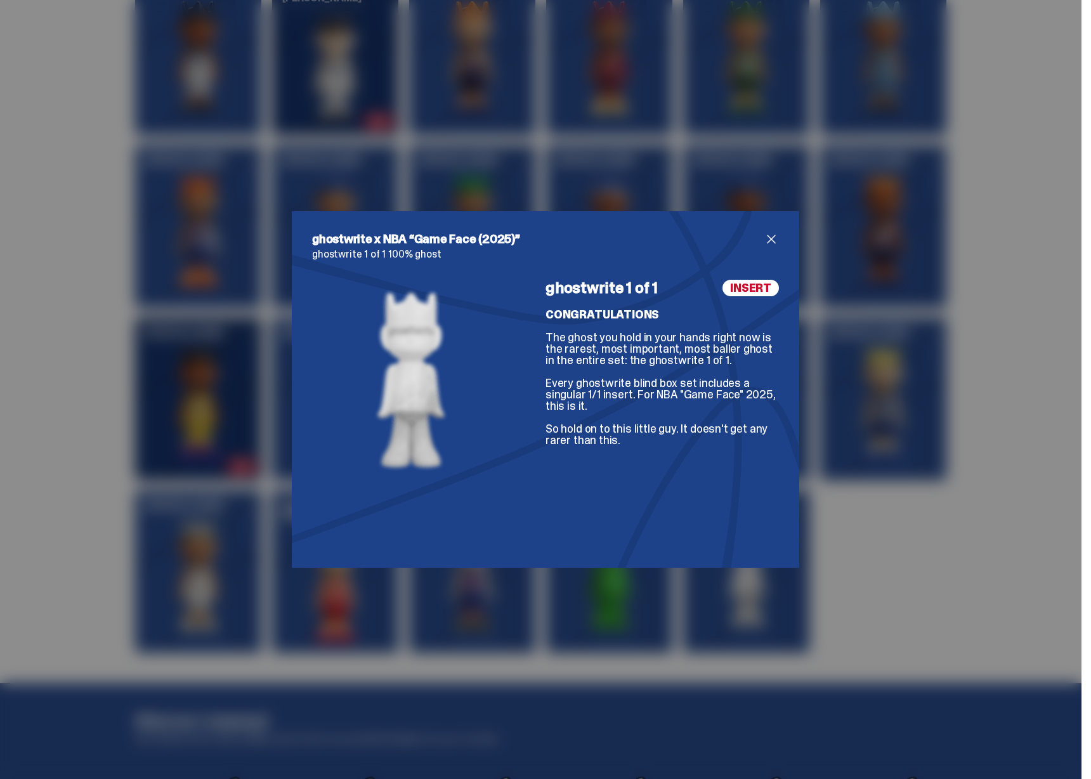
click at [909, 415] on div "ghostwrite x NBA “Game Face (2025)” ghostwrite 1 of 1 100% ghost ghostwrite 1 o…" at bounding box center [545, 389] width 1091 height 779
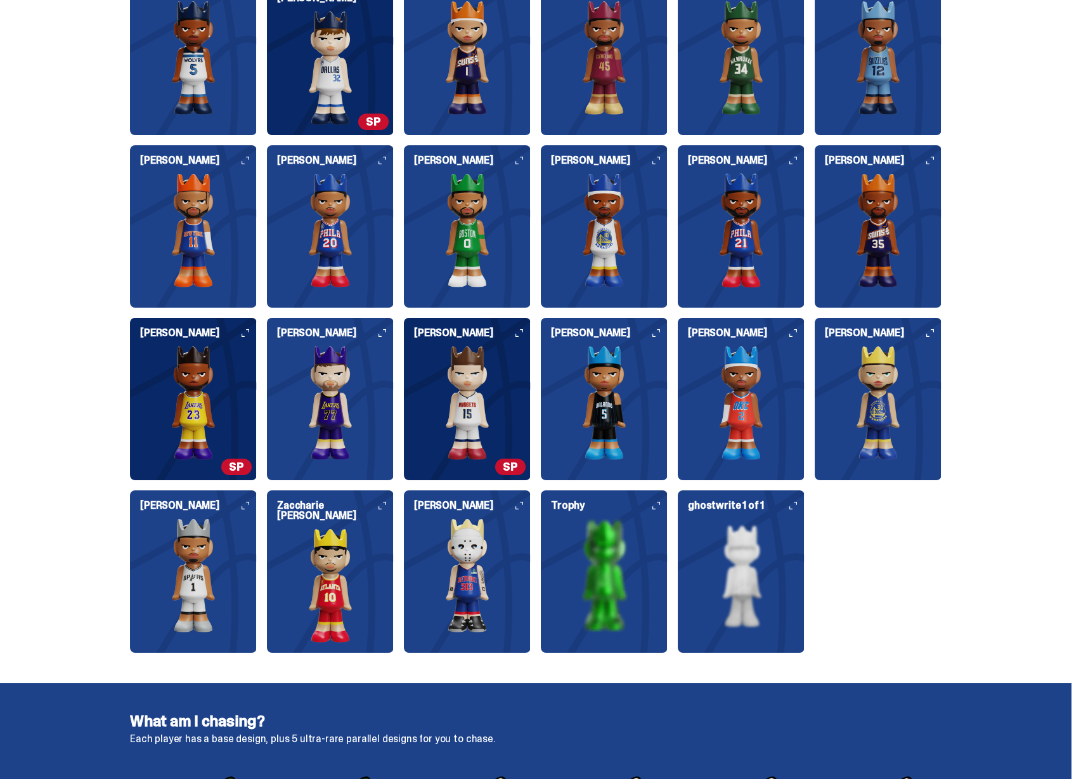
click at [606, 587] on img at bounding box center [604, 575] width 127 height 114
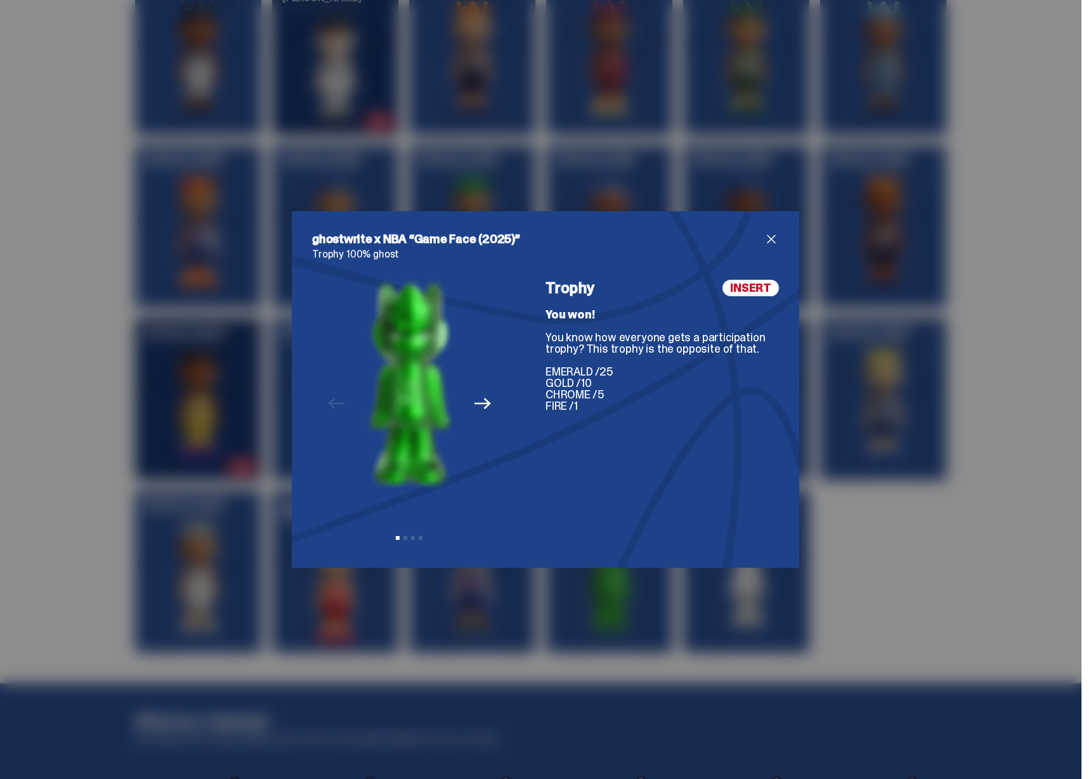
click at [876, 479] on div "ghostwrite x NBA “Game Face (2025)” Trophy 100% ghost Previous Next View slide …" at bounding box center [545, 389] width 1091 height 779
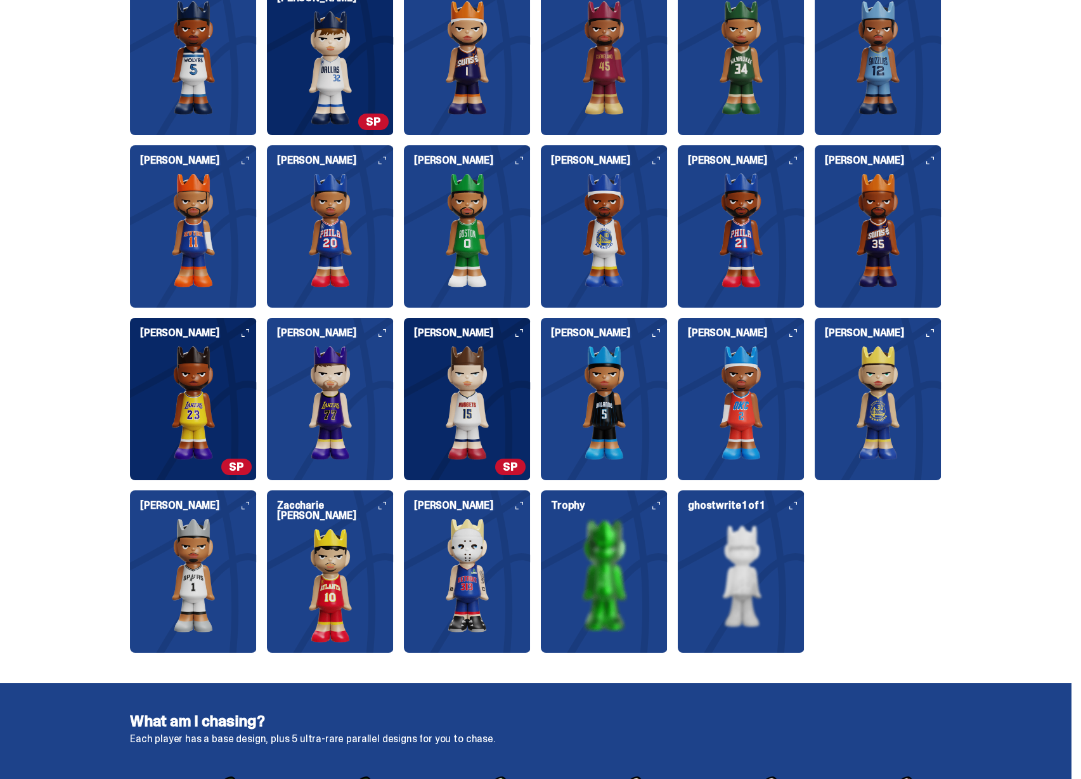
click at [886, 427] on img at bounding box center [878, 403] width 127 height 114
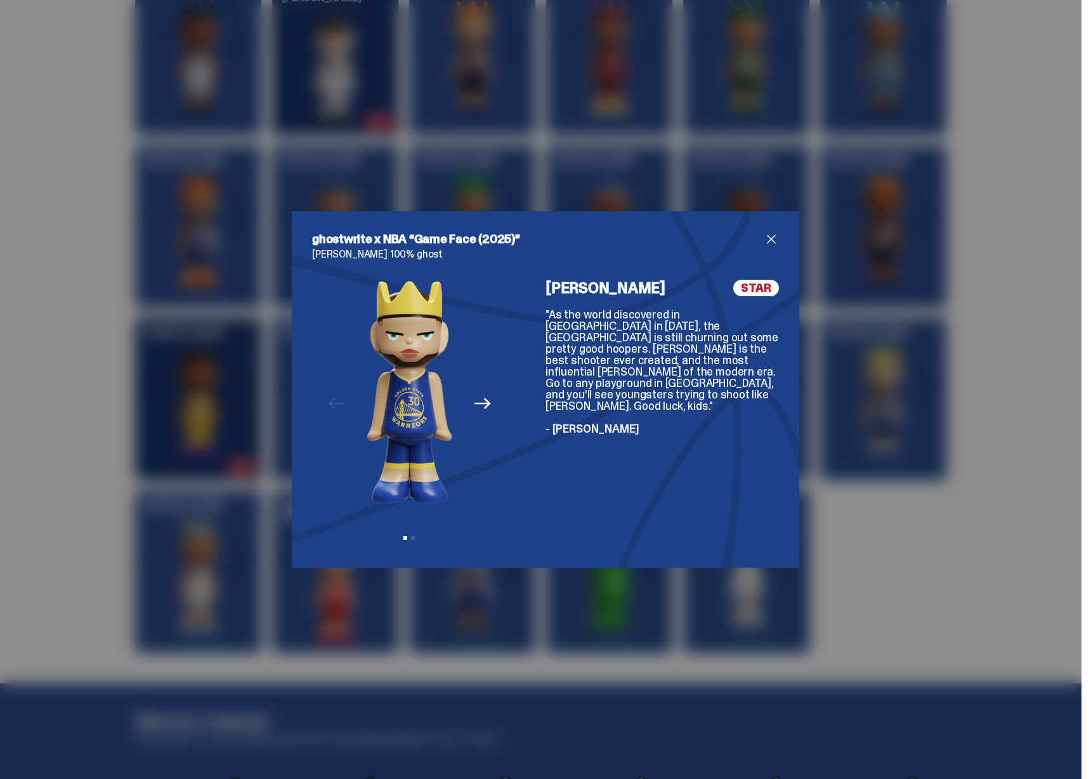
click at [415, 635] on div "ghostwrite x NBA “Game Face (2025)” Stephen Curry 100% ghost Previous Next View…" at bounding box center [545, 389] width 1091 height 779
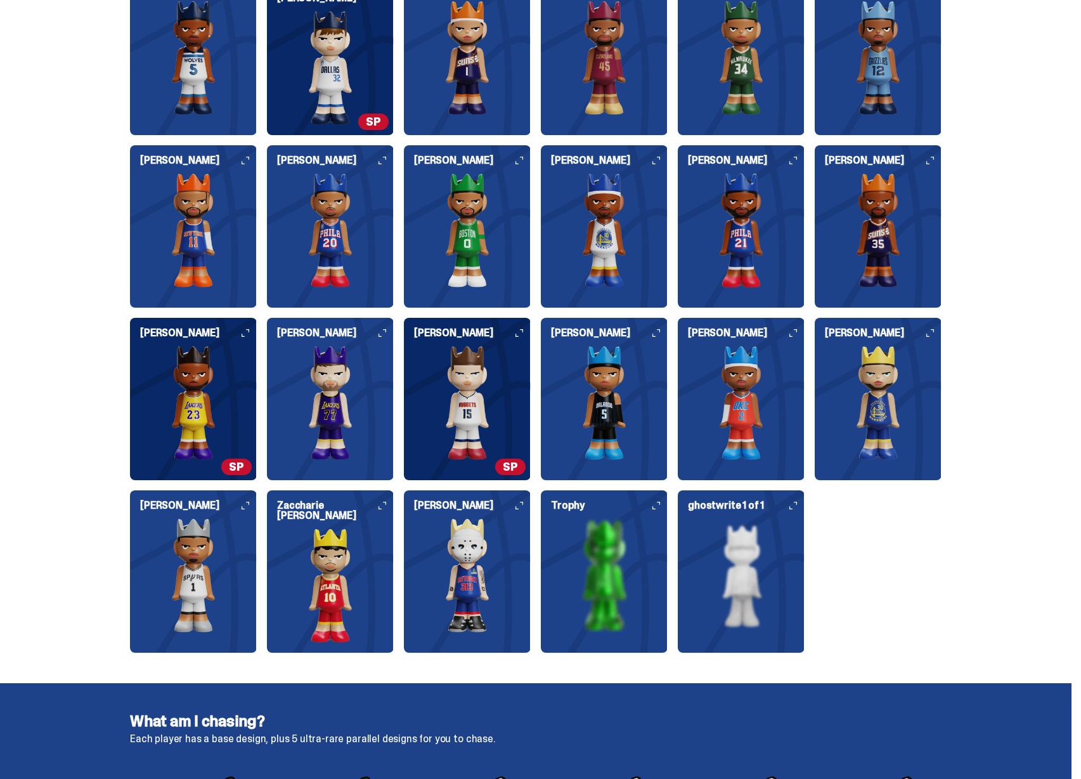
click at [338, 569] on img at bounding box center [330, 585] width 127 height 114
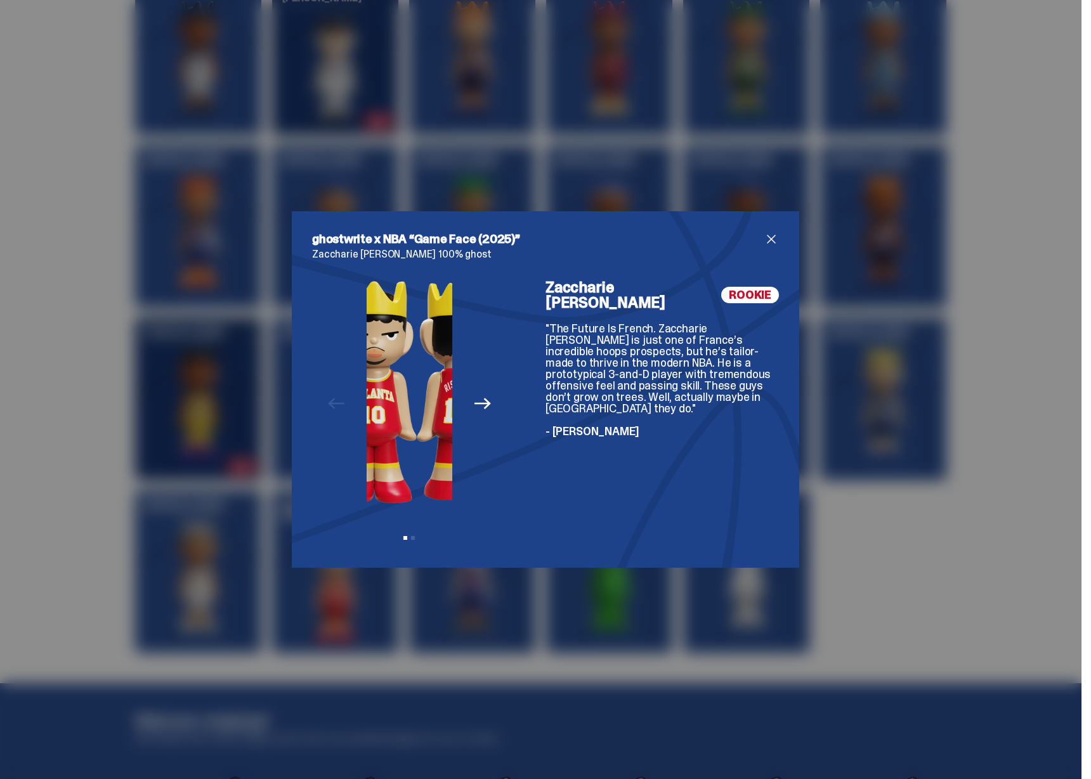
click at [405, 401] on img at bounding box center [374, 392] width 86 height 224
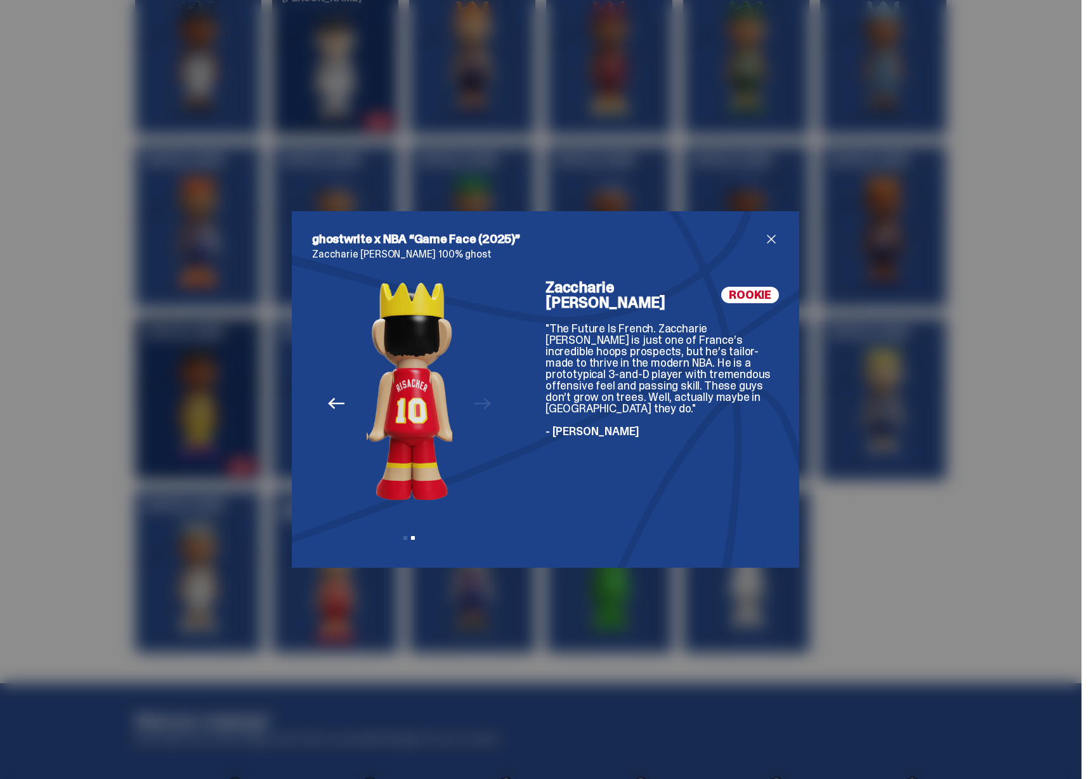
click at [422, 406] on img at bounding box center [412, 392] width 86 height 224
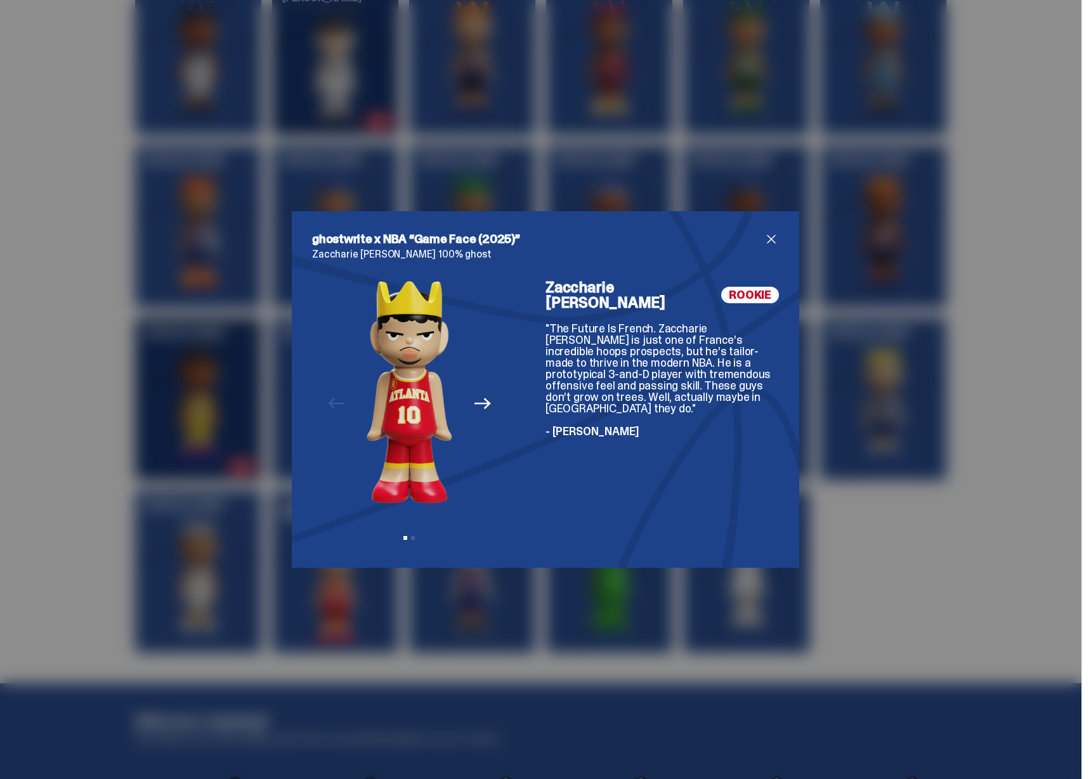
click at [416, 631] on div "ghostwrite x NBA “Game Face (2025)” Zaccharie Risacher 100% ghost Previous Next…" at bounding box center [545, 389] width 1091 height 779
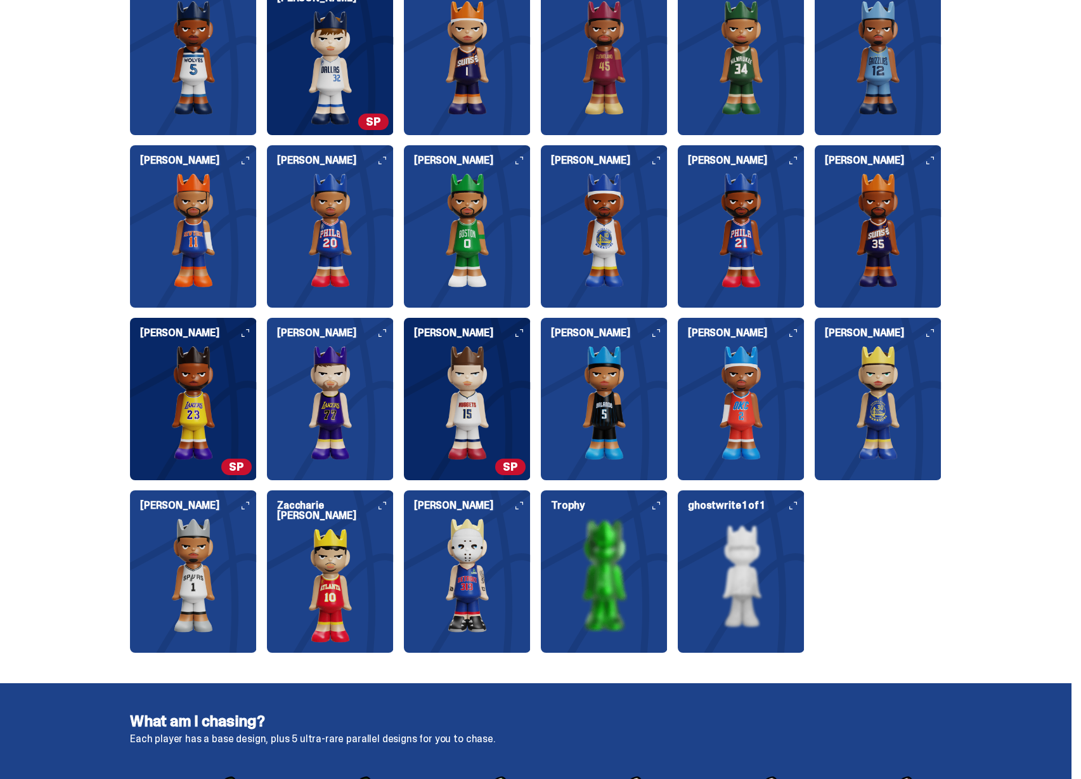
click at [447, 585] on img at bounding box center [467, 575] width 127 height 114
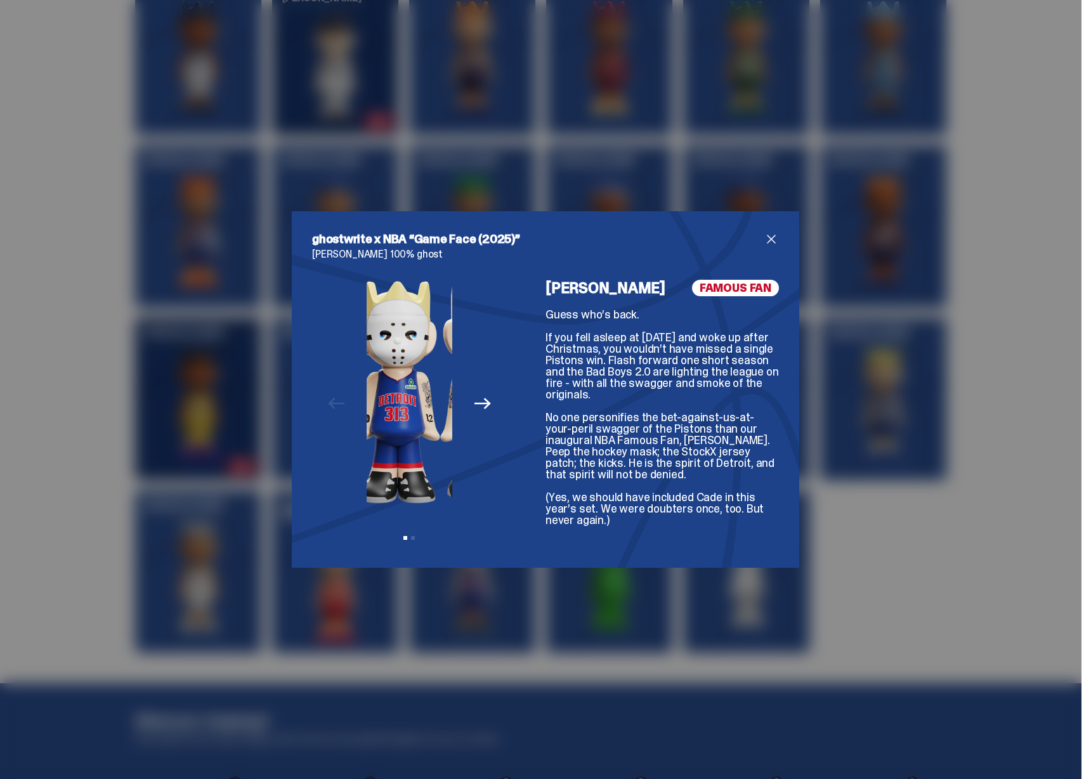
click at [390, 411] on img at bounding box center [397, 392] width 86 height 224
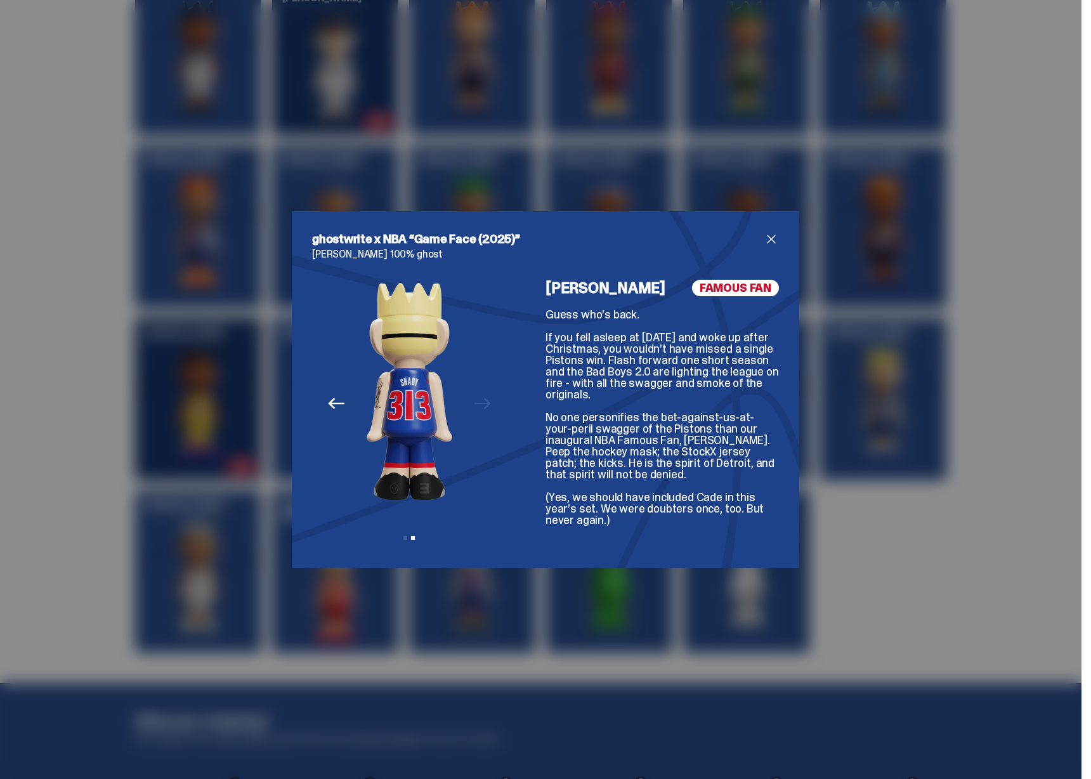
click at [413, 419] on img at bounding box center [409, 392] width 86 height 224
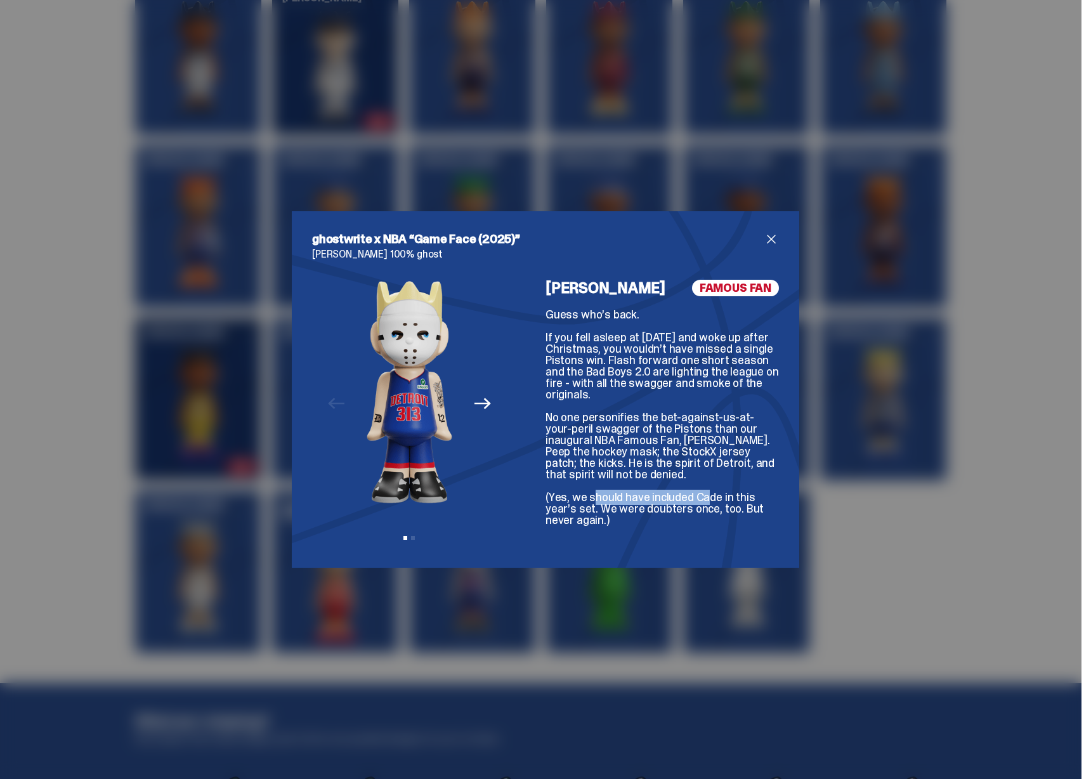
drag, startPoint x: 583, startPoint y: 502, endPoint x: 709, endPoint y: 504, distance: 126.2
click at [703, 503] on div "Guess who’s back. If you fell asleep at Halloween in 2024 and woke up after Chr…" at bounding box center [661, 417] width 233 height 217
drag, startPoint x: 720, startPoint y: 505, endPoint x: 627, endPoint y: 493, distance: 93.3
click at [628, 493] on div "Guess who’s back. If you fell asleep at Halloween in 2024 and woke up after Chr…" at bounding box center [661, 417] width 233 height 217
click at [624, 493] on div "Guess who’s back. If you fell asleep at Halloween in 2024 and woke up after Chr…" at bounding box center [661, 417] width 233 height 217
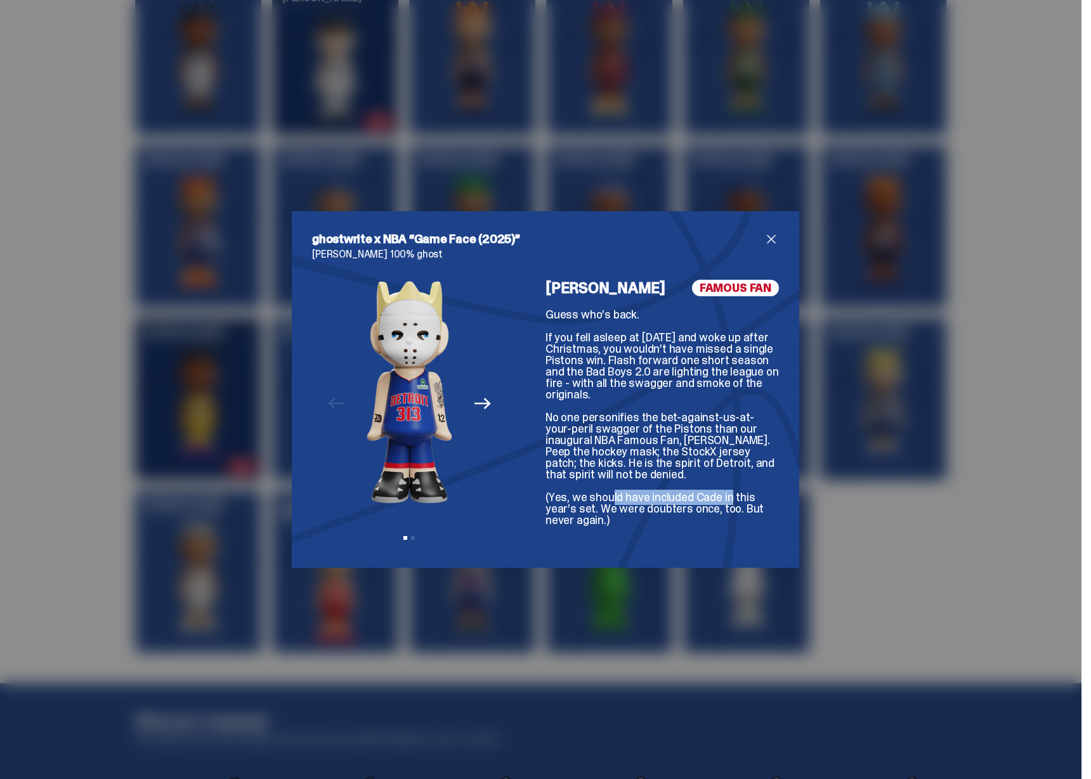
drag, startPoint x: 601, startPoint y: 495, endPoint x: 721, endPoint y: 498, distance: 119.9
click at [718, 498] on div "Guess who’s back. If you fell asleep at Halloween in 2024 and woke up after Chr…" at bounding box center [661, 417] width 233 height 217
drag, startPoint x: 727, startPoint y: 498, endPoint x: 660, endPoint y: 493, distance: 66.8
click at [663, 493] on div "Guess who’s back. If you fell asleep at Halloween in 2024 and woke up after Chr…" at bounding box center [661, 417] width 233 height 217
drag, startPoint x: 620, startPoint y: 503, endPoint x: 611, endPoint y: 507, distance: 9.7
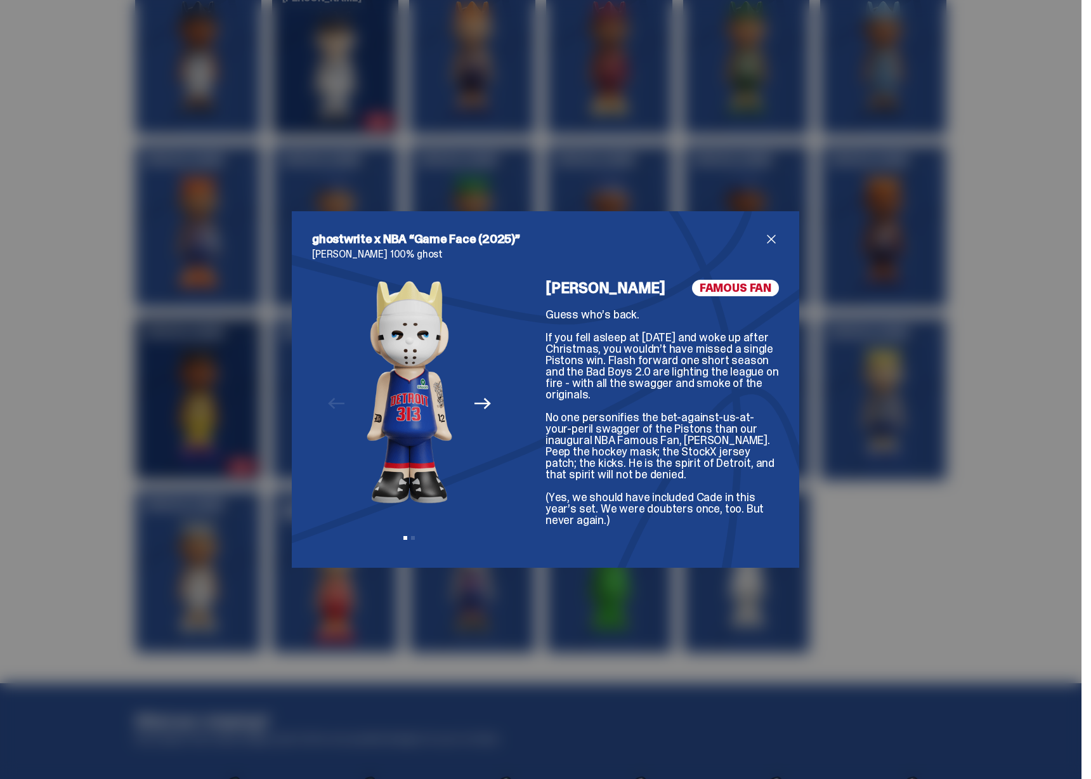
click at [619, 503] on div "Guess who’s back. If you fell asleep at Halloween in 2024 and woke up after Chr…" at bounding box center [661, 417] width 233 height 217
drag, startPoint x: 609, startPoint y: 508, endPoint x: 688, endPoint y: 510, distance: 78.7
click at [682, 509] on div "Guess who’s back. If you fell asleep at Halloween in 2024 and woke up after Chr…" at bounding box center [661, 417] width 233 height 217
drag, startPoint x: 684, startPoint y: 510, endPoint x: 622, endPoint y: 507, distance: 62.2
click at [624, 507] on div "Guess who’s back. If you fell asleep at Halloween in 2024 and woke up after Chr…" at bounding box center [661, 417] width 233 height 217
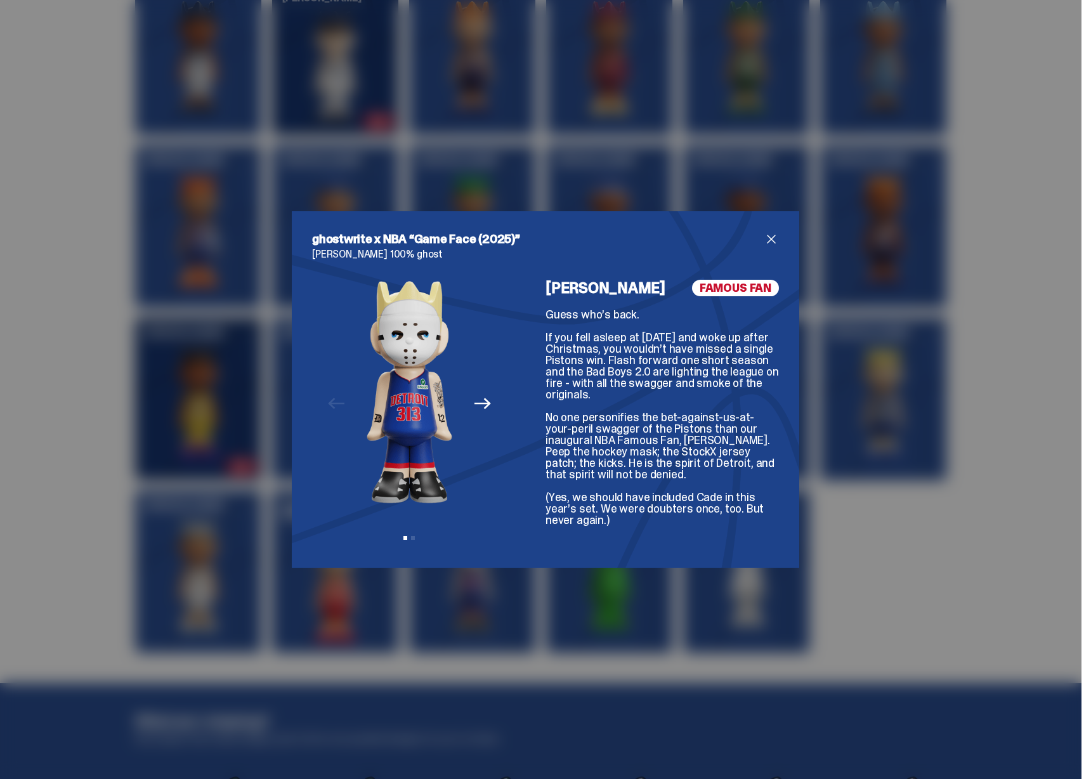
click at [622, 507] on div "Guess who’s back. If you fell asleep at Halloween in 2024 and woke up after Chr…" at bounding box center [661, 417] width 233 height 217
drag, startPoint x: 594, startPoint y: 315, endPoint x: 646, endPoint y: 314, distance: 52.0
click at [646, 314] on div "Guess who’s back. If you fell asleep at Halloween in 2024 and woke up after Chr…" at bounding box center [661, 417] width 233 height 217
drag, startPoint x: 559, startPoint y: 339, endPoint x: 755, endPoint y: 342, distance: 195.9
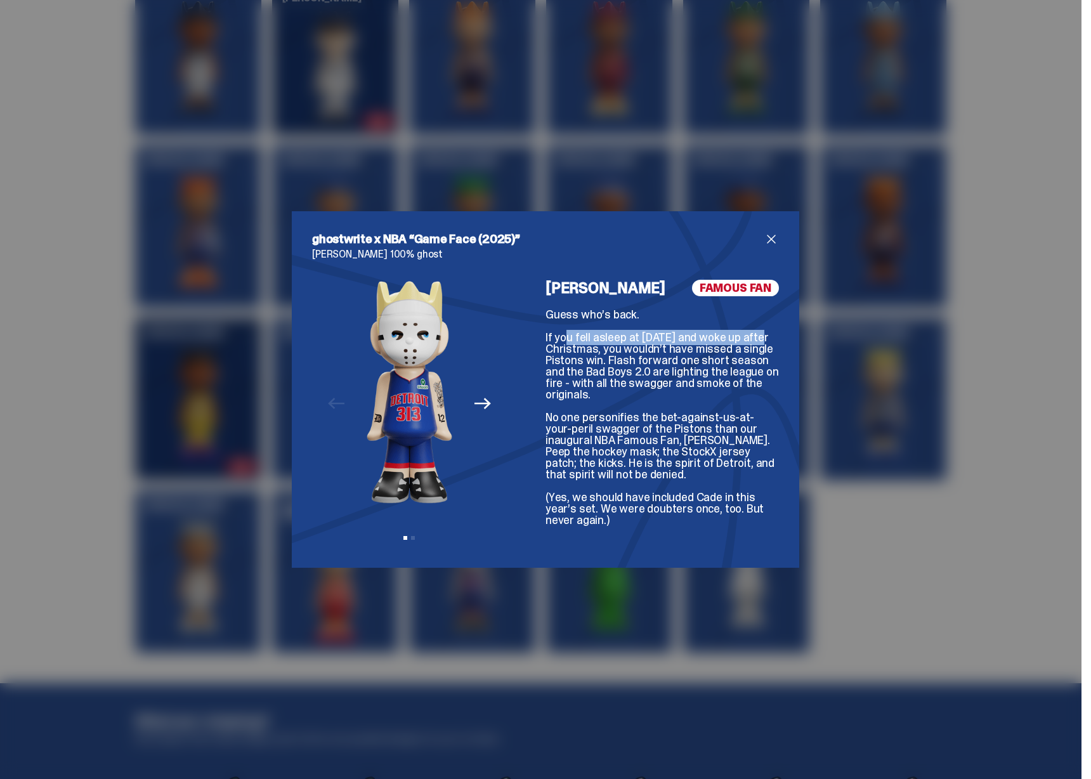
click at [751, 342] on div "Guess who’s back. If you fell asleep at Halloween in 2024 and woke up after Chr…" at bounding box center [661, 417] width 233 height 217
click at [755, 342] on div "Guess who’s back. If you fell asleep at Halloween in 2024 and woke up after Chr…" at bounding box center [661, 417] width 233 height 217
click at [475, 406] on icon "Next" at bounding box center [482, 403] width 16 height 16
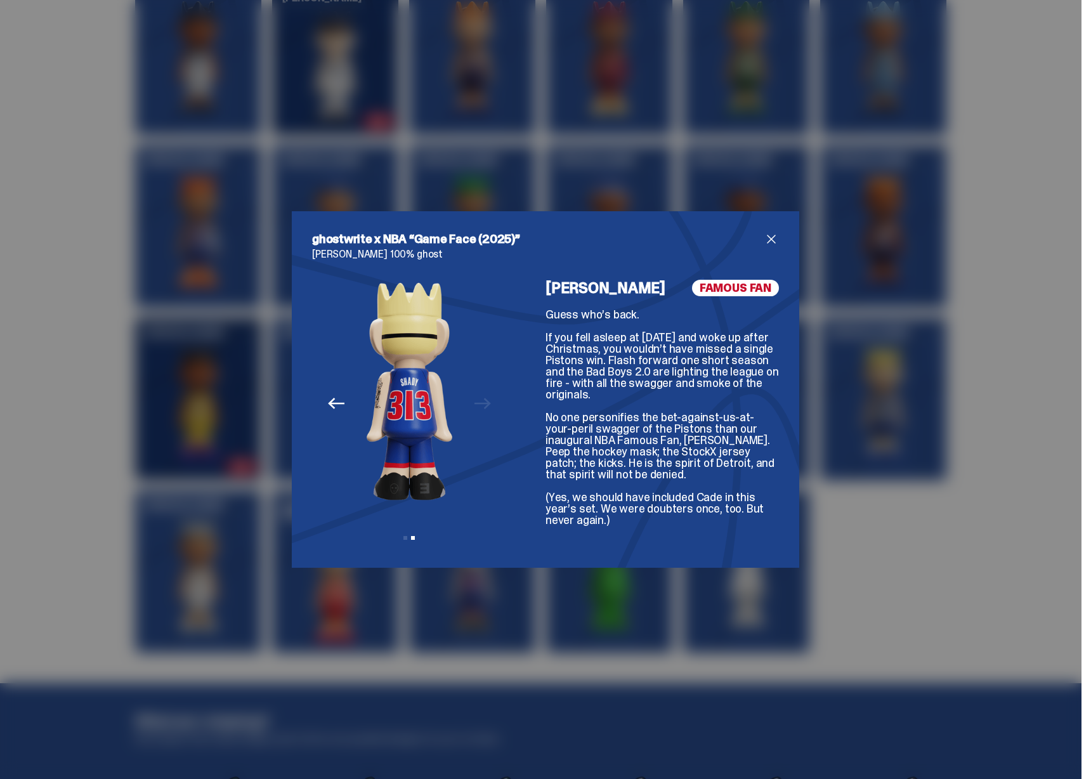
click at [328, 416] on button "Previous" at bounding box center [336, 403] width 28 height 28
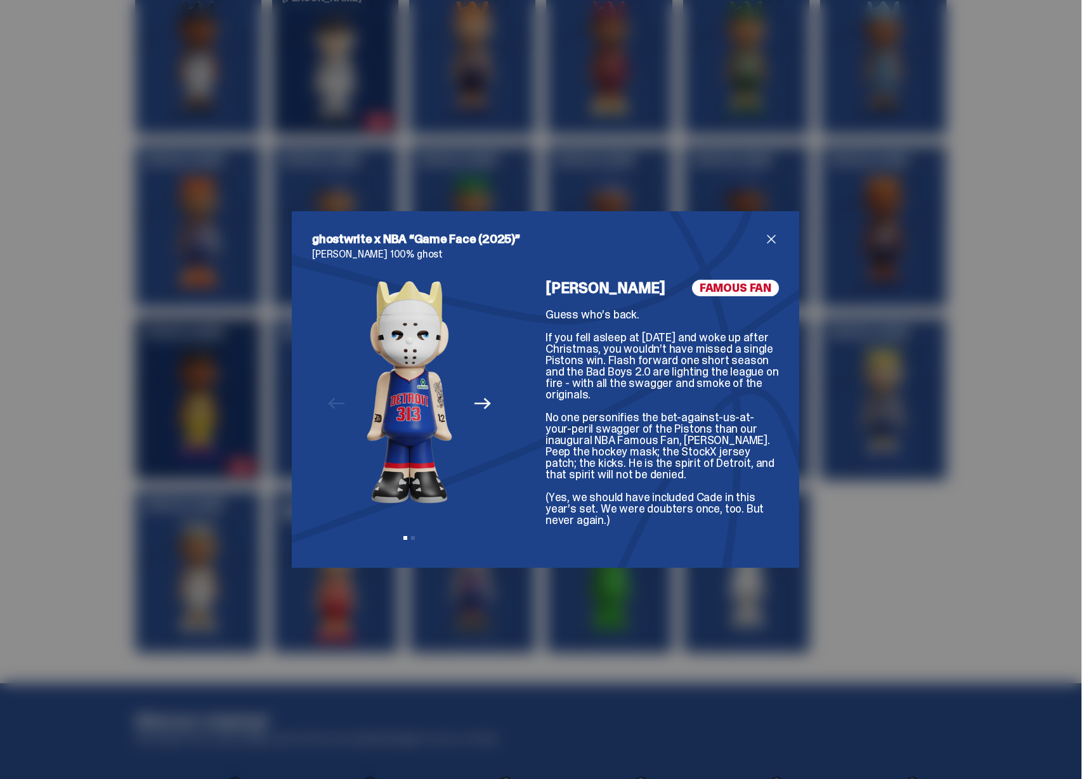
click at [877, 415] on div "ghostwrite x NBA “Game Face (2025)” Eminem 100% ghost Previous Next View slide …" at bounding box center [545, 389] width 1091 height 779
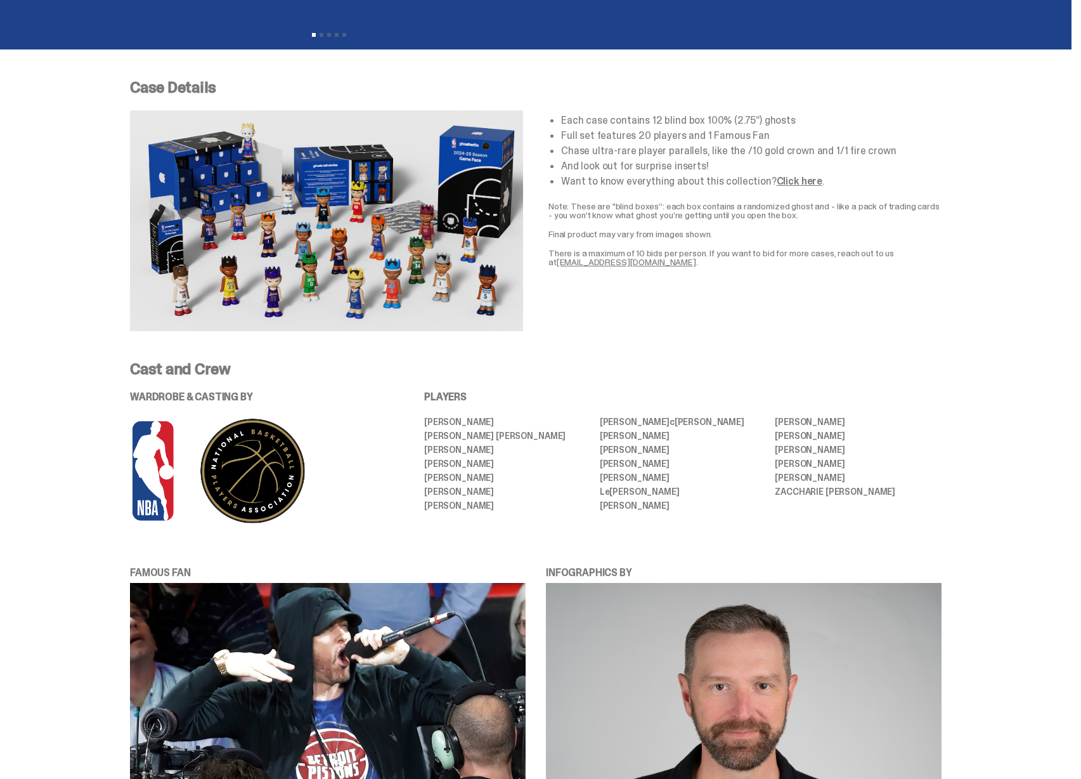
scroll to position [0, 0]
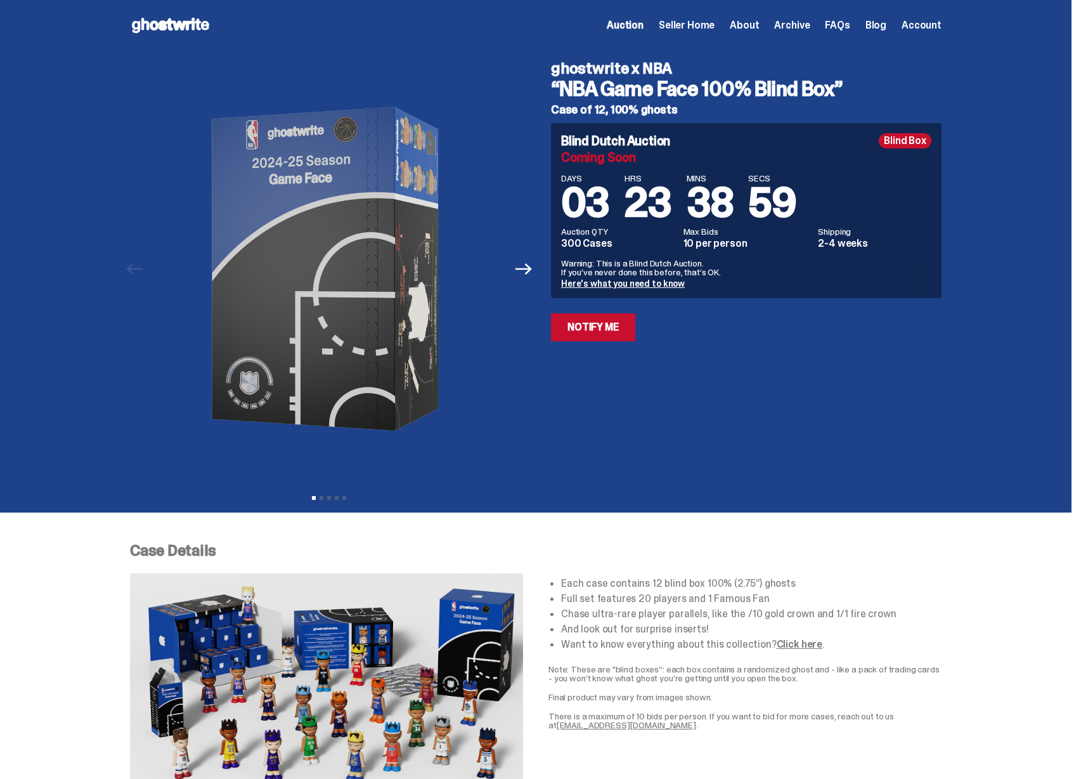
click at [625, 288] on link "Here's what you need to know" at bounding box center [623, 283] width 124 height 11
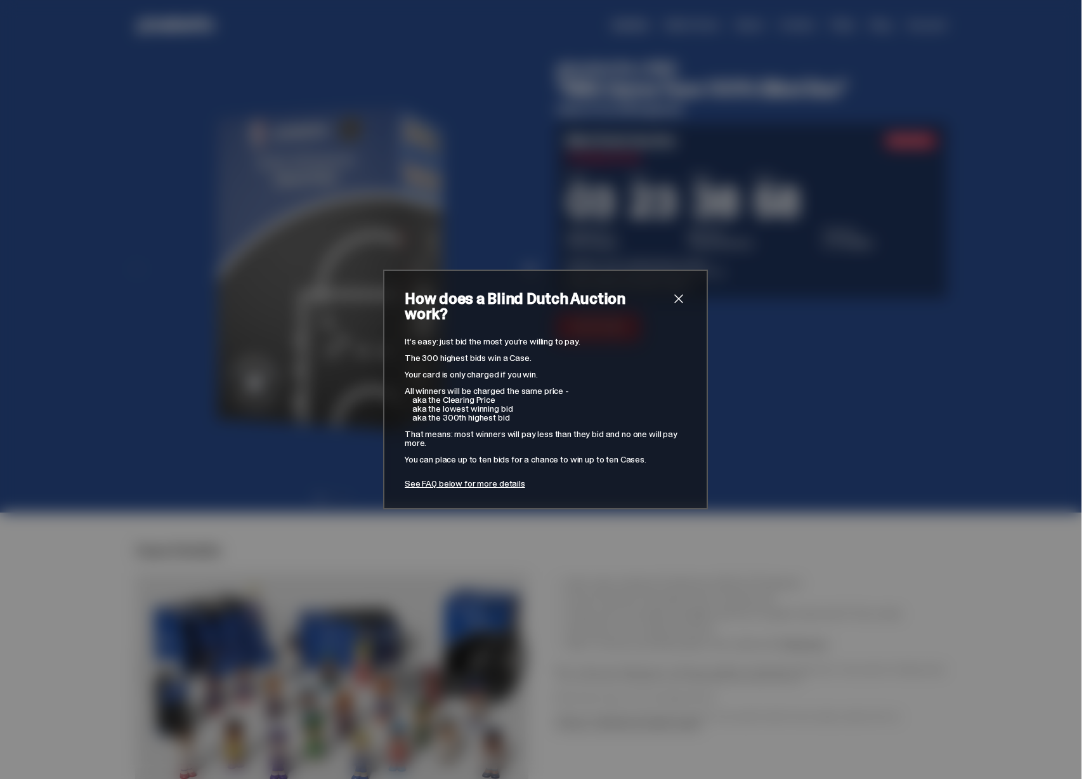
drag, startPoint x: 770, startPoint y: 351, endPoint x: 749, endPoint y: 342, distance: 22.1
click at [769, 351] on div "How does a Blind Dutch Auction work? It’s easy: just bid the most you’re willin…" at bounding box center [545, 389] width 1091 height 779
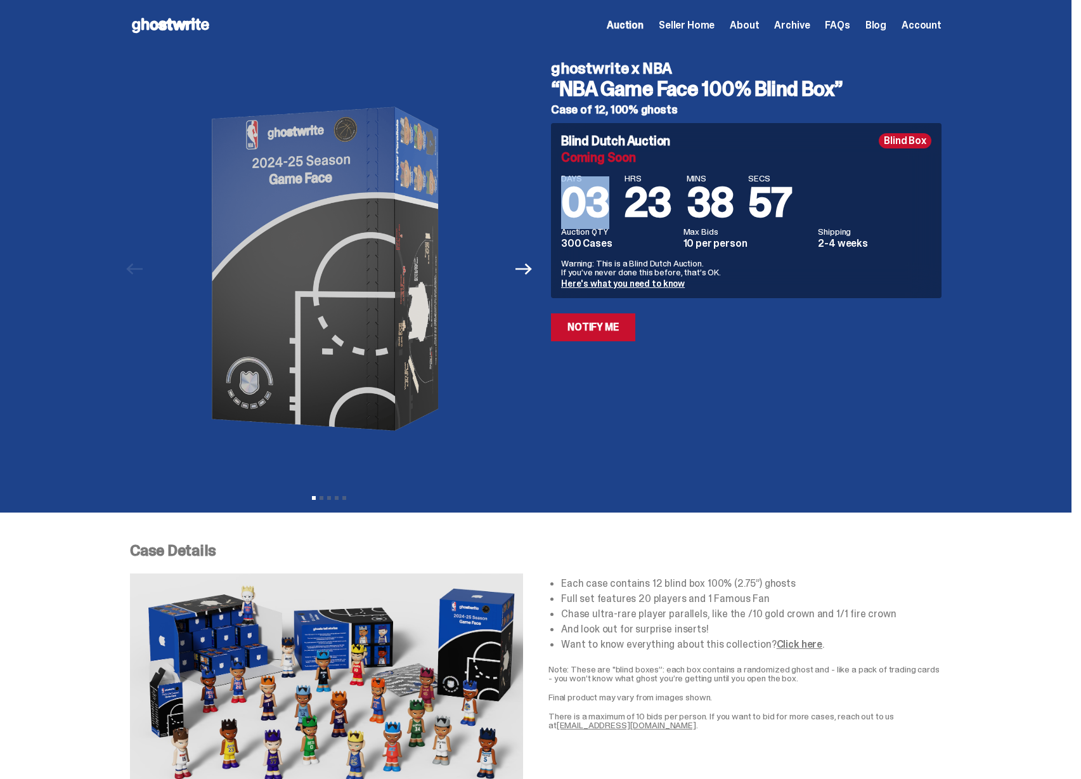
drag, startPoint x: 602, startPoint y: 204, endPoint x: 616, endPoint y: 204, distance: 14.6
click at [617, 204] on div "DAYS 03 HRS 23 MINS 38 SECS 57" at bounding box center [746, 198] width 370 height 49
click at [609, 205] on span "03" at bounding box center [585, 202] width 48 height 53
drag, startPoint x: 604, startPoint y: 257, endPoint x: 656, endPoint y: 266, distance: 52.9
click at [656, 266] on p "Warning: This is a Blind Dutch Auction. If you’ve never done this before, that’…" at bounding box center [746, 268] width 370 height 18
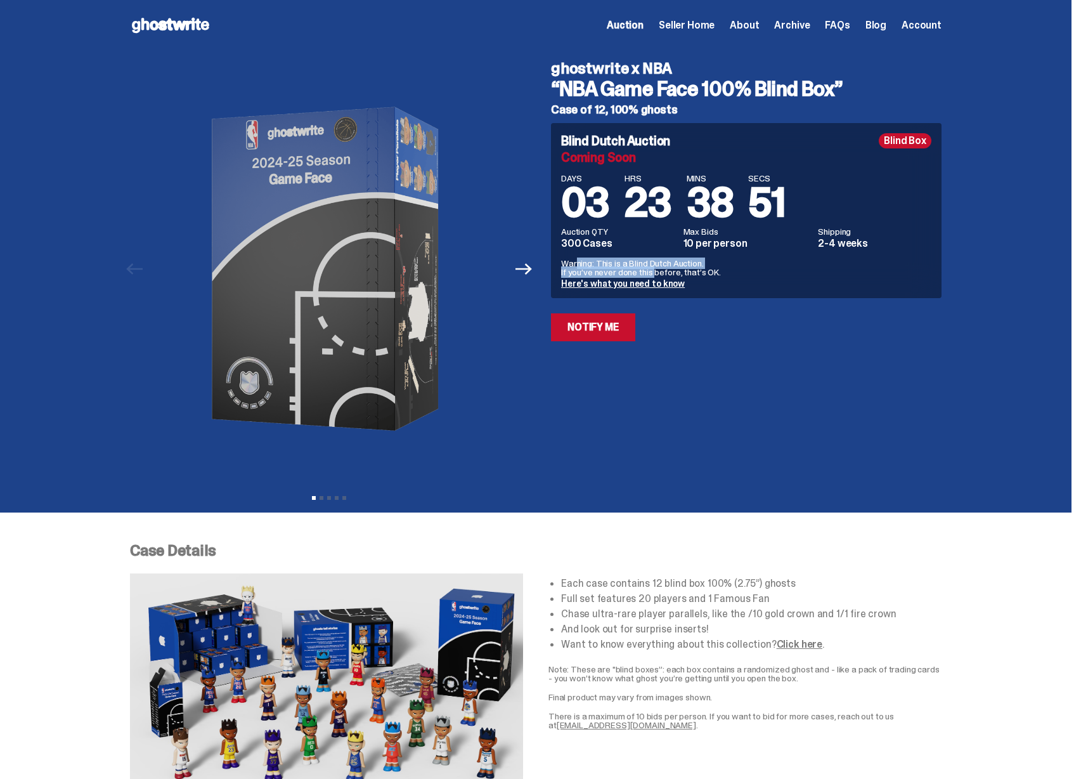
click at [656, 266] on p "Warning: This is a Blind Dutch Auction. If you’ve never done this before, that’…" at bounding box center [746, 268] width 370 height 18
click at [190, 22] on icon at bounding box center [170, 25] width 81 height 20
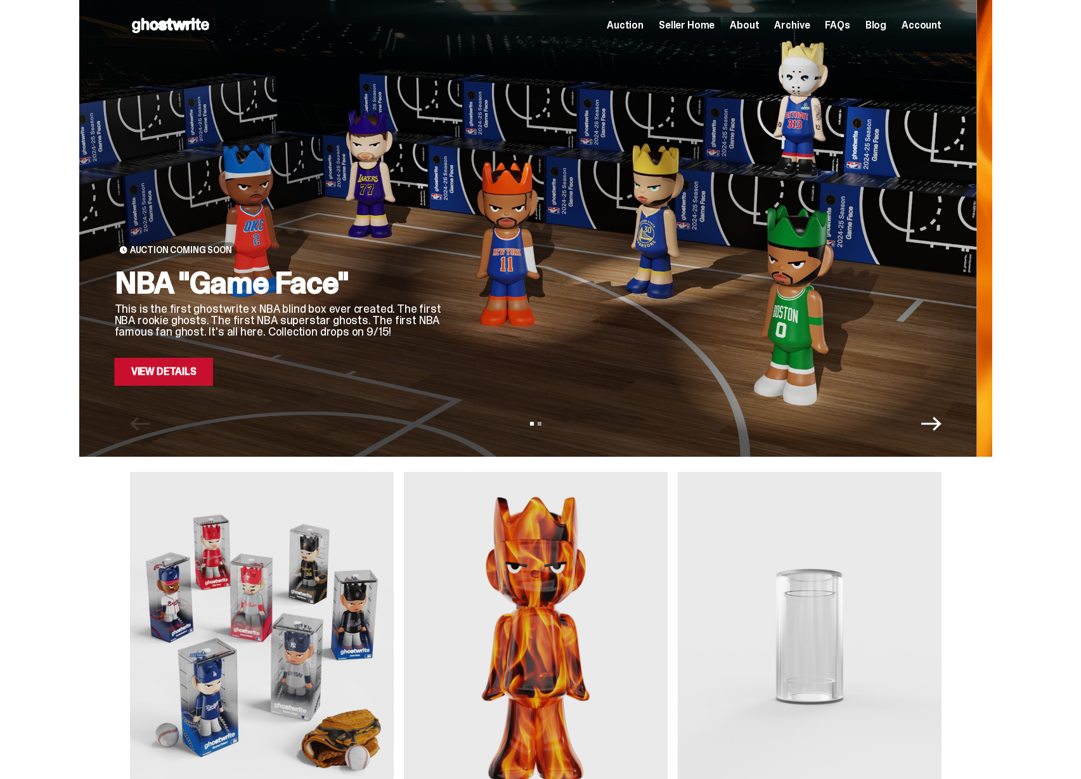
click at [465, 278] on div at bounding box center [696, 212] width 462 height 346
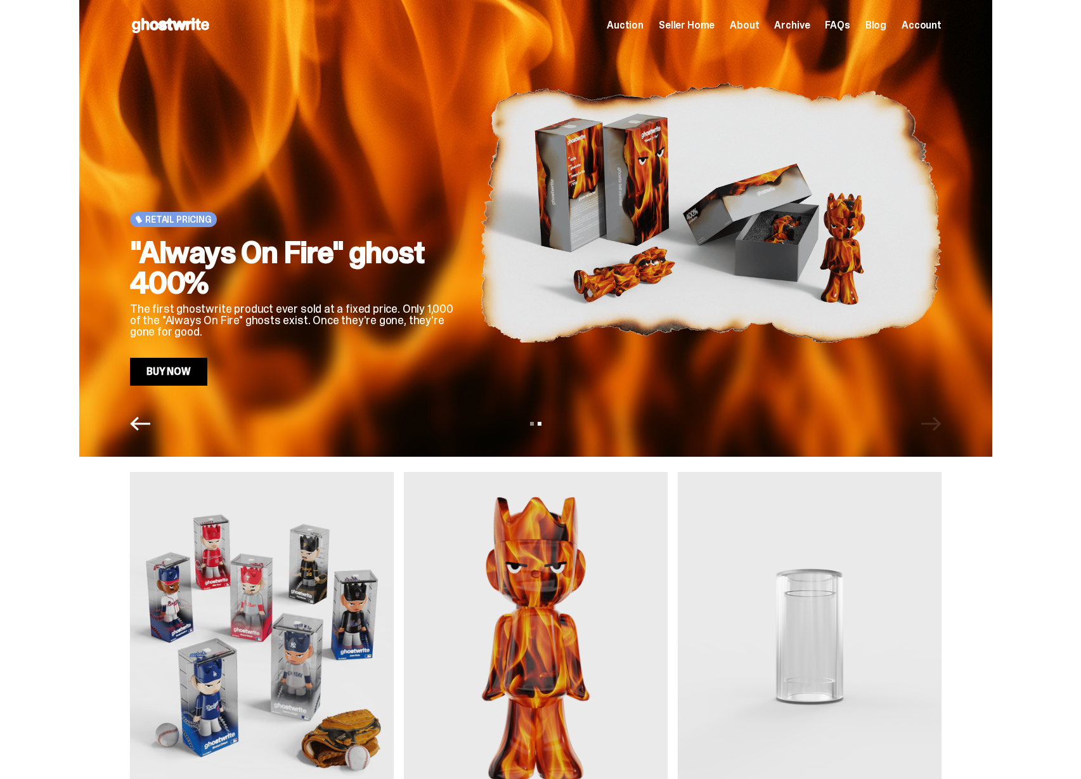
click at [411, 263] on h2 ""Always On Fire" ghost 400%" at bounding box center [295, 267] width 330 height 61
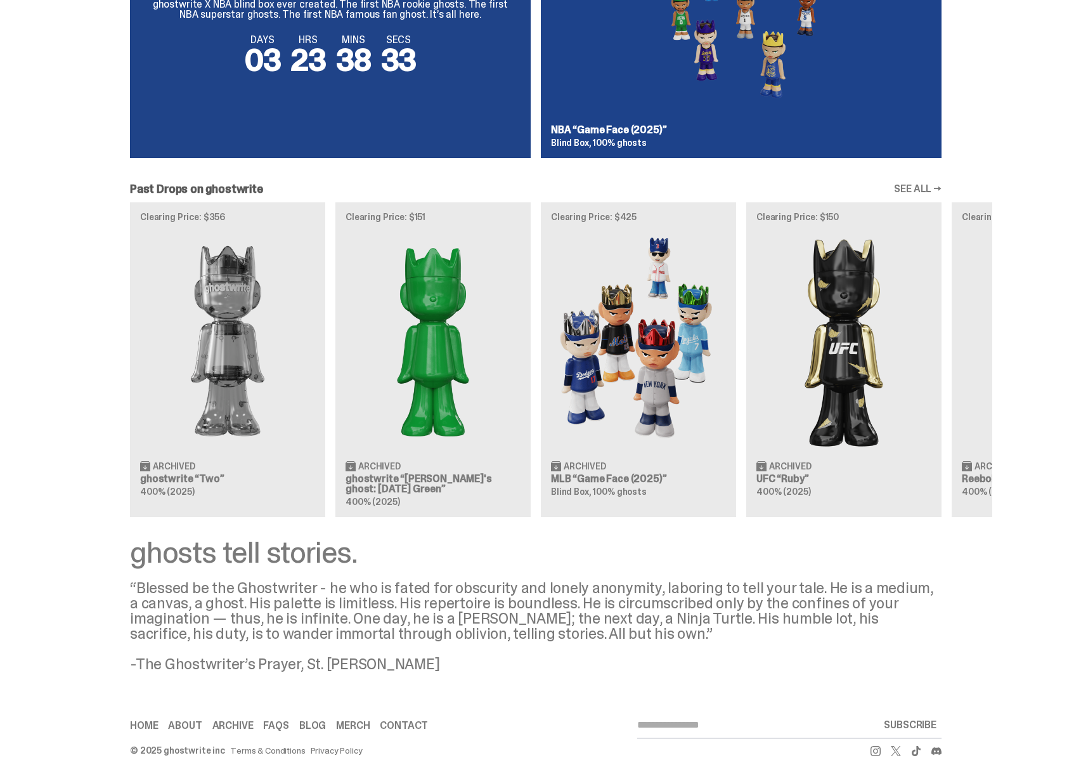
scroll to position [1012, 0]
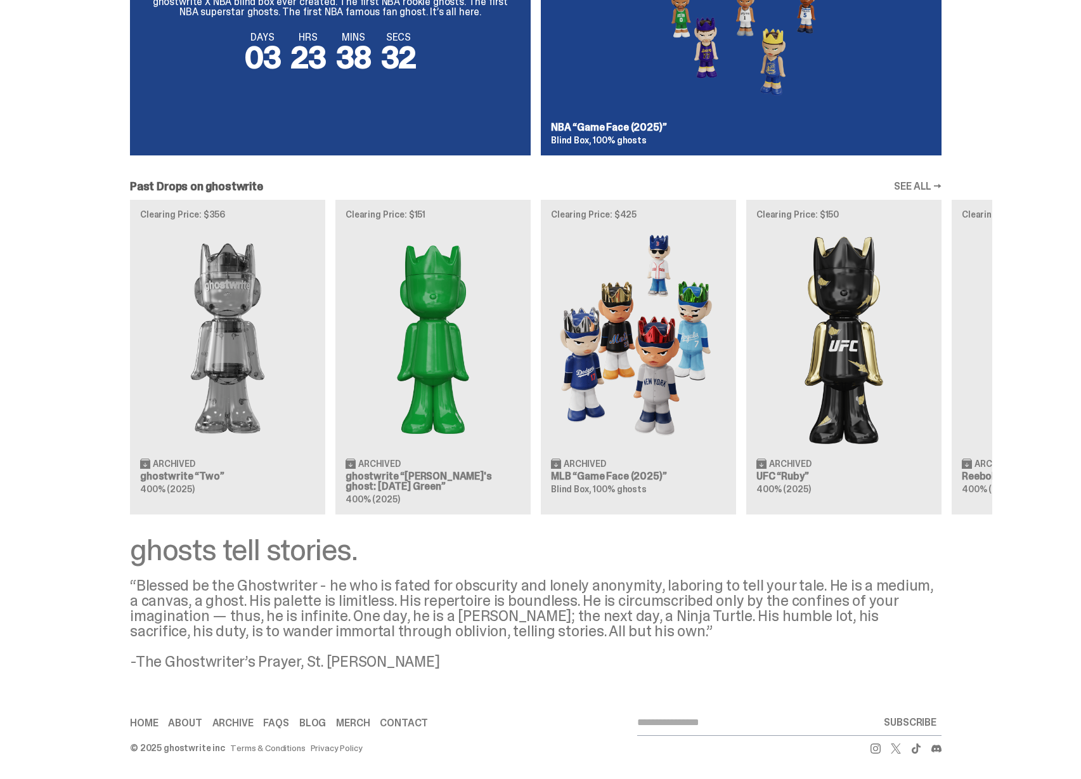
click at [210, 342] on div "Clearing Price: $356 Archived ghostwrite “Two” 400% (2025) Clearing Price: $151…" at bounding box center [535, 357] width 913 height 314
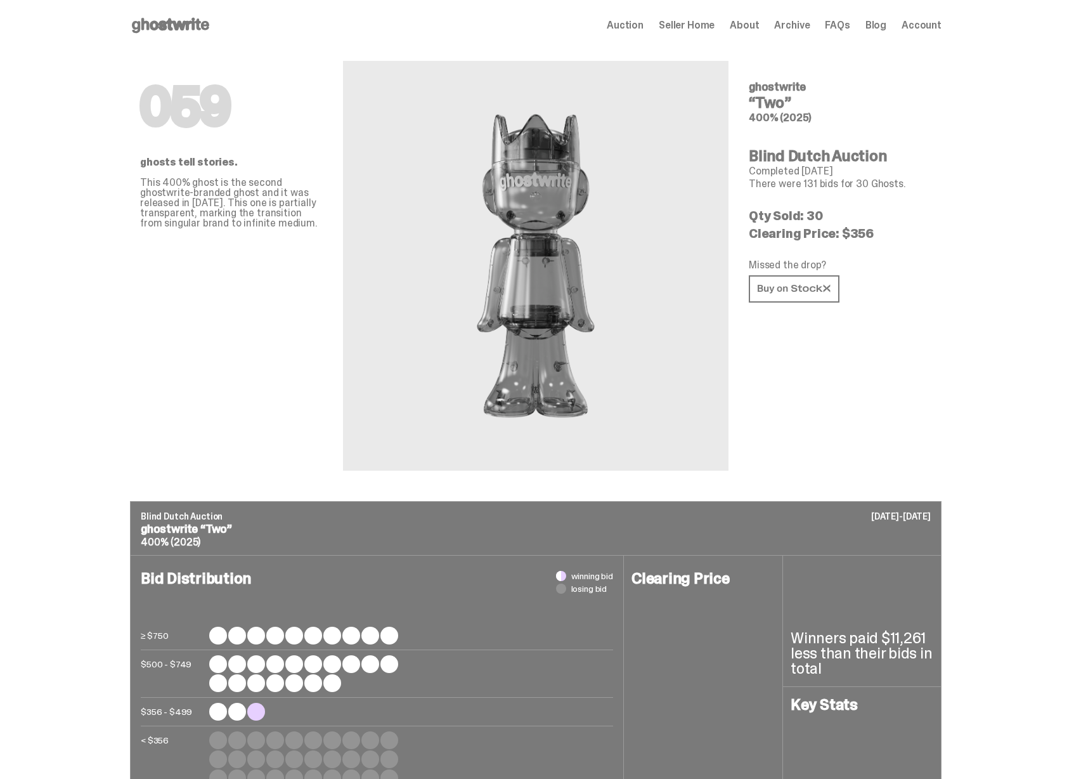
click at [191, 23] on use at bounding box center [170, 25] width 77 height 15
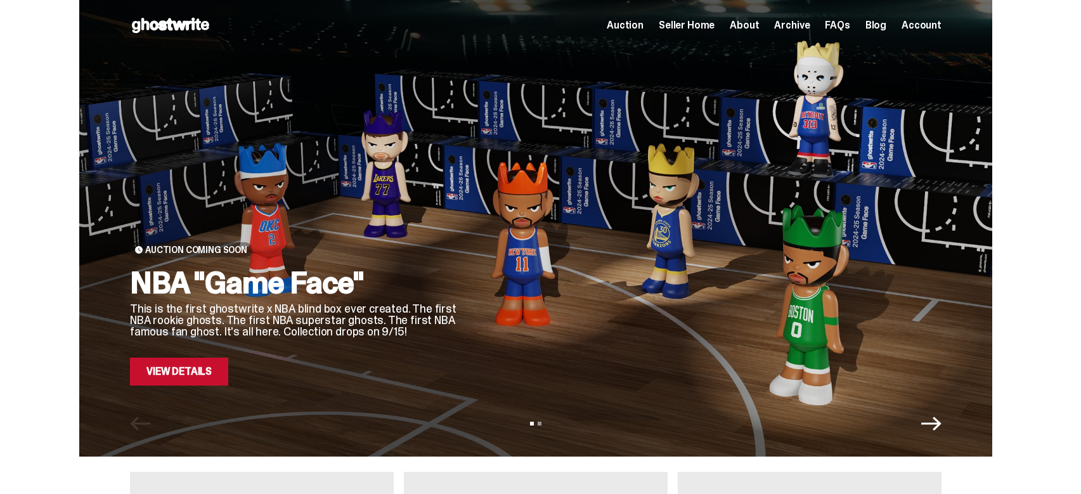
click at [54, 452] on div "Auction Coming Soon NBA "Game Face" This is the first ghostwrite x NBA blind bo…" at bounding box center [536, 228] width 1072 height 457
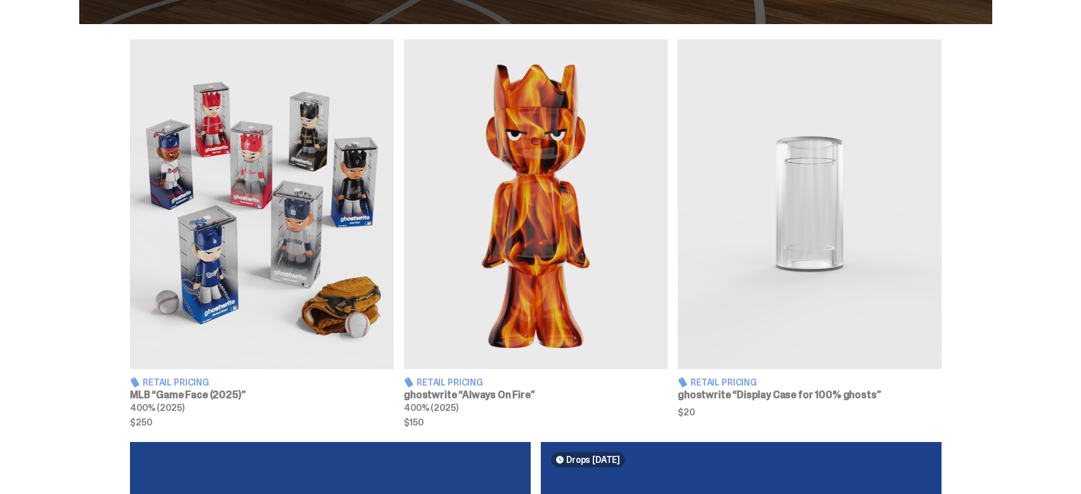
click at [331, 245] on img at bounding box center [262, 204] width 264 height 330
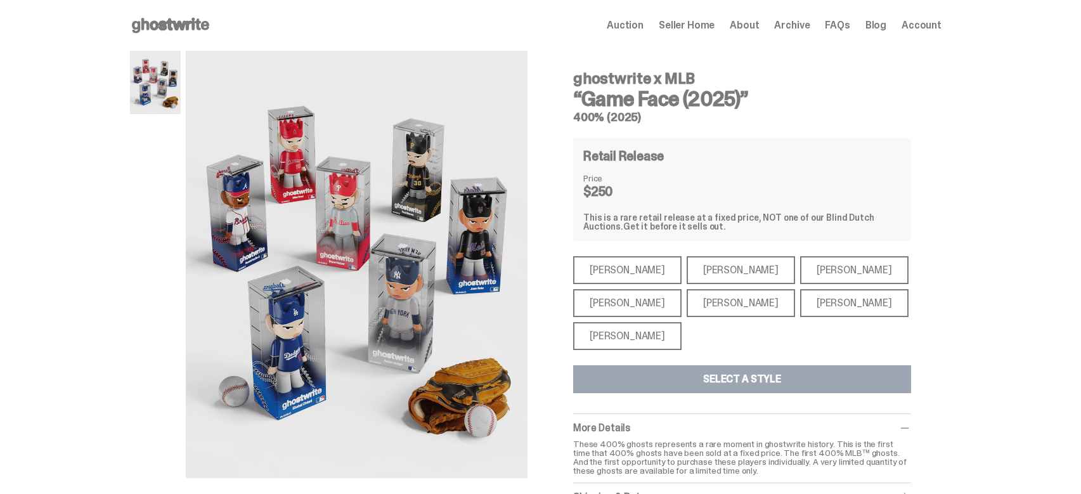
click at [715, 23] on span "Seller Home" at bounding box center [687, 25] width 56 height 10
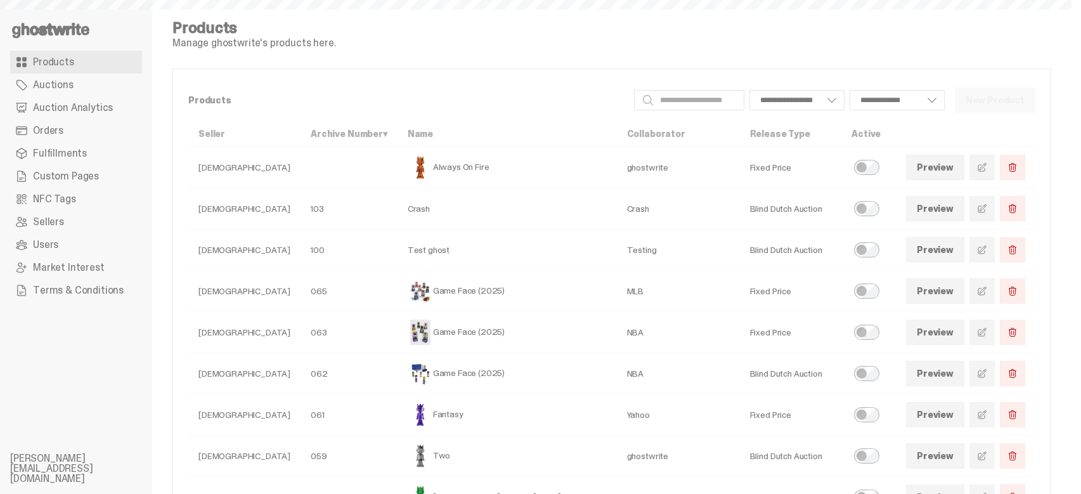
select select
click at [89, 27] on icon at bounding box center [50, 30] width 81 height 20
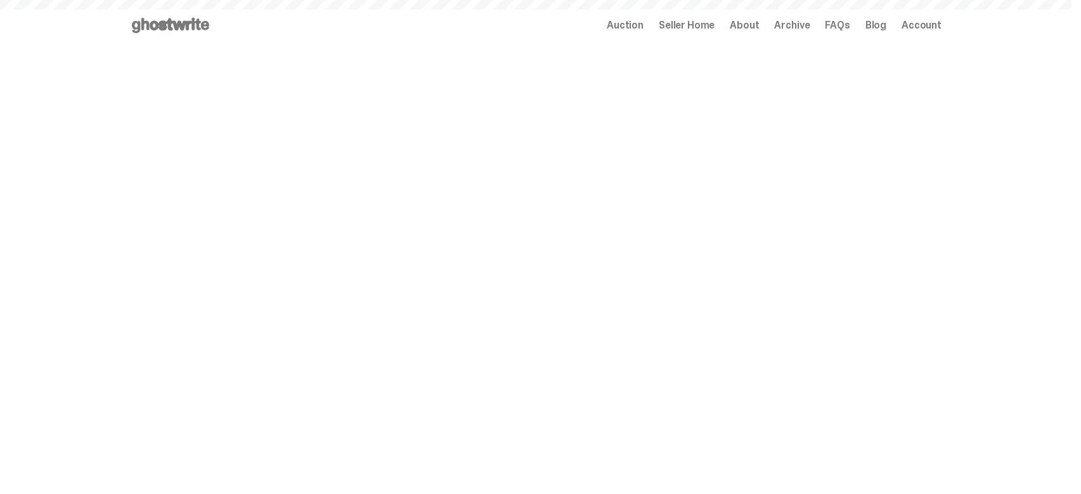
click at [809, 29] on span "Archive" at bounding box center [792, 25] width 36 height 10
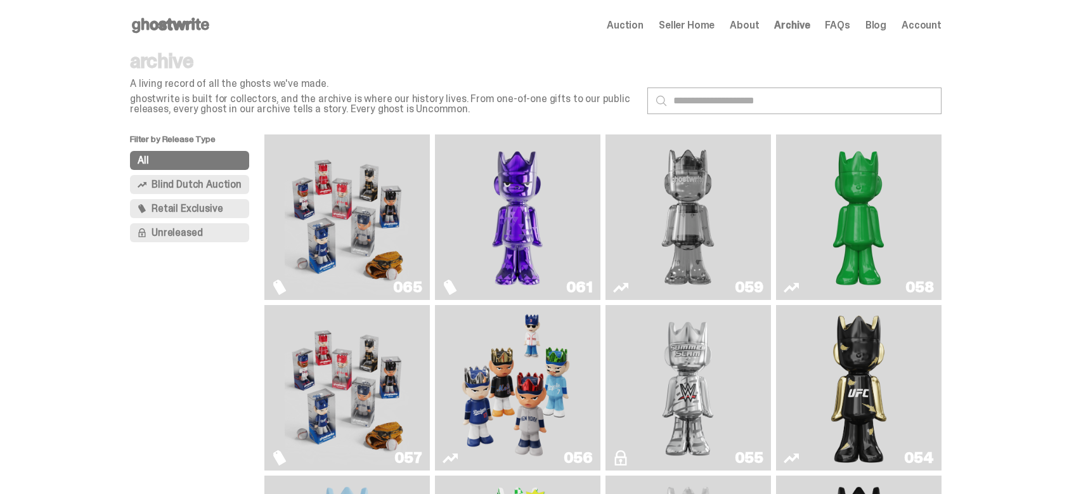
click at [935, 22] on span "Account" at bounding box center [922, 25] width 40 height 10
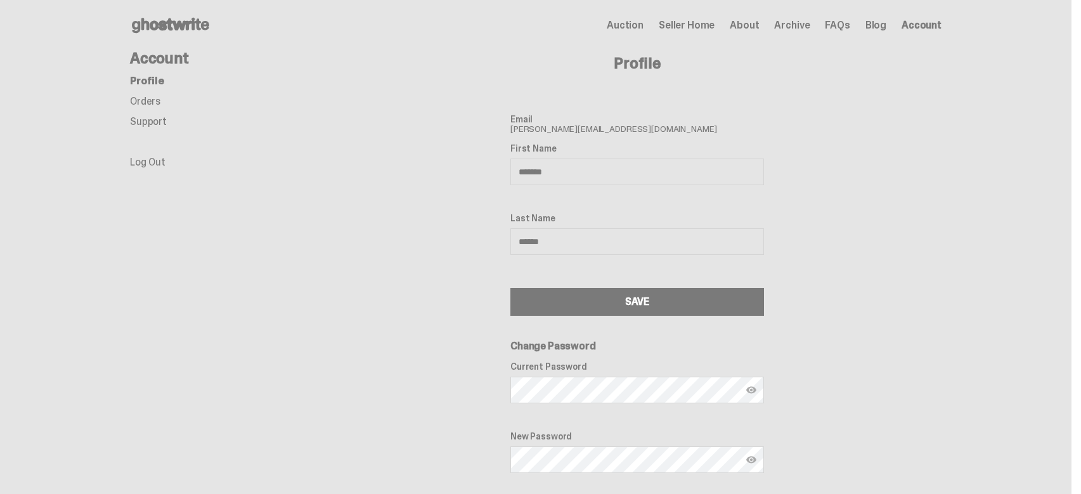
click at [134, 107] on link "Orders" at bounding box center [145, 100] width 30 height 13
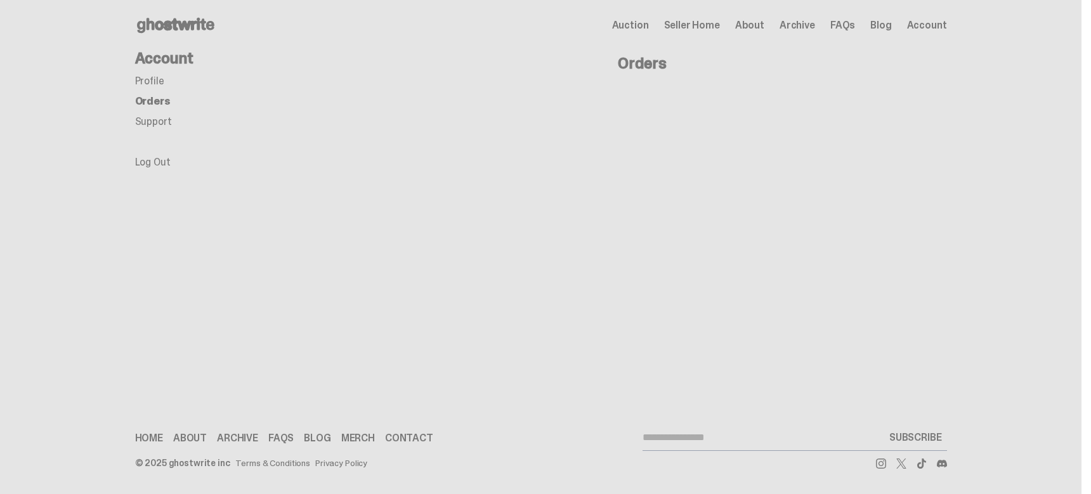
click at [153, 122] on link "Support" at bounding box center [153, 121] width 37 height 13
click at [878, 25] on link "Blog" at bounding box center [880, 25] width 21 height 10
click at [809, 27] on span "Archive" at bounding box center [797, 25] width 36 height 10
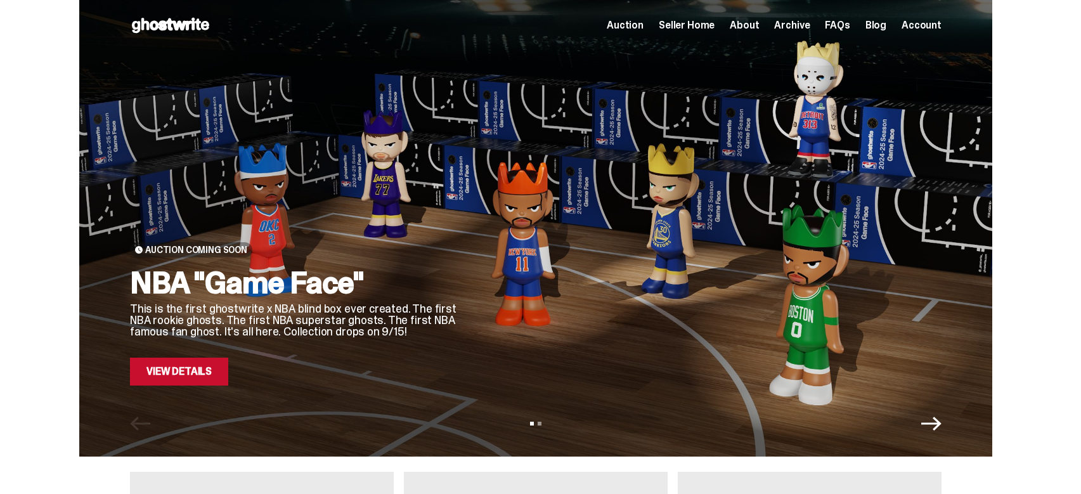
click at [196, 372] on link "View Details" at bounding box center [179, 372] width 98 height 28
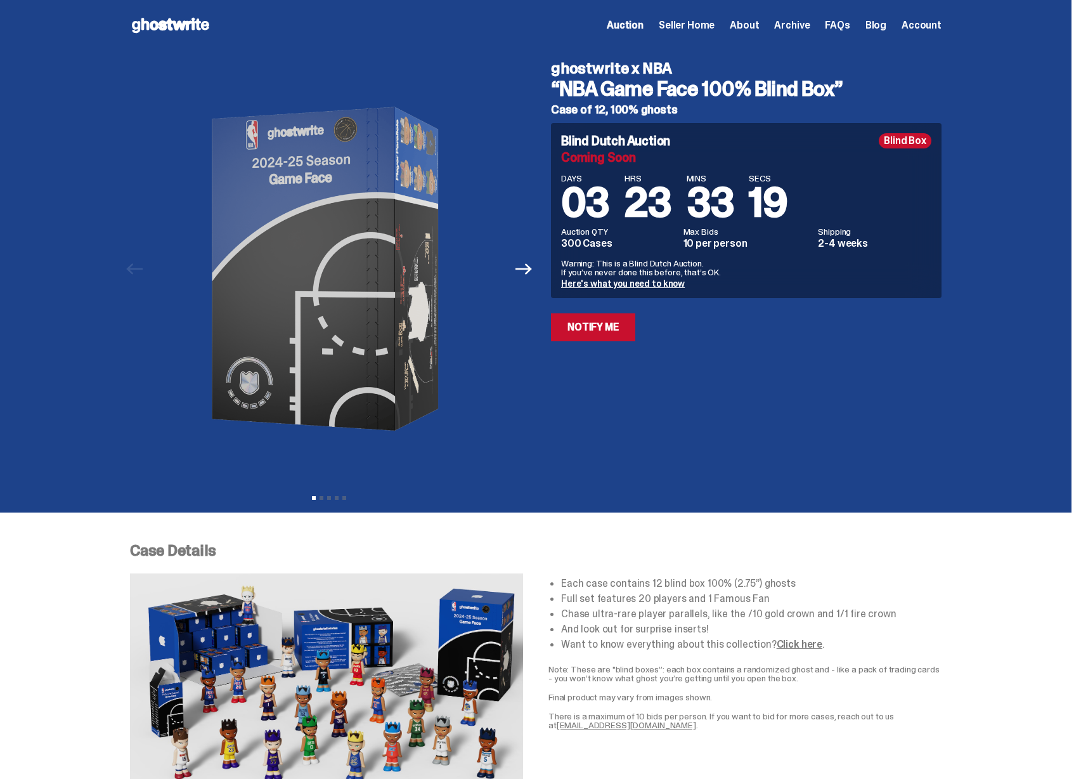
click at [699, 26] on span "Seller Home" at bounding box center [687, 25] width 56 height 10
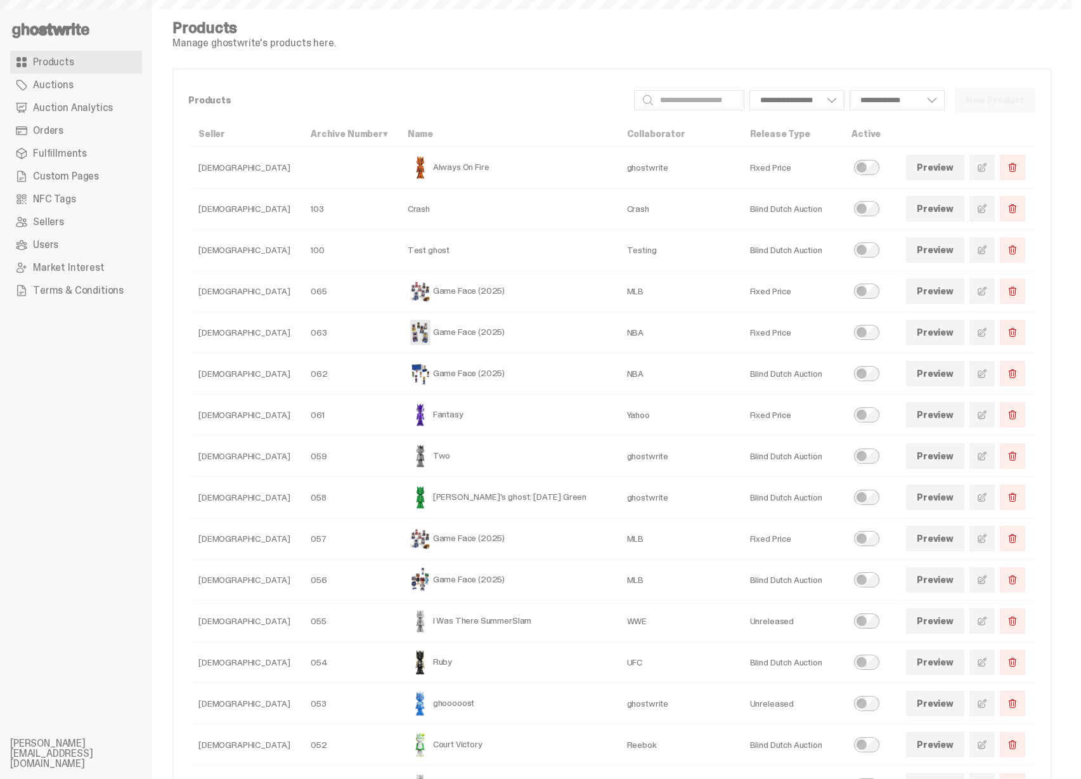
click at [97, 83] on link "Auctions" at bounding box center [76, 85] width 132 height 23
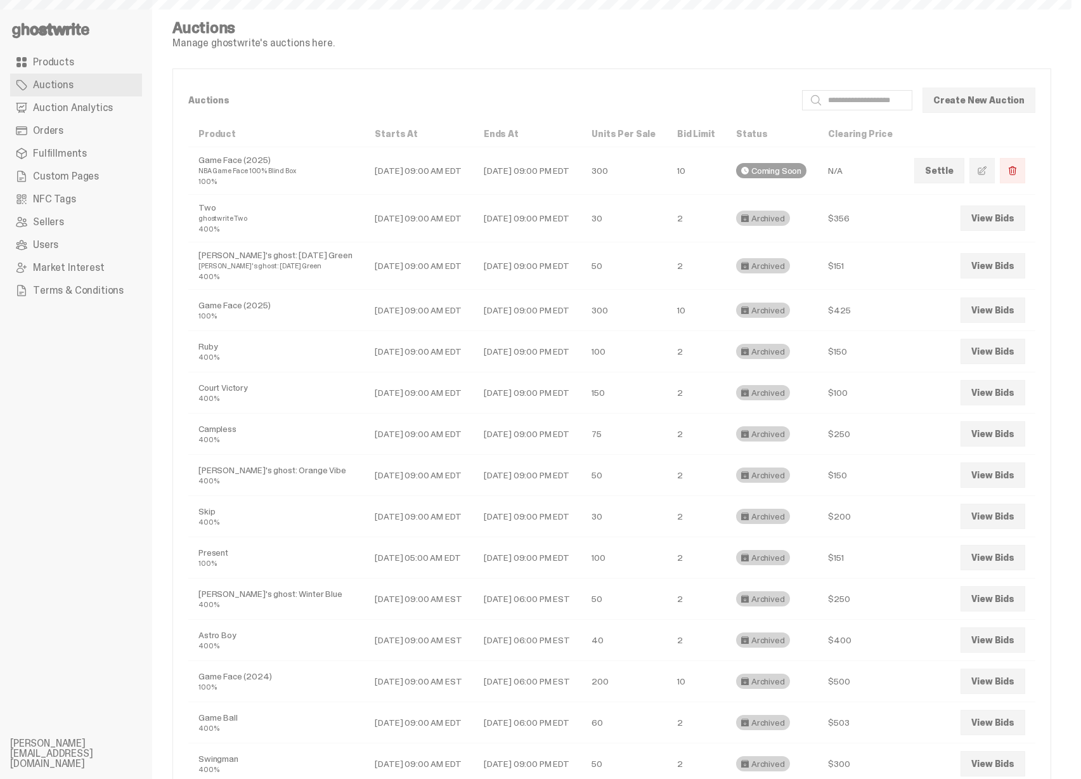
click at [82, 133] on link "Orders" at bounding box center [76, 130] width 132 height 23
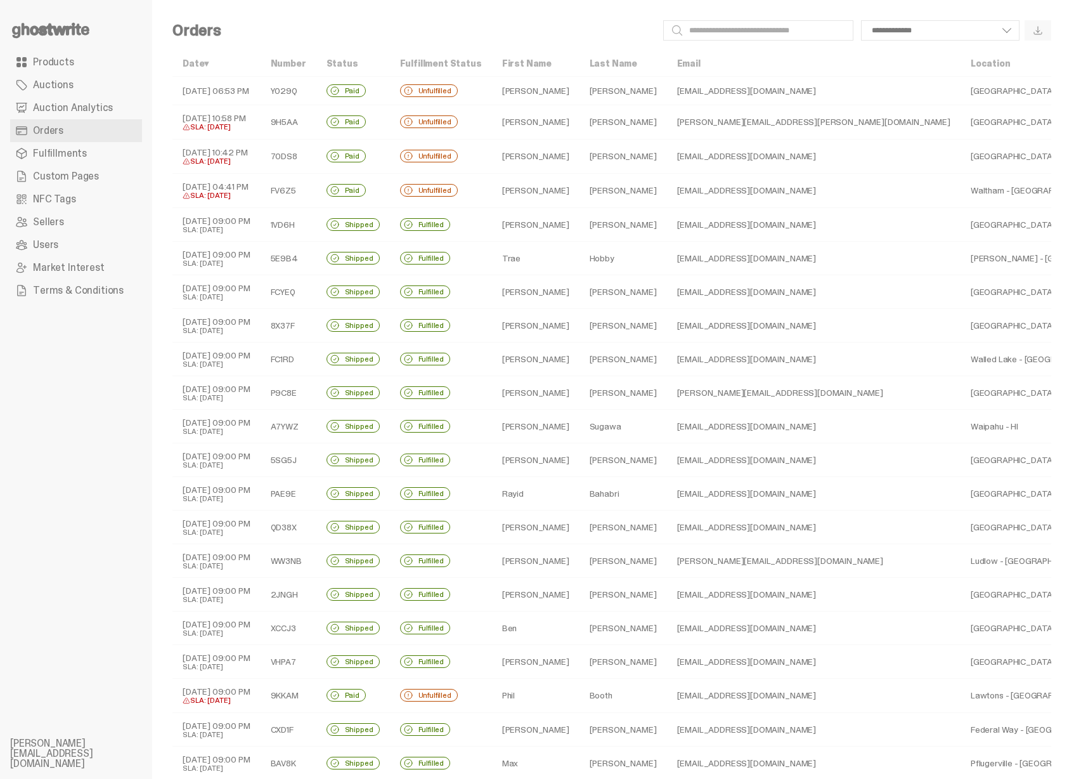
click at [91, 67] on link "Products" at bounding box center [76, 62] width 132 height 23
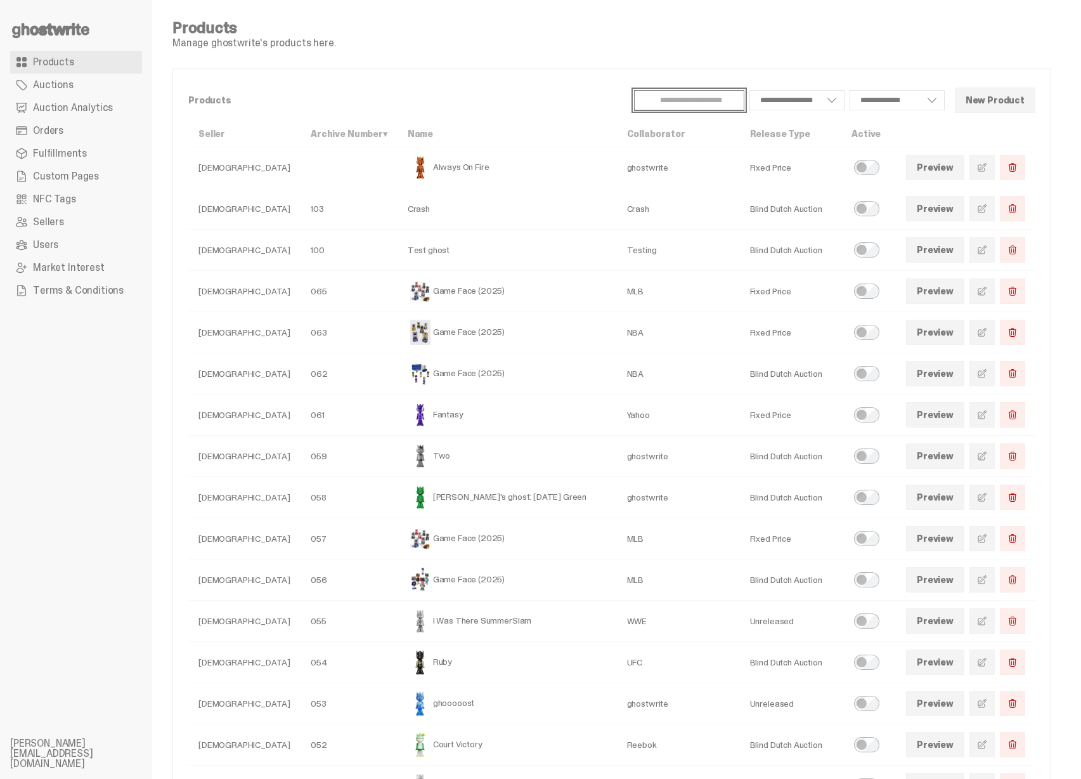
click at [691, 96] on input "Search" at bounding box center [689, 100] width 110 height 20
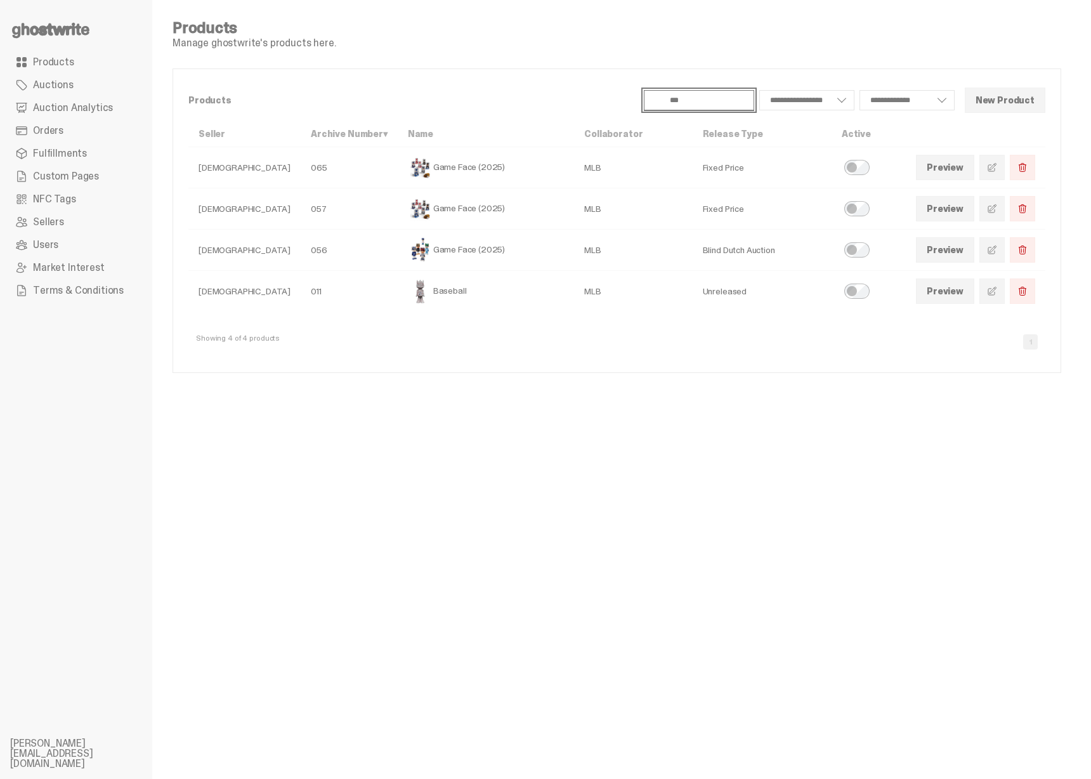
type input "***"
drag, startPoint x: 734, startPoint y: 245, endPoint x: 756, endPoint y: 246, distance: 21.6
click at [734, 245] on td "Blind Dutch Auction" at bounding box center [761, 250] width 139 height 41
click at [994, 250] on span at bounding box center [992, 250] width 10 height 10
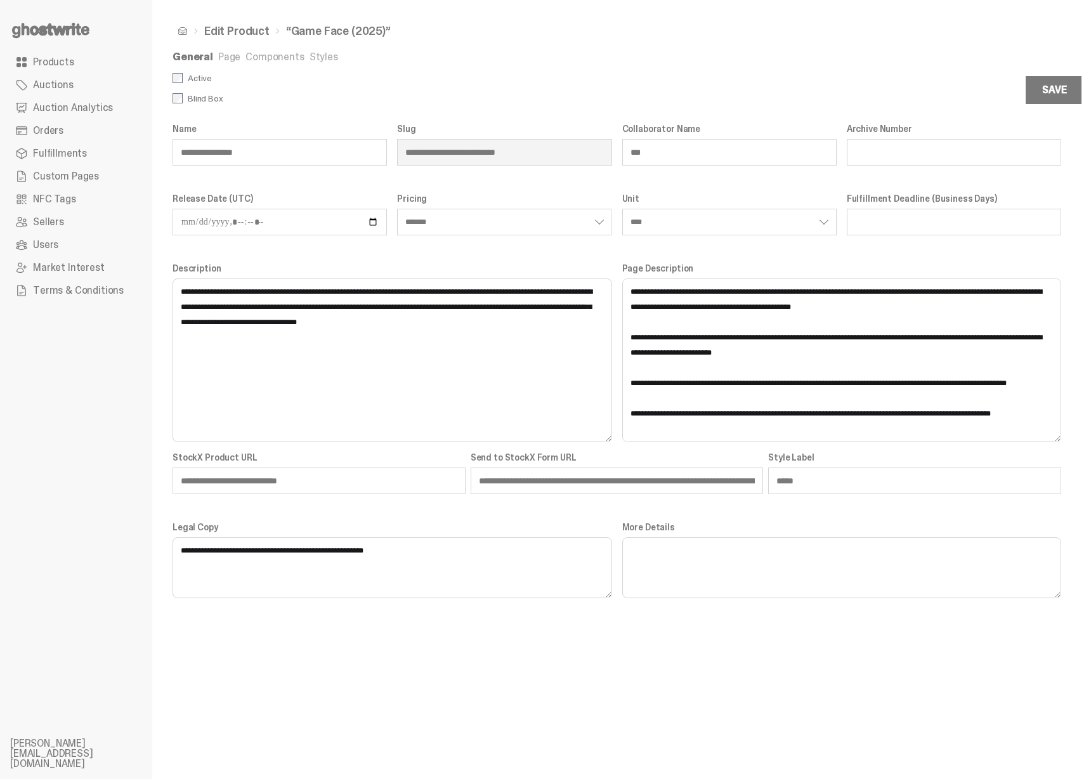
click at [231, 55] on link "Page" at bounding box center [229, 56] width 22 height 13
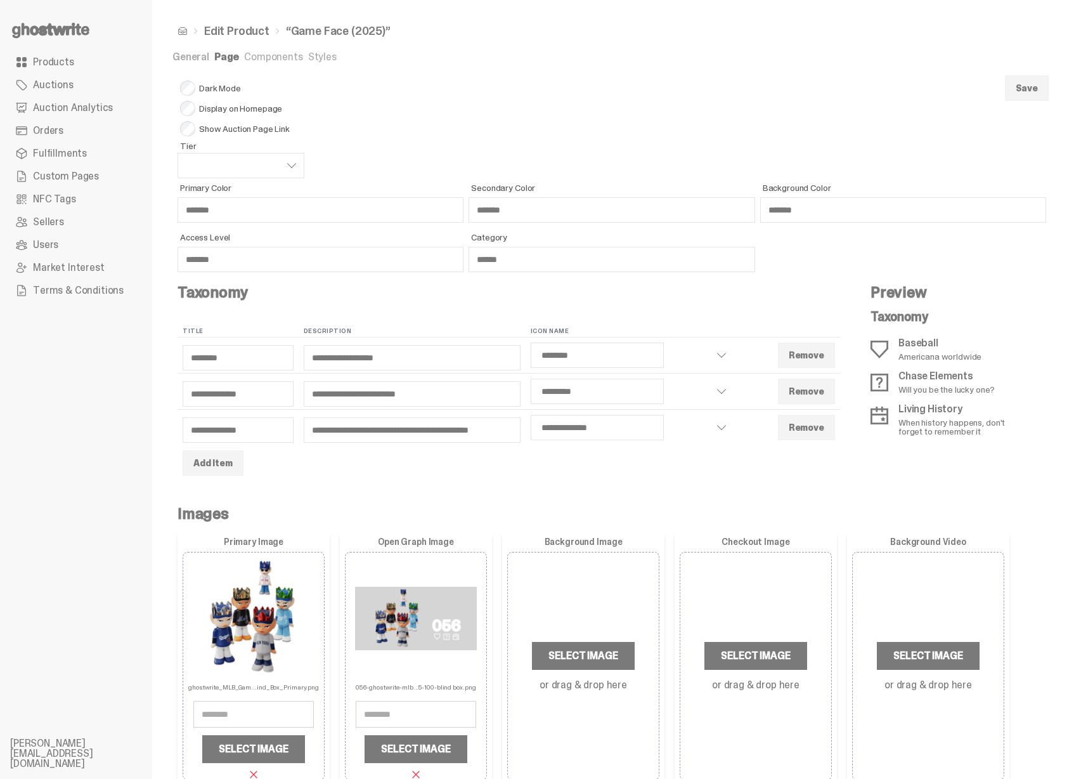
click at [257, 52] on link "Components" at bounding box center [273, 56] width 58 height 13
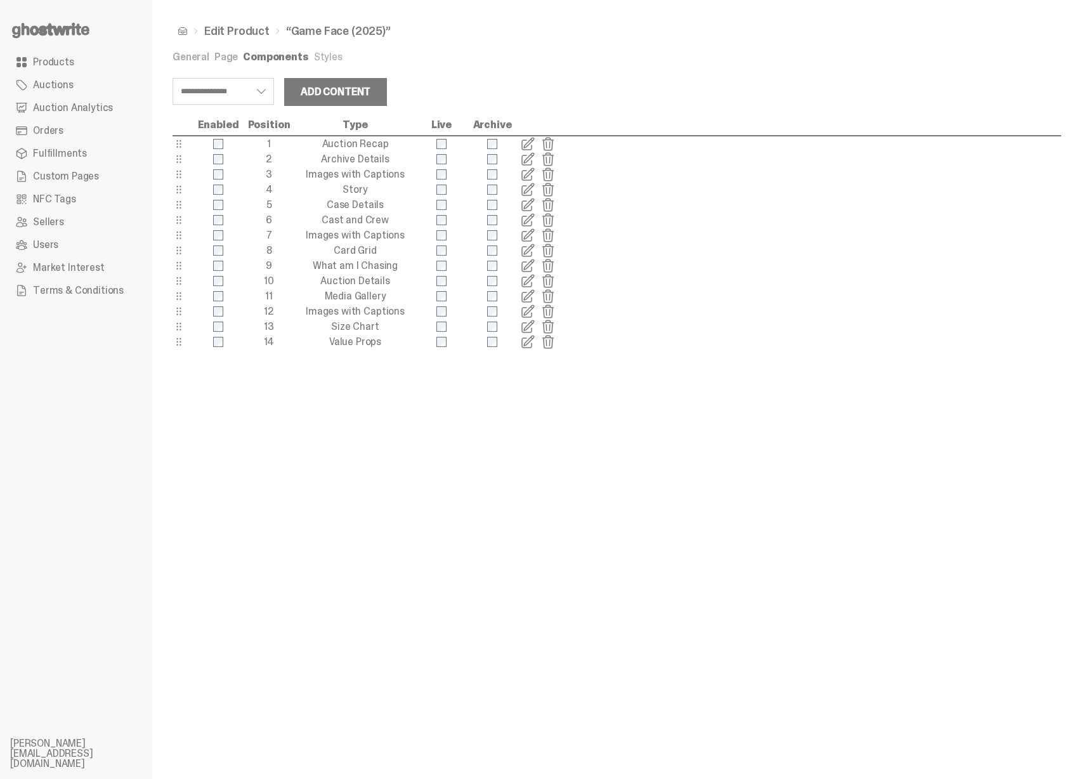
click at [525, 254] on span at bounding box center [527, 250] width 15 height 15
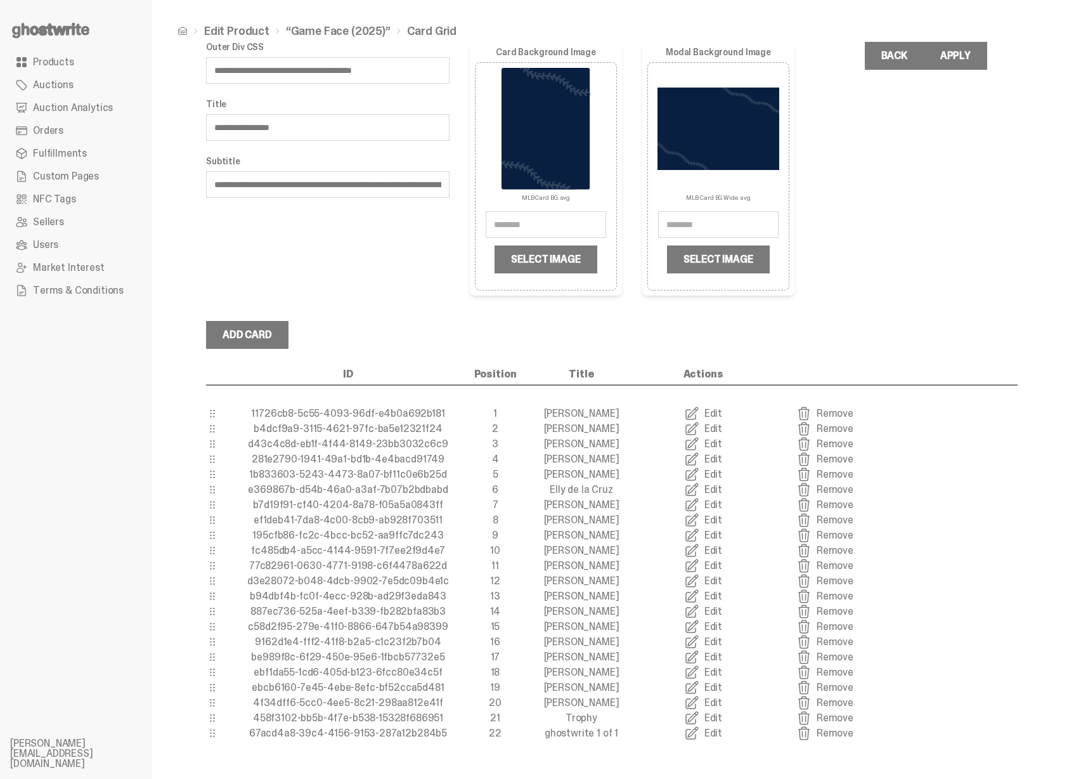
click at [713, 739] on link "Edit" at bounding box center [703, 732] width 122 height 15
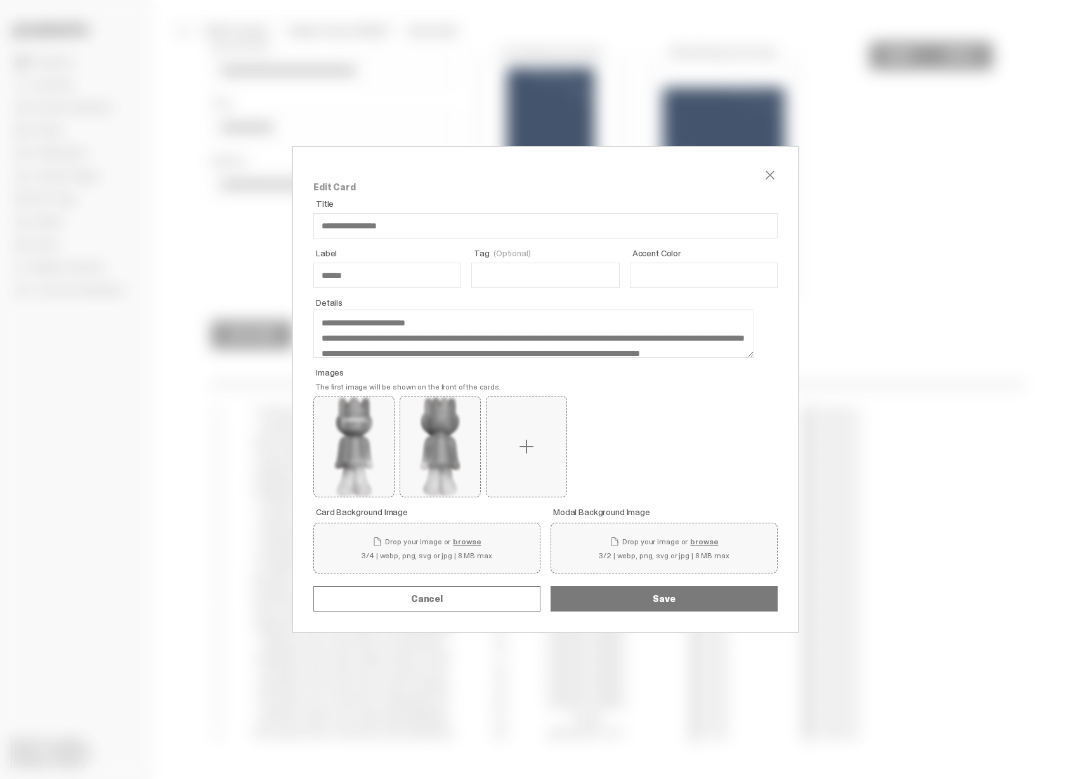
click at [885, 366] on div "**********" at bounding box center [545, 389] width 1091 height 779
